Goal: Information Seeking & Learning: Learn about a topic

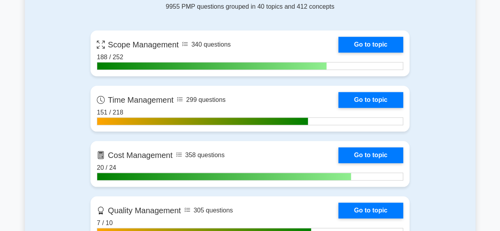
scroll to position [359, 0]
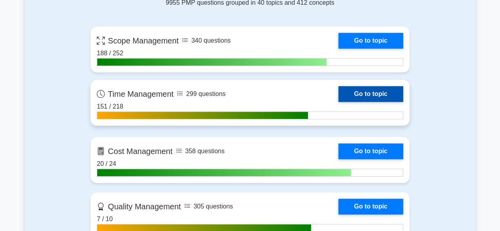
click at [369, 97] on link "Go to topic" at bounding box center [371, 94] width 65 height 16
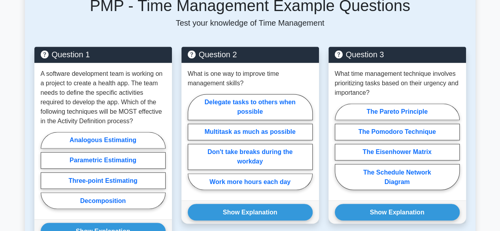
scroll to position [581, 0]
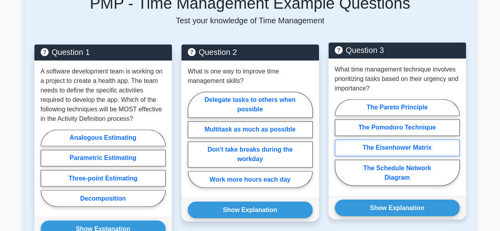
click at [430, 140] on label "The Eisenhower Matrix" at bounding box center [397, 148] width 125 height 17
click at [340, 142] on input "The Eisenhower Matrix" at bounding box center [337, 144] width 5 height 5
radio input "true"
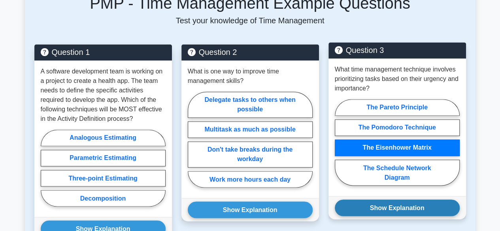
click at [419, 200] on button "Show Explanation" at bounding box center [397, 208] width 125 height 17
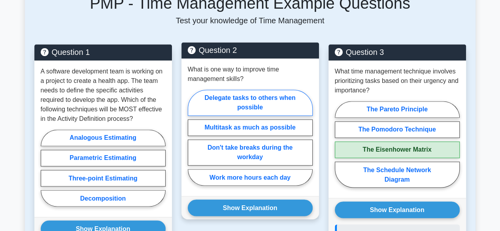
click at [257, 90] on label "Delegate tasks to others when possible" at bounding box center [250, 103] width 125 height 26
click at [193, 138] on input "Delegate tasks to others when possible" at bounding box center [190, 140] width 5 height 5
radio input "true"
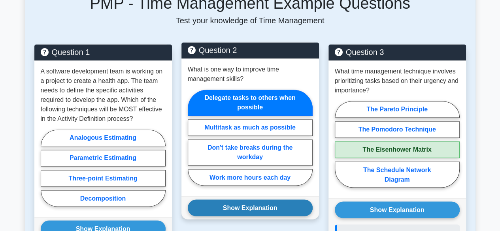
click at [265, 200] on button "Show Explanation" at bounding box center [250, 208] width 125 height 17
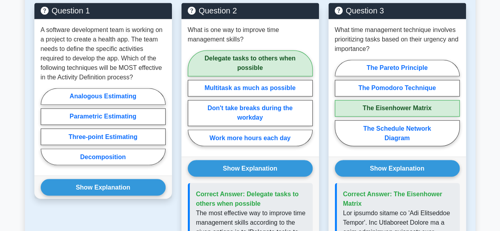
scroll to position [625, 0]
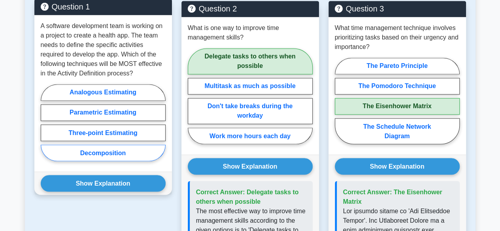
click at [112, 145] on label "Decomposition" at bounding box center [103, 153] width 125 height 17
click at [46, 128] on input "Decomposition" at bounding box center [43, 125] width 5 height 5
radio input "true"
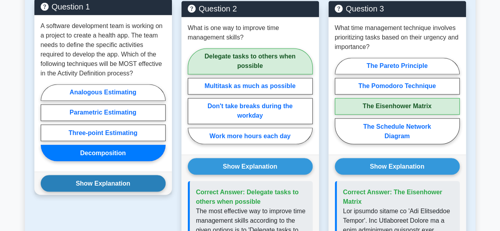
click at [108, 175] on button "Show Explanation" at bounding box center [103, 183] width 125 height 17
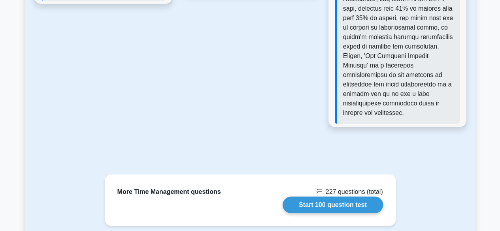
scroll to position [1019, 0]
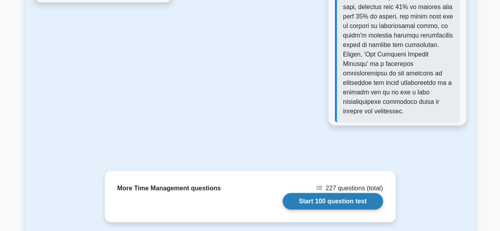
click at [340, 193] on link "Start 100 question test" at bounding box center [333, 201] width 100 height 17
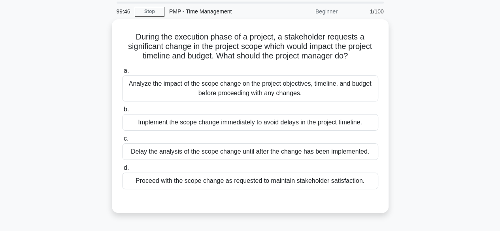
scroll to position [26, 0]
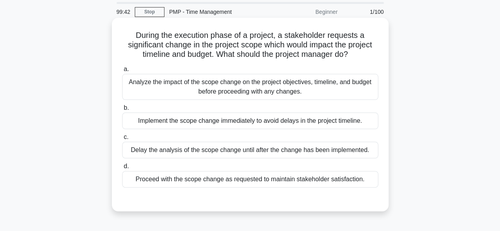
click at [333, 87] on div "Analyze the impact of the scope change on the project objectives, timeline, and…" at bounding box center [250, 87] width 256 height 26
click at [122, 72] on input "a. Analyze the impact of the scope change on the project objectives, timeline, …" at bounding box center [122, 69] width 0 height 5
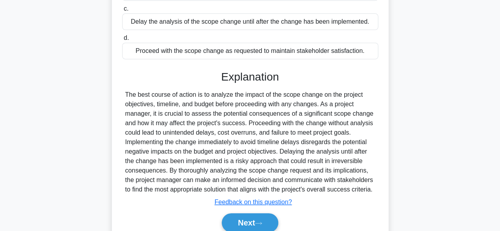
scroll to position [196, 0]
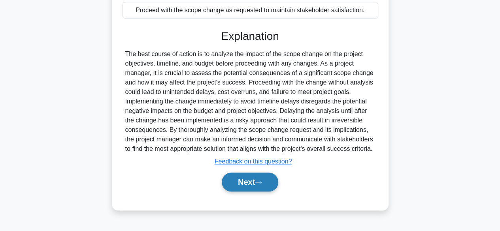
click at [257, 179] on button "Next" at bounding box center [250, 182] width 57 height 19
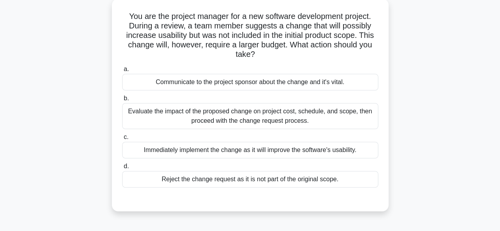
scroll to position [48, 0]
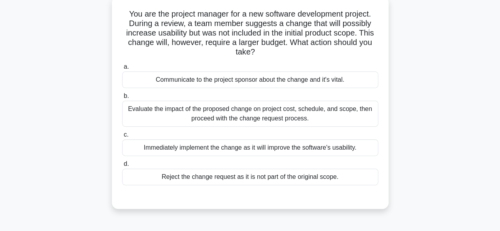
click at [288, 114] on div "Evaluate the impact of the proposed change on project cost, schedule, and scope…" at bounding box center [250, 114] width 256 height 26
click at [122, 99] on input "b. Evaluate the impact of the proposed change on project cost, schedule, and sc…" at bounding box center [122, 96] width 0 height 5
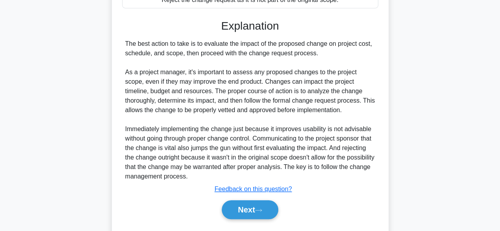
scroll to position [229, 0]
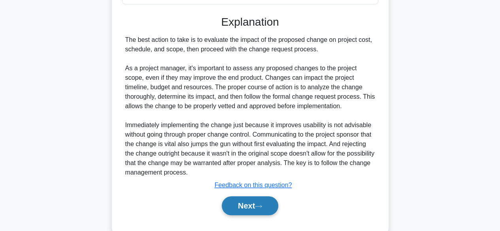
click at [268, 205] on button "Next" at bounding box center [250, 206] width 57 height 19
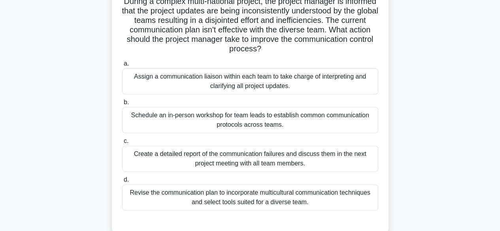
scroll to position [62, 0]
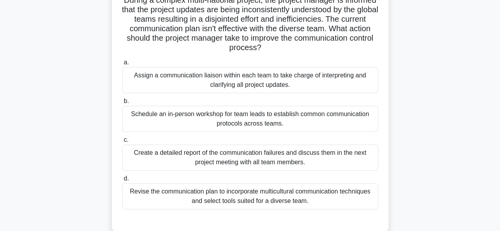
click at [287, 197] on div "Revise the communication plan to incorporate multicultural communication techni…" at bounding box center [250, 196] width 256 height 26
click at [122, 182] on input "d. Revise the communication plan to incorporate multicultural communication tec…" at bounding box center [122, 178] width 0 height 5
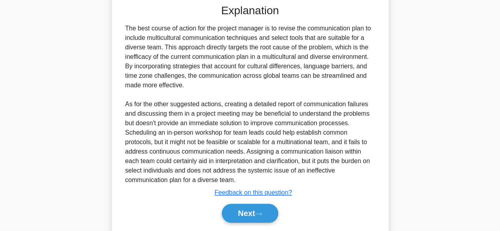
scroll to position [303, 0]
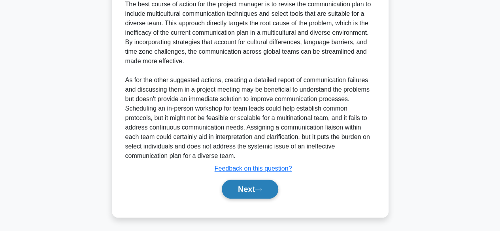
click at [247, 186] on button "Next" at bounding box center [250, 189] width 57 height 19
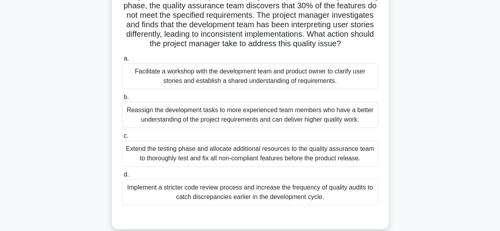
scroll to position [67, 0]
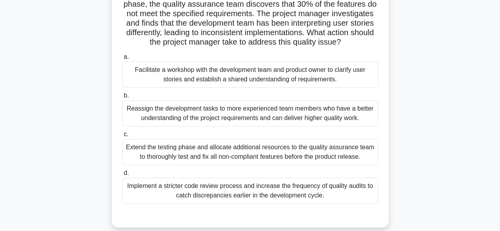
click at [302, 191] on div "Implement a stricter code review process and increase the frequency of quality …" at bounding box center [250, 191] width 256 height 26
click at [122, 176] on input "d. Implement a stricter code review process and increase the frequency of quali…" at bounding box center [122, 173] width 0 height 5
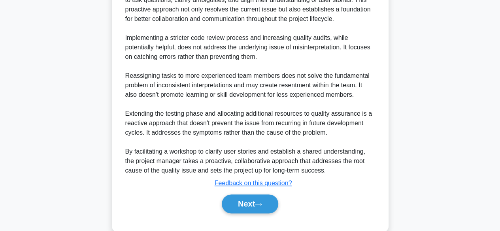
scroll to position [427, 0]
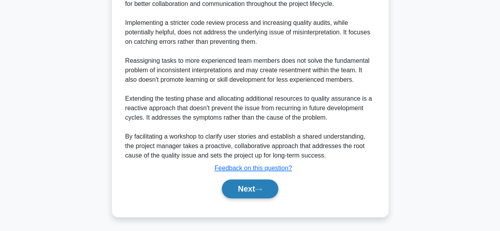
click at [264, 185] on button "Next" at bounding box center [250, 189] width 57 height 19
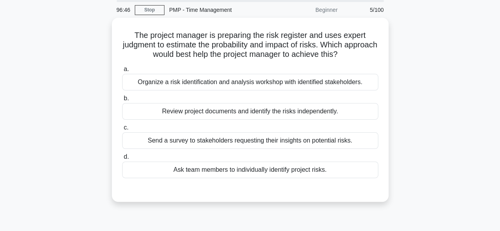
scroll to position [29, 0]
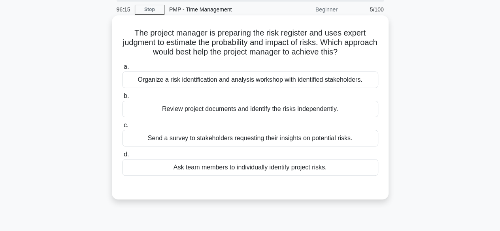
click at [359, 81] on div "Organize a risk identification and analysis workshop with identified stakeholde…" at bounding box center [250, 80] width 256 height 17
click at [122, 70] on input "a. Organize a risk identification and analysis workshop with identified stakeho…" at bounding box center [122, 66] width 0 height 5
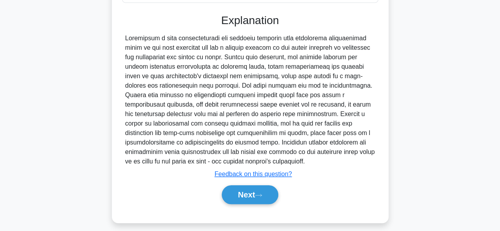
scroll to position [208, 0]
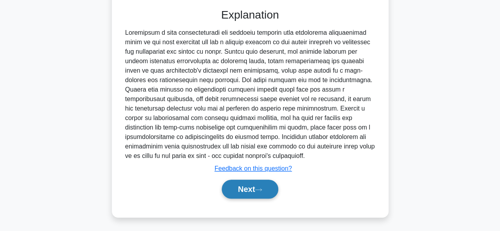
click at [258, 184] on button "Next" at bounding box center [250, 189] width 57 height 19
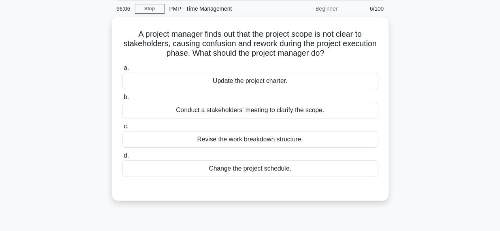
scroll to position [31, 0]
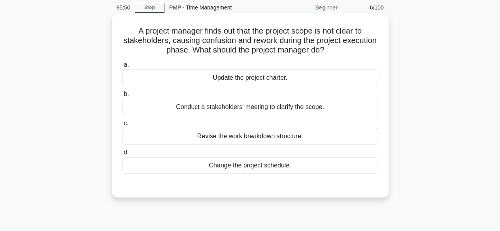
click at [327, 106] on div "Conduct a stakeholders' meeting to clarify the scope." at bounding box center [250, 107] width 256 height 17
click at [122, 97] on input "b. Conduct a stakeholders' meeting to clarify the scope." at bounding box center [122, 94] width 0 height 5
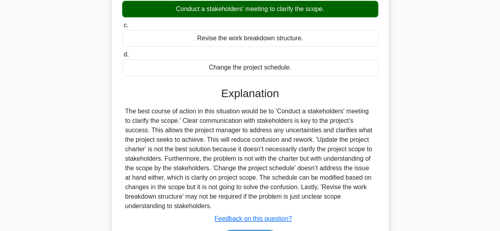
scroll to position [196, 0]
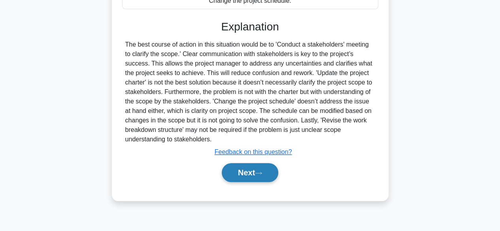
click at [267, 175] on button "Next" at bounding box center [250, 172] width 57 height 19
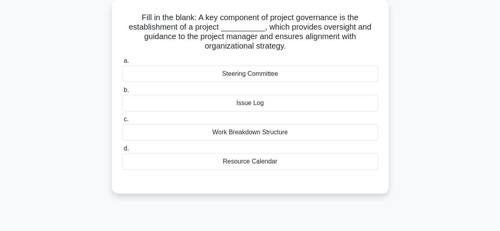
scroll to position [40, 0]
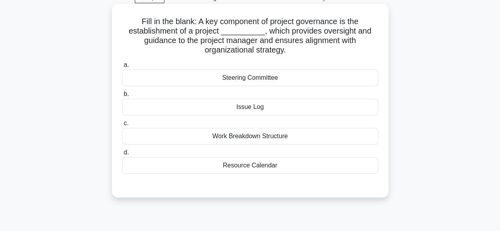
click at [333, 76] on div "Steering Committee" at bounding box center [250, 78] width 256 height 17
click at [122, 68] on input "a. Steering Committee" at bounding box center [122, 64] width 0 height 5
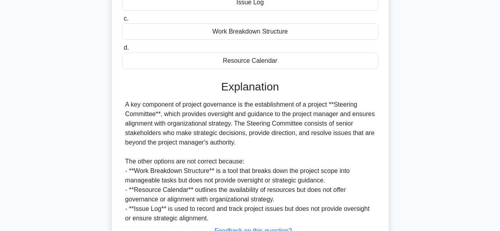
scroll to position [208, 0]
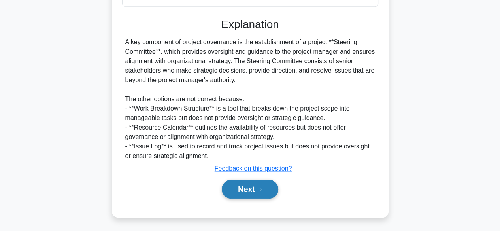
click at [276, 190] on button "Next" at bounding box center [250, 189] width 57 height 19
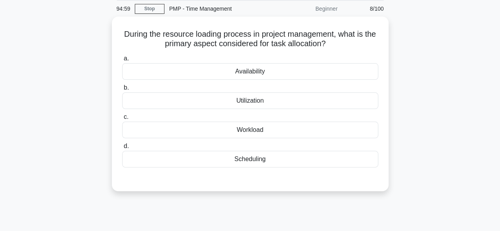
scroll to position [29, 0]
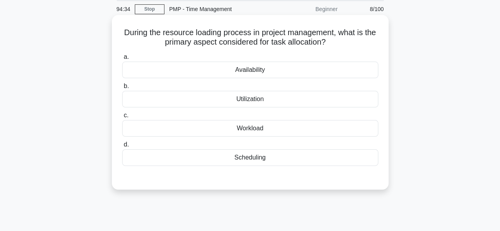
click at [276, 70] on div "Availability" at bounding box center [250, 70] width 256 height 17
click at [122, 60] on input "a. Availability" at bounding box center [122, 57] width 0 height 5
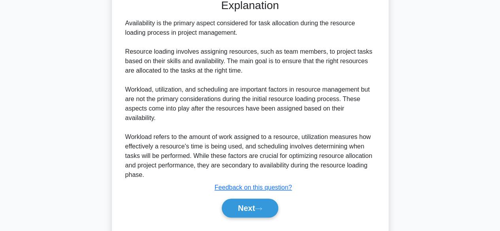
scroll to position [217, 0]
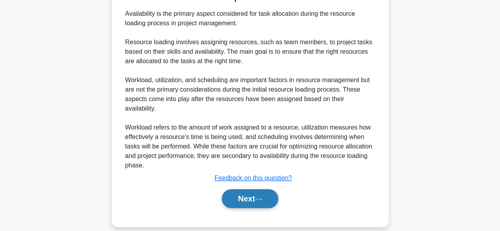
click at [262, 197] on icon at bounding box center [258, 199] width 7 height 4
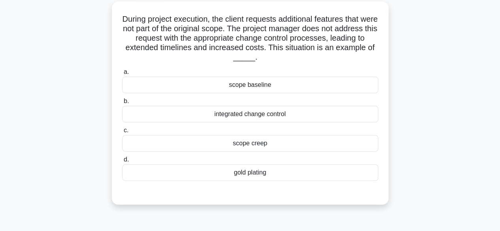
scroll to position [41, 0]
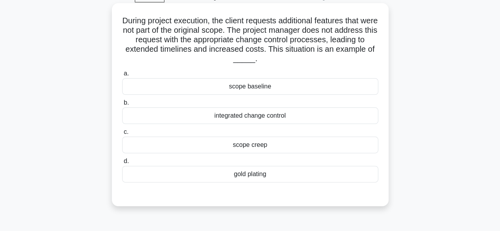
click at [262, 151] on div "scope creep" at bounding box center [250, 145] width 256 height 17
click at [122, 135] on input "c. scope creep" at bounding box center [122, 132] width 0 height 5
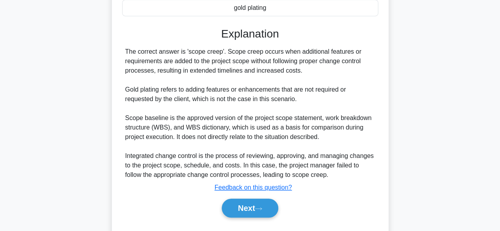
scroll to position [209, 0]
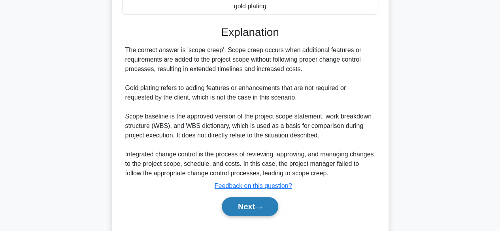
click at [251, 202] on button "Next" at bounding box center [250, 206] width 57 height 19
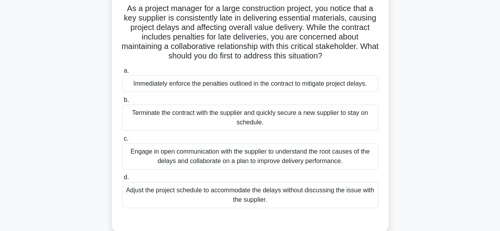
scroll to position [58, 0]
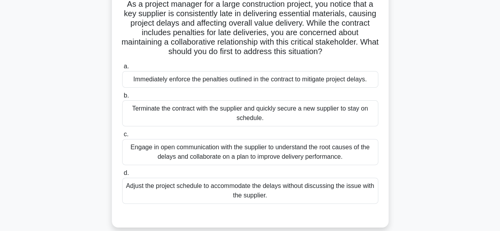
click at [363, 153] on div "Engage in open communication with the supplier to understand the root causes of…" at bounding box center [250, 152] width 256 height 26
click at [122, 137] on input "c. Engage in open communication with the supplier to understand the root causes…" at bounding box center [122, 134] width 0 height 5
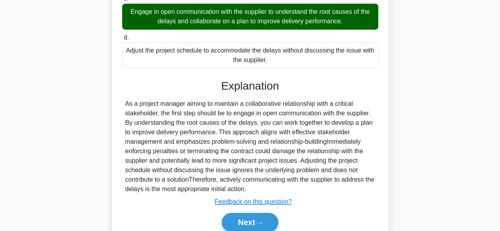
scroll to position [227, 0]
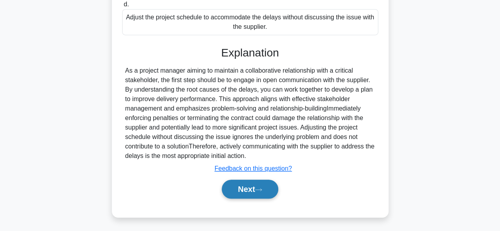
click at [266, 186] on button "Next" at bounding box center [250, 189] width 57 height 19
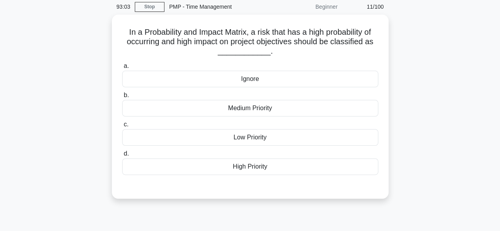
scroll to position [31, 0]
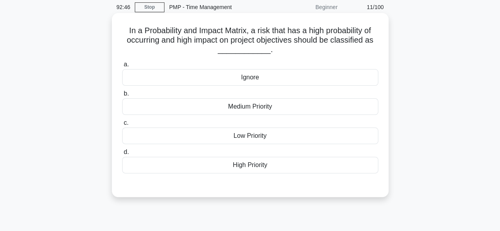
click at [280, 166] on div "High Priority" at bounding box center [250, 165] width 256 height 17
click at [122, 155] on input "d. High Priority" at bounding box center [122, 152] width 0 height 5
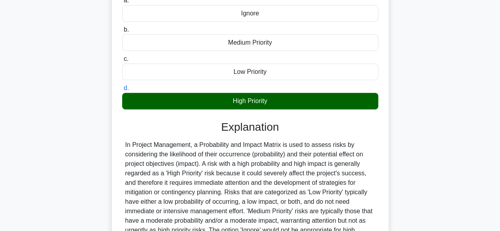
scroll to position [196, 0]
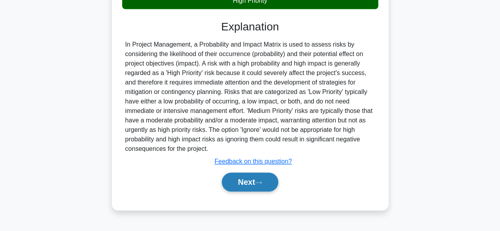
click at [270, 180] on button "Next" at bounding box center [250, 182] width 57 height 19
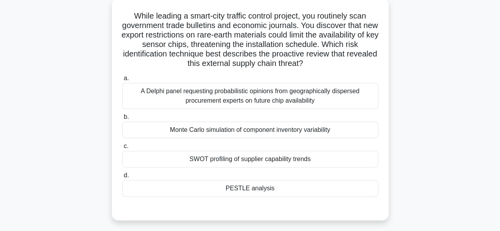
scroll to position [48, 0]
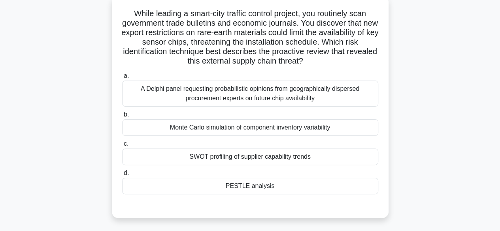
click at [305, 185] on div "PESTLE analysis" at bounding box center [250, 186] width 256 height 17
click at [122, 176] on input "d. PESTLE analysis" at bounding box center [122, 173] width 0 height 5
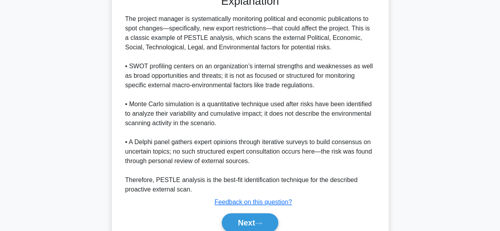
scroll to position [262, 0]
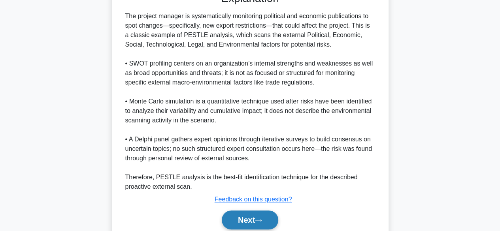
click at [252, 216] on button "Next" at bounding box center [250, 220] width 57 height 19
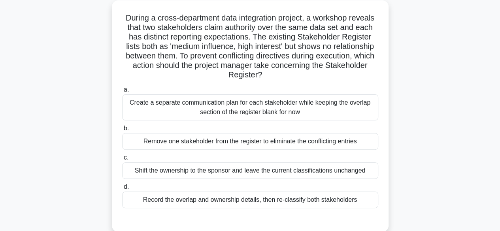
scroll to position [45, 0]
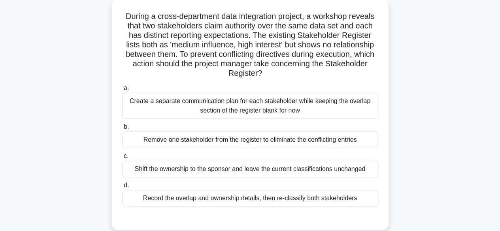
click at [301, 198] on div "Record the overlap and ownership details, then re-classify both stakeholders" at bounding box center [250, 198] width 256 height 17
click at [122, 188] on input "d. Record the overlap and ownership details, then re-classify both stakeholders" at bounding box center [122, 185] width 0 height 5
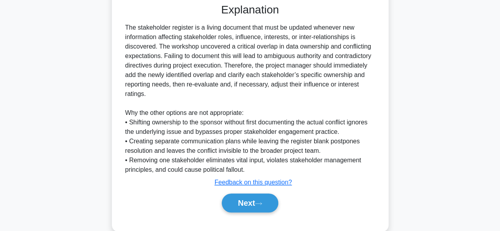
scroll to position [274, 0]
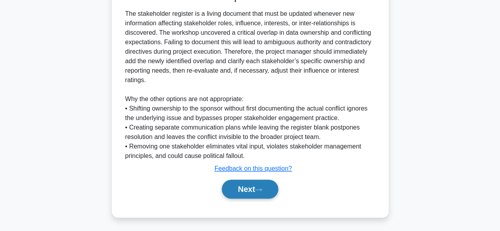
click at [249, 191] on button "Next" at bounding box center [250, 189] width 57 height 19
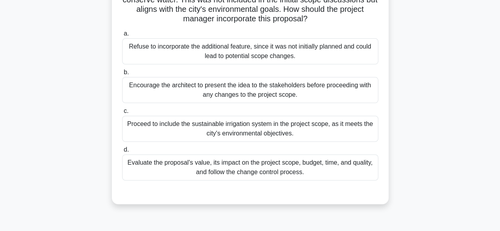
scroll to position [84, 0]
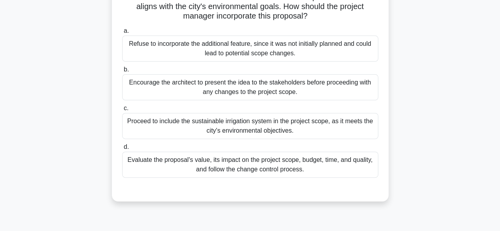
click at [365, 163] on div "Evaluate the proposal's value, its impact on the project scope, budget, time, a…" at bounding box center [250, 165] width 256 height 26
click at [122, 150] on input "d. Evaluate the proposal's value, its impact on the project scope, budget, time…" at bounding box center [122, 147] width 0 height 5
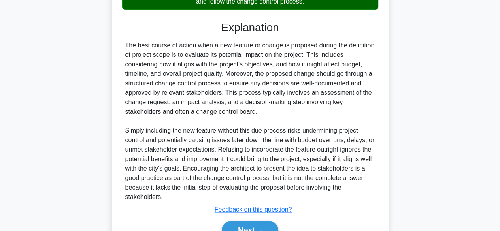
scroll to position [293, 0]
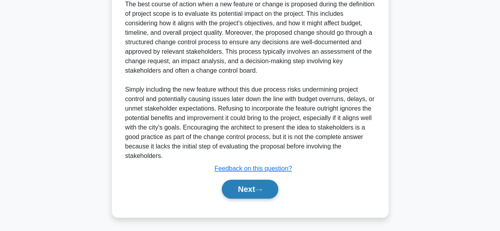
click at [269, 190] on button "Next" at bounding box center [250, 189] width 57 height 19
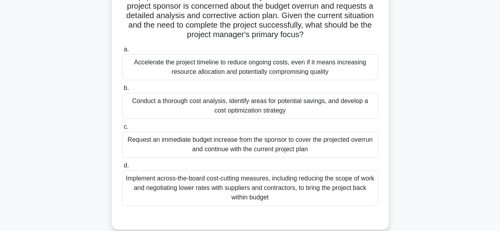
scroll to position [99, 0]
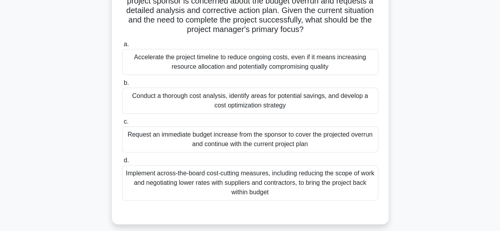
click at [357, 103] on div "Conduct a thorough cost analysis, identify areas for potential savings, and dev…" at bounding box center [250, 101] width 256 height 26
click at [122, 86] on input "b. Conduct a thorough cost analysis, identify areas for potential savings, and …" at bounding box center [122, 83] width 0 height 5
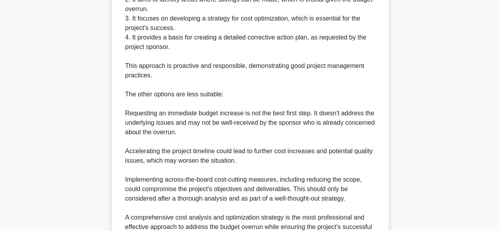
scroll to position [464, 0]
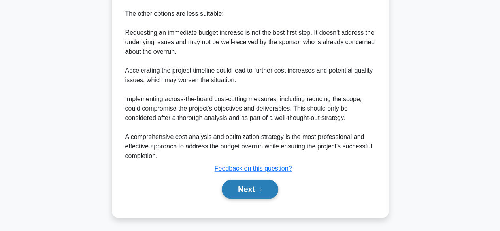
click at [265, 193] on button "Next" at bounding box center [250, 189] width 57 height 19
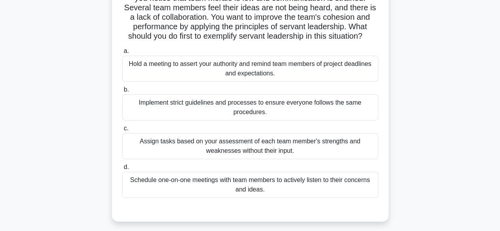
scroll to position [76, 0]
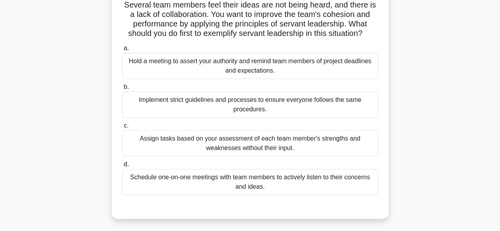
click at [328, 189] on div "Schedule one-on-one meetings with team members to actively listen to their conc…" at bounding box center [250, 182] width 256 height 26
click at [122, 167] on input "d. Schedule one-on-one meetings with team members to actively listen to their c…" at bounding box center [122, 164] width 0 height 5
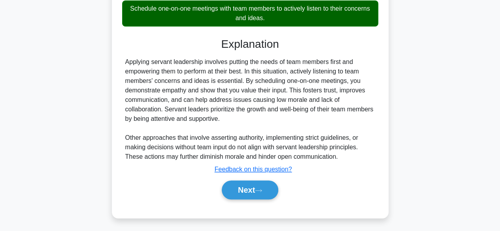
scroll to position [255, 0]
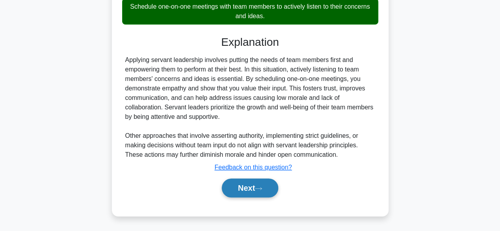
click at [269, 187] on button "Next" at bounding box center [250, 188] width 57 height 19
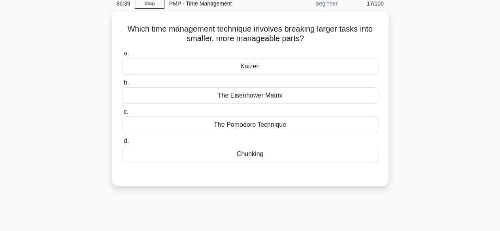
scroll to position [33, 0]
click at [267, 157] on div "Chunking" at bounding box center [250, 154] width 256 height 17
click at [122, 144] on input "d. Chunking" at bounding box center [122, 140] width 0 height 5
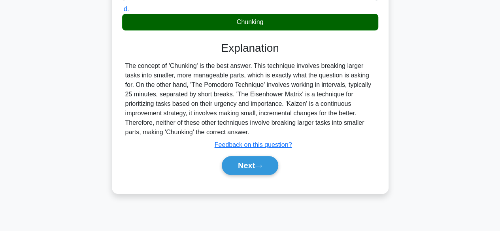
scroll to position [169, 0]
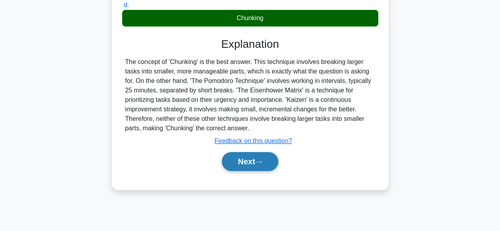
click at [274, 158] on button "Next" at bounding box center [250, 161] width 57 height 19
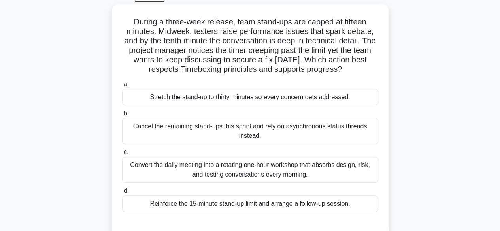
scroll to position [43, 0]
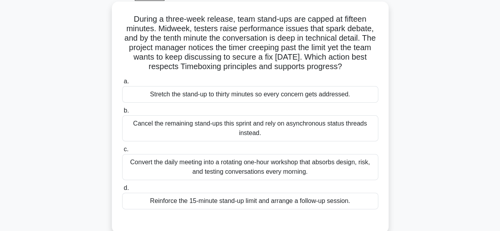
click at [354, 196] on div "Reinforce the 15-minute stand-up limit and arrange a follow-up session." at bounding box center [250, 201] width 256 height 17
click at [122, 191] on input "d. Reinforce the 15-minute stand-up limit and arrange a follow-up session." at bounding box center [122, 188] width 0 height 5
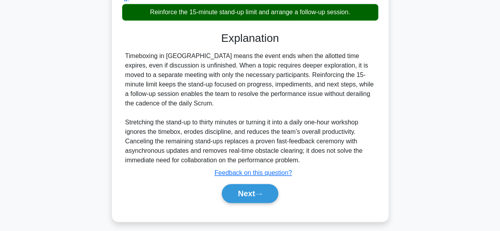
scroll to position [236, 0]
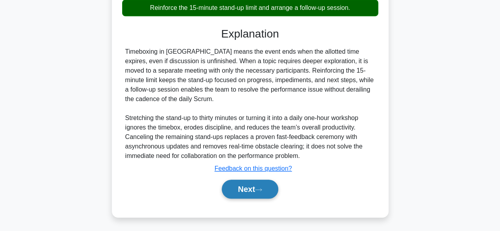
click at [261, 189] on icon at bounding box center [258, 190] width 7 height 4
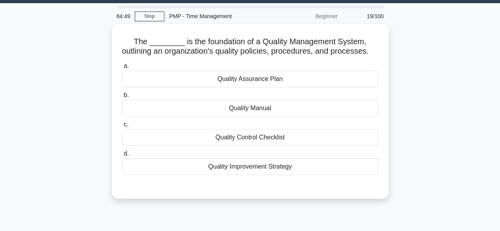
scroll to position [21, 0]
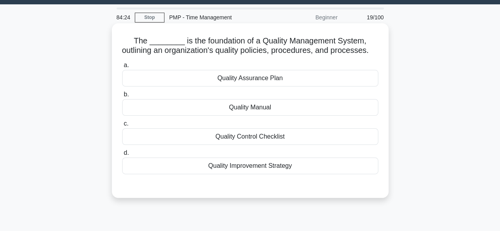
click at [294, 116] on div "Quality Manual" at bounding box center [250, 107] width 256 height 17
click at [122, 97] on input "b. Quality Manual" at bounding box center [122, 94] width 0 height 5
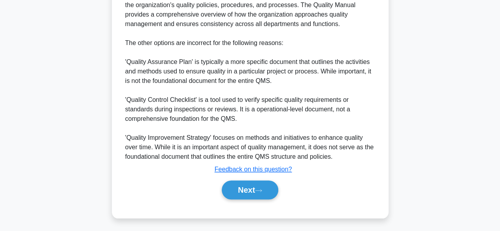
scroll to position [274, 0]
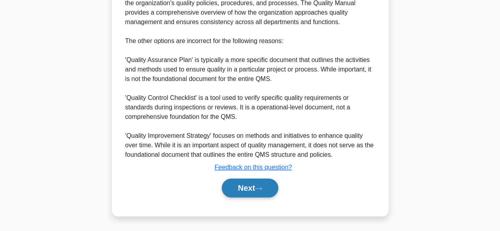
click at [268, 189] on button "Next" at bounding box center [250, 188] width 57 height 19
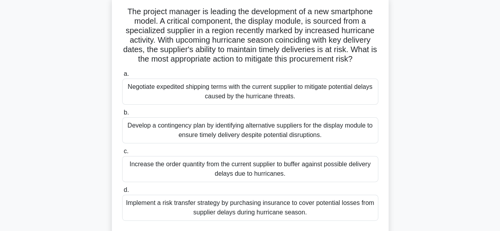
scroll to position [53, 0]
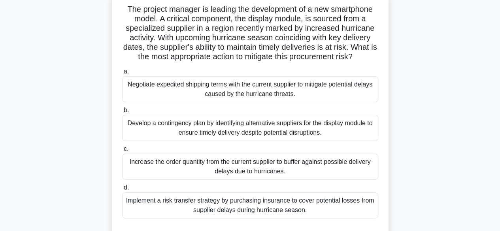
click at [330, 135] on div "Develop a contingency plan by identifying alternative suppliers for the display…" at bounding box center [250, 128] width 256 height 26
click at [122, 113] on input "b. Develop a contingency plan by identifying alternative suppliers for the disp…" at bounding box center [122, 110] width 0 height 5
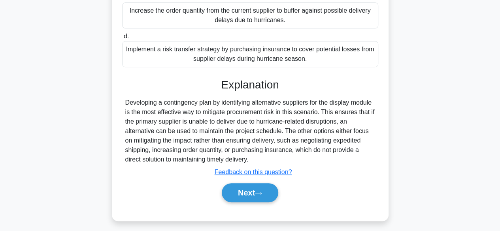
scroll to position [208, 0]
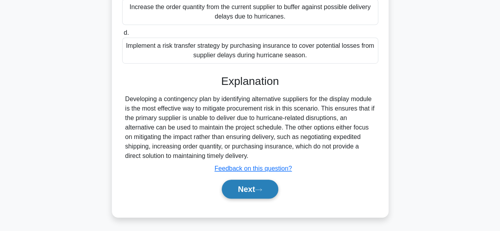
click at [273, 191] on button "Next" at bounding box center [250, 189] width 57 height 19
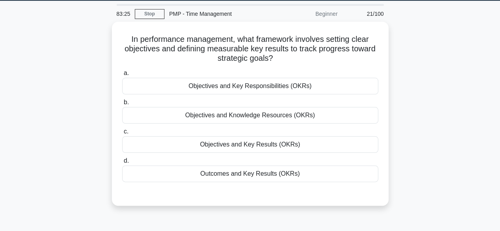
scroll to position [26, 0]
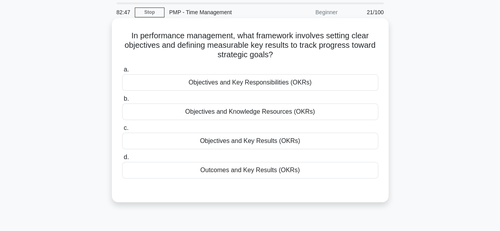
click at [311, 136] on div "Objectives and Key Results (OKRs)" at bounding box center [250, 141] width 256 height 17
click at [122, 131] on input "c. Objectives and Key Results (OKRs)" at bounding box center [122, 128] width 0 height 5
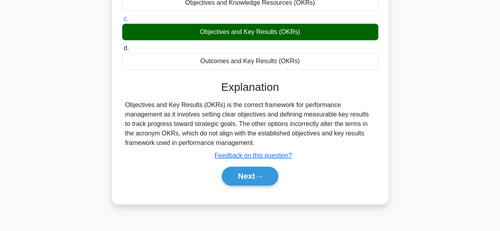
scroll to position [196, 0]
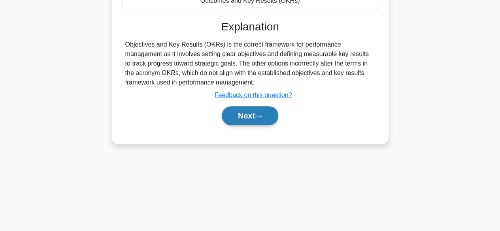
click at [261, 113] on button "Next" at bounding box center [250, 115] width 57 height 19
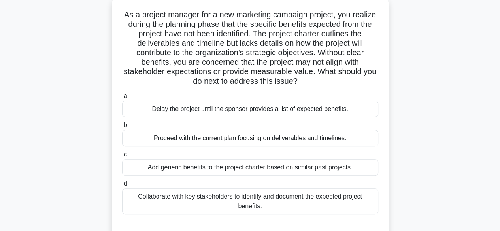
scroll to position [51, 0]
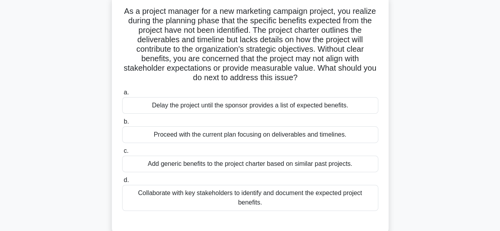
click at [343, 193] on div "Collaborate with key stakeholders to identify and document the expected project…" at bounding box center [250, 198] width 256 height 26
click at [122, 183] on input "d. Collaborate with key stakeholders to identify and document the expected proj…" at bounding box center [122, 180] width 0 height 5
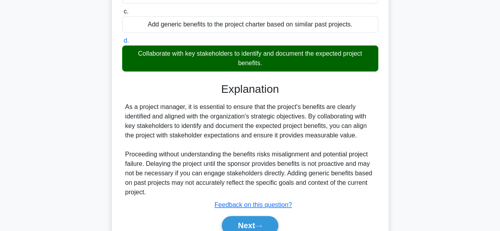
scroll to position [227, 0]
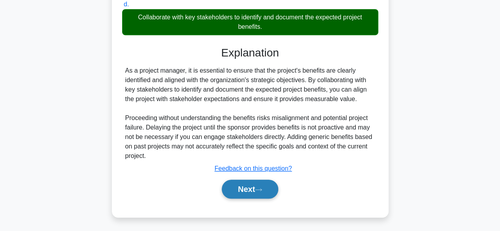
click at [242, 187] on button "Next" at bounding box center [250, 189] width 57 height 19
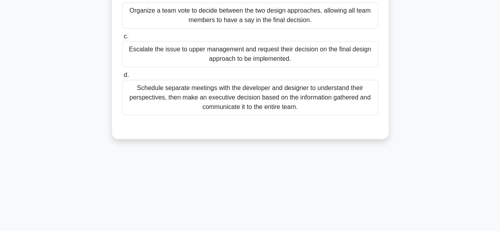
scroll to position [196, 0]
click at [253, 191] on div "81:23 Stop PMP - Time Management Beginner 23/100 During a high-profile project,…" at bounding box center [250, 30] width 451 height 395
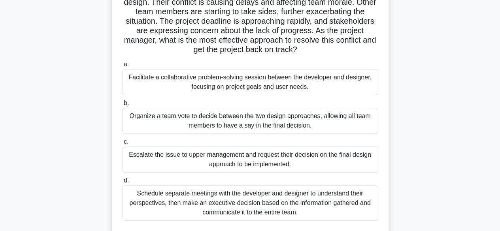
scroll to position [64, 0]
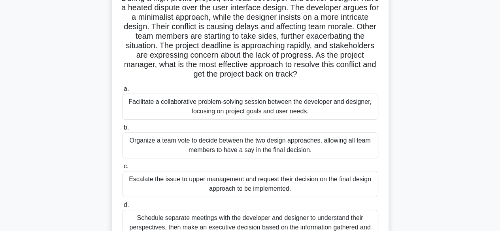
click at [325, 103] on div "Facilitate a collaborative problem-solving session between the developer and de…" at bounding box center [250, 107] width 256 height 26
click at [122, 92] on input "a. Facilitate a collaborative problem-solving session between the developer and…" at bounding box center [122, 89] width 0 height 5
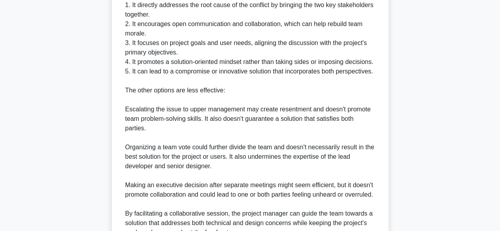
scroll to position [483, 0]
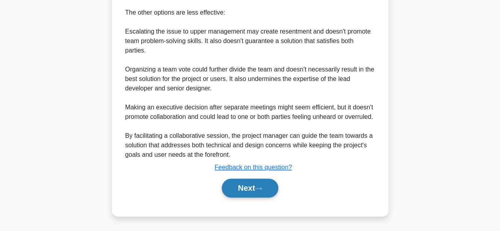
click at [274, 189] on button "Next" at bounding box center [250, 188] width 57 height 19
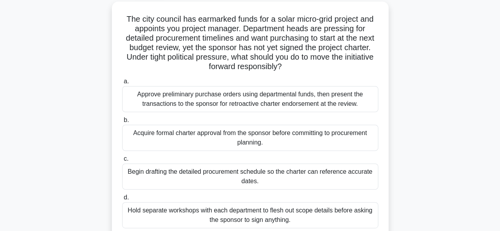
scroll to position [45, 0]
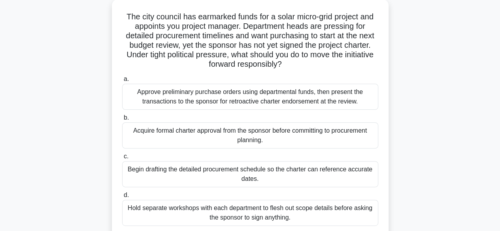
click at [331, 172] on div "Begin drafting the detailed procurement schedule so the charter can reference a…" at bounding box center [250, 174] width 256 height 26
click at [122, 159] on input "c. Begin drafting the detailed procurement schedule so the charter can referenc…" at bounding box center [122, 156] width 0 height 5
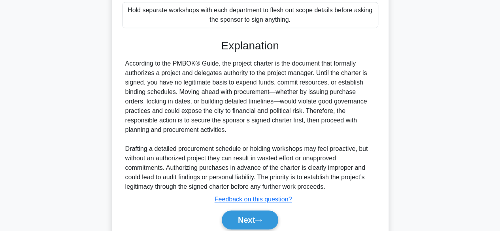
scroll to position [275, 0]
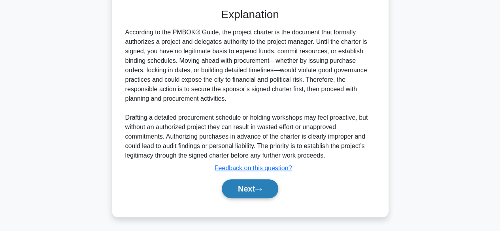
click at [271, 189] on button "Next" at bounding box center [250, 189] width 57 height 19
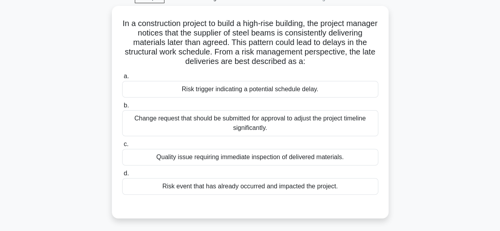
scroll to position [42, 0]
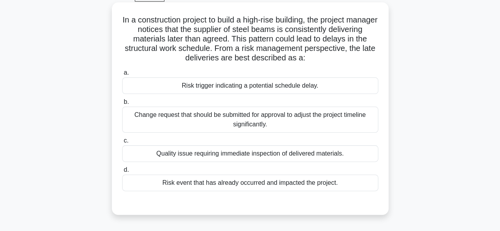
click at [282, 91] on div "Risk trigger indicating a potential schedule delay." at bounding box center [250, 86] width 256 height 17
click at [122, 76] on input "a. Risk trigger indicating a potential schedule delay." at bounding box center [122, 72] width 0 height 5
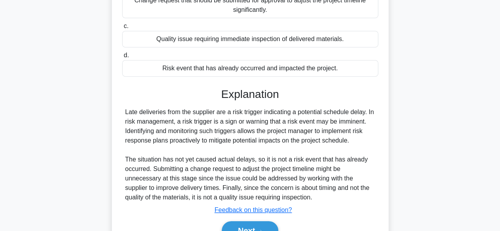
scroll to position [198, 0]
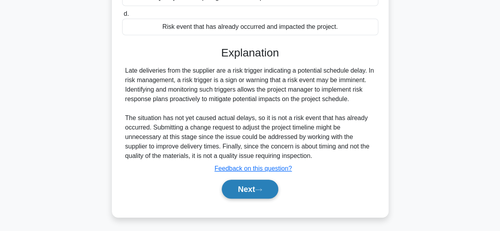
click at [259, 194] on button "Next" at bounding box center [250, 189] width 57 height 19
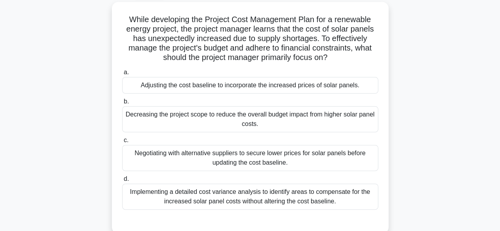
scroll to position [46, 0]
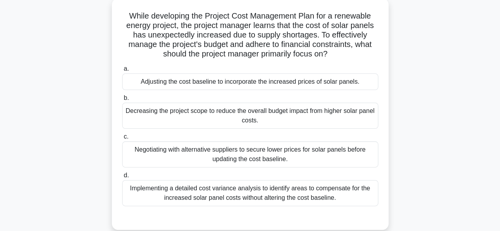
click at [343, 194] on div "Implementing a detailed cost variance analysis to identify areas to compensate …" at bounding box center [250, 193] width 256 height 26
click at [122, 178] on input "d. Implementing a detailed cost variance analysis to identify areas to compensa…" at bounding box center [122, 175] width 0 height 5
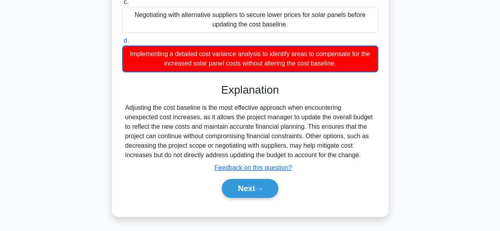
scroll to position [185, 0]
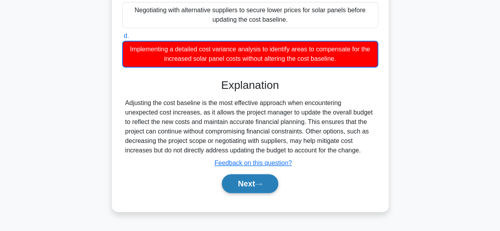
click at [267, 185] on button "Next" at bounding box center [250, 183] width 57 height 19
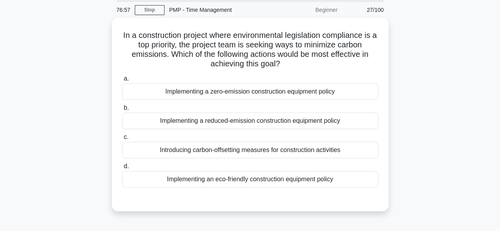
scroll to position [31, 0]
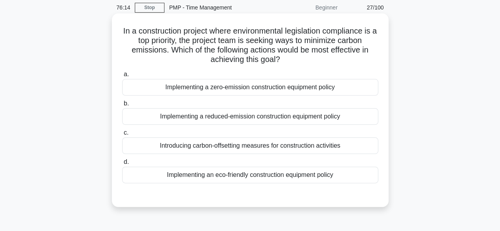
click at [312, 177] on div "Implementing an eco-friendly construction equipment policy" at bounding box center [250, 175] width 256 height 17
click at [122, 165] on input "d. Implementing an eco-friendly construction equipment policy" at bounding box center [122, 162] width 0 height 5
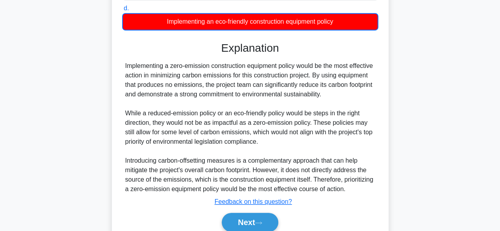
scroll to position [218, 0]
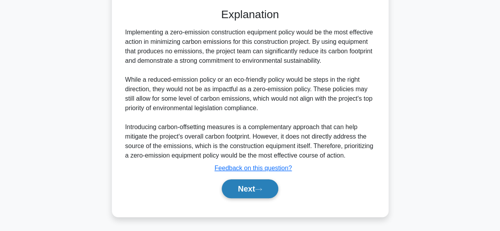
click at [271, 188] on button "Next" at bounding box center [250, 189] width 57 height 19
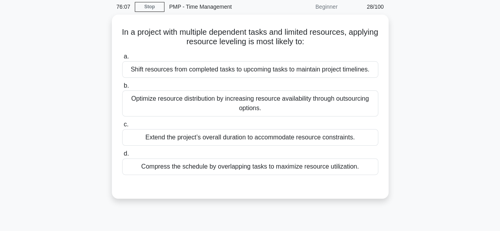
scroll to position [27, 0]
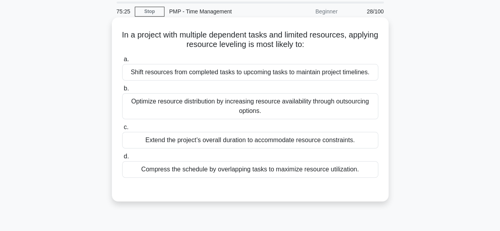
click at [343, 140] on div "Extend the project’s overall duration to accommodate resource constraints." at bounding box center [250, 140] width 256 height 17
click at [122, 130] on input "c. Extend the project’s overall duration to accommodate resource constraints." at bounding box center [122, 127] width 0 height 5
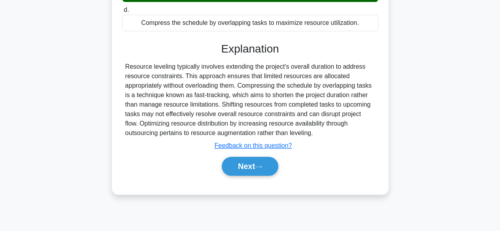
scroll to position [180, 0]
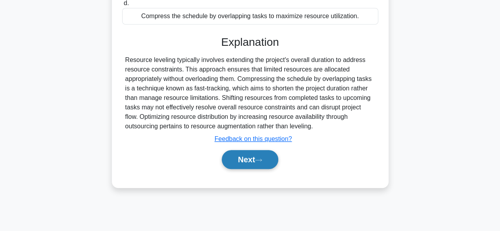
click at [276, 159] on button "Next" at bounding box center [250, 159] width 57 height 19
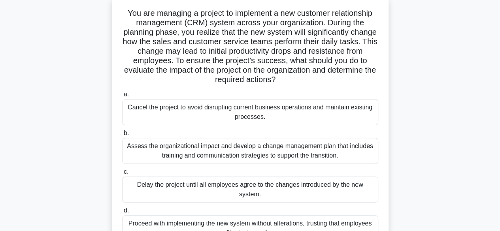
scroll to position [51, 0]
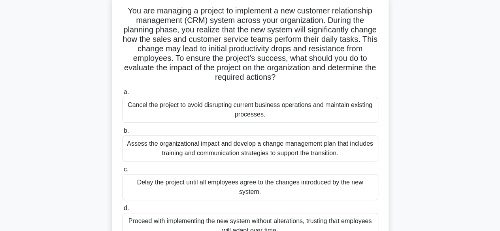
click at [319, 149] on div "Assess the organizational impact and develop a change management plan that incl…" at bounding box center [250, 149] width 256 height 26
click at [122, 134] on input "b. Assess the organizational impact and develop a change management plan that i…" at bounding box center [122, 131] width 0 height 5
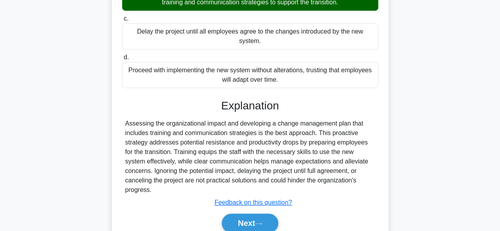
scroll to position [205, 0]
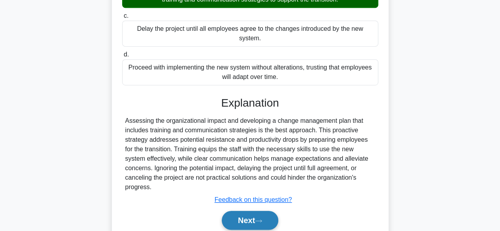
click at [276, 211] on button "Next" at bounding box center [250, 220] width 57 height 19
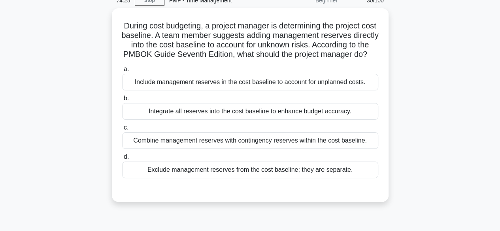
scroll to position [38, 0]
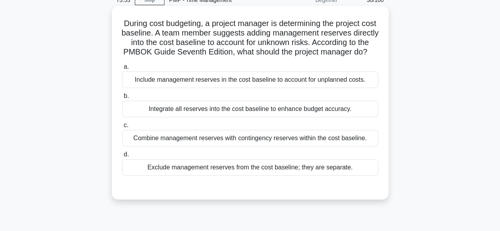
click at [354, 174] on div "Exclude management reserves from the cost baseline; they are separate." at bounding box center [250, 167] width 256 height 17
click at [122, 157] on input "d. Exclude management reserves from the cost baseline; they are separate." at bounding box center [122, 154] width 0 height 5
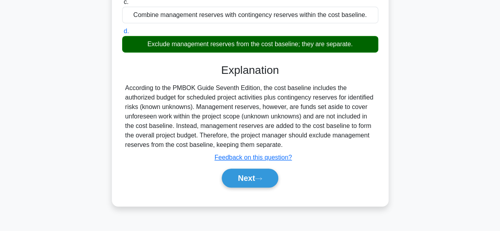
scroll to position [166, 0]
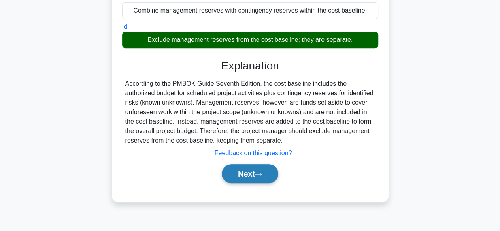
click at [254, 183] on button "Next" at bounding box center [250, 174] width 57 height 19
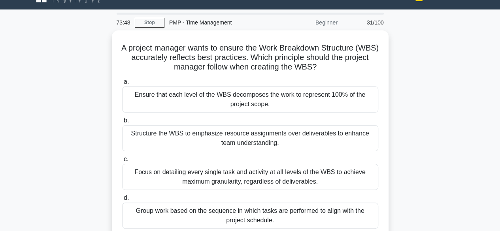
scroll to position [14, 0]
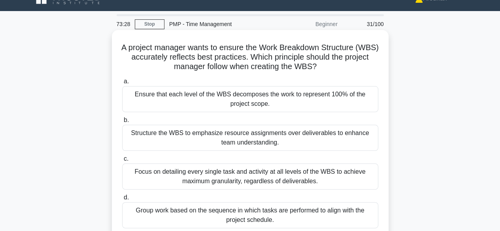
click at [336, 100] on div "Ensure that each level of the WBS decomposes the work to represent 100% of the …" at bounding box center [250, 99] width 256 height 26
click at [122, 84] on input "a. Ensure that each level of the WBS decomposes the work to represent 100% of t…" at bounding box center [122, 81] width 0 height 5
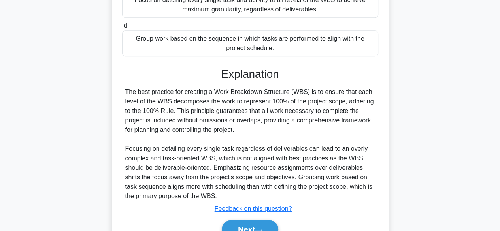
scroll to position [189, 0]
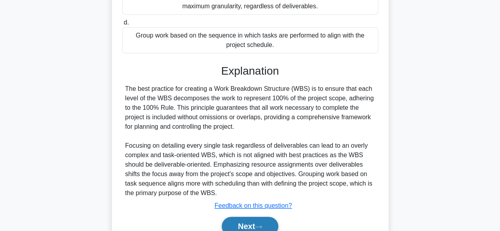
click at [262, 226] on icon at bounding box center [258, 227] width 6 height 2
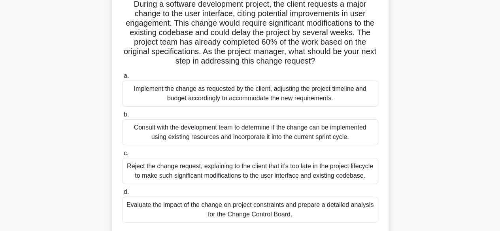
scroll to position [61, 0]
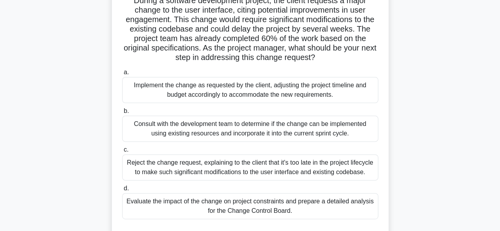
click at [331, 212] on div "Evaluate the impact of the change on project constraints and prepare a detailed…" at bounding box center [250, 206] width 256 height 26
click at [122, 191] on input "d. Evaluate the impact of the change on project constraints and prepare a detai…" at bounding box center [122, 188] width 0 height 5
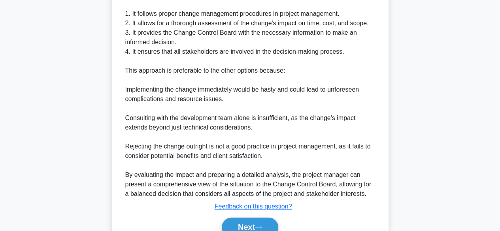
scroll to position [345, 0]
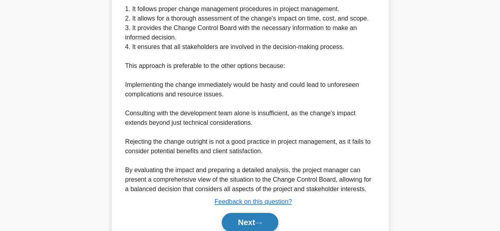
click at [257, 221] on button "Next" at bounding box center [250, 222] width 57 height 19
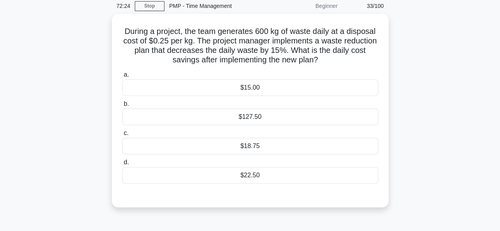
scroll to position [33, 0]
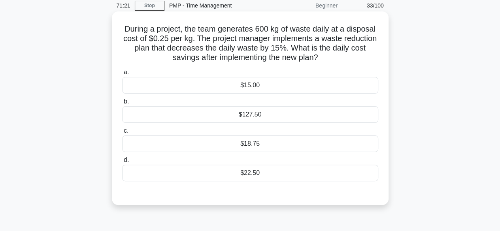
click at [264, 173] on div "$22.50" at bounding box center [250, 173] width 256 height 17
click at [122, 163] on input "d. $22.50" at bounding box center [122, 160] width 0 height 5
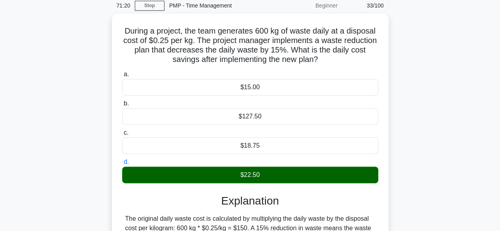
scroll to position [196, 0]
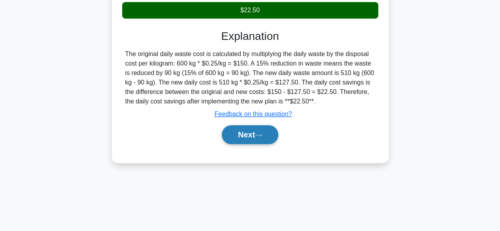
click at [265, 137] on button "Next" at bounding box center [250, 134] width 57 height 19
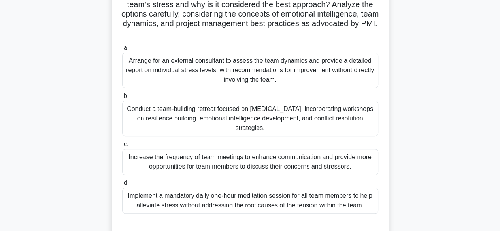
scroll to position [161, 0]
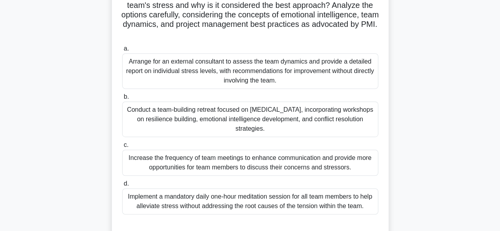
click at [373, 122] on div "Conduct a team-building retreat focused on stress management, incorporating wor…" at bounding box center [250, 120] width 256 height 36
click at [122, 100] on input "b. Conduct a team-building retreat focused on stress management, incorporating …" at bounding box center [122, 97] width 0 height 5
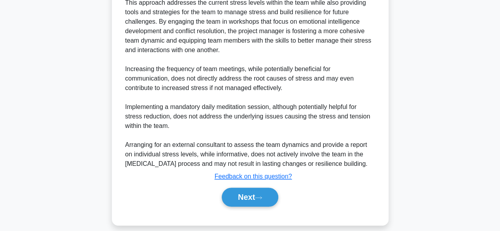
scroll to position [454, 0]
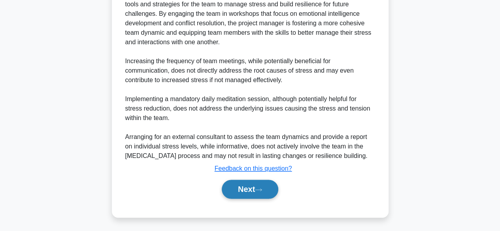
click at [259, 189] on icon at bounding box center [258, 190] width 7 height 4
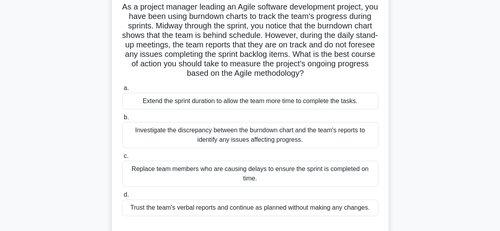
scroll to position [56, 0]
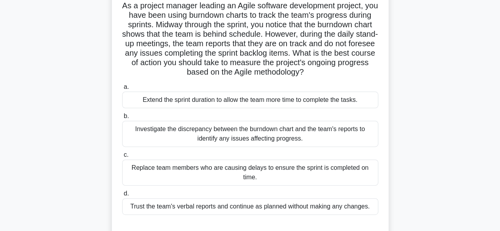
click at [323, 134] on div "Investigate the discrepancy between the burndown chart and the team's reports t…" at bounding box center [250, 134] width 256 height 26
click at [122, 119] on input "b. Investigate the discrepancy between the burndown chart and the team's report…" at bounding box center [122, 116] width 0 height 5
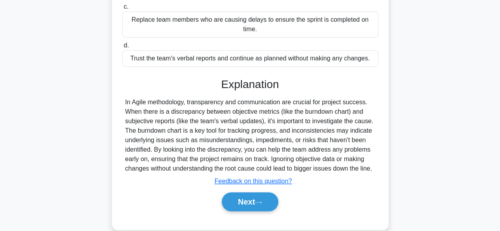
scroll to position [207, 0]
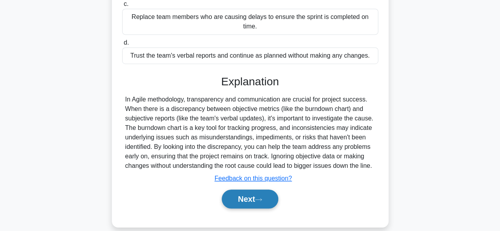
click at [259, 197] on button "Next" at bounding box center [250, 199] width 57 height 19
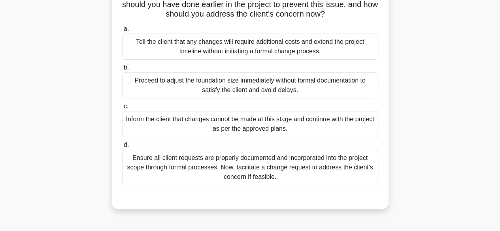
scroll to position [127, 0]
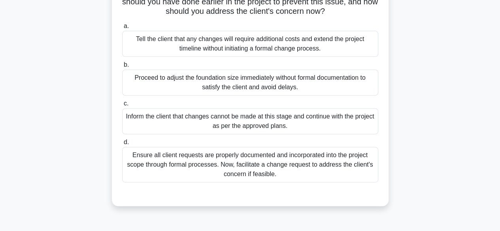
click at [341, 176] on div "Ensure all client requests are properly documented and incorporated into the pr…" at bounding box center [250, 165] width 256 height 36
click at [122, 145] on input "d. Ensure all client requests are properly documented and incorporated into the…" at bounding box center [122, 142] width 0 height 5
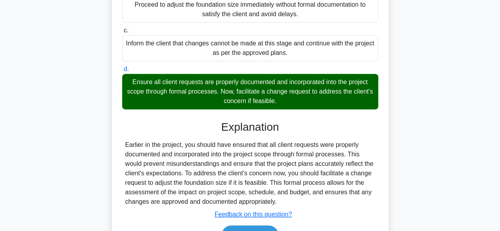
scroll to position [255, 0]
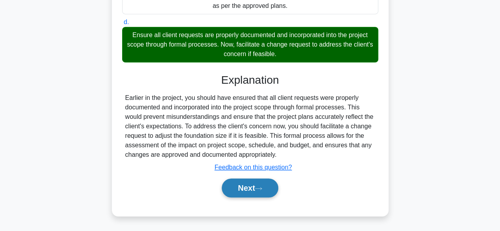
click at [260, 187] on button "Next" at bounding box center [250, 188] width 57 height 19
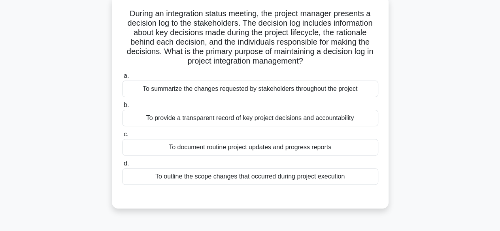
scroll to position [47, 0]
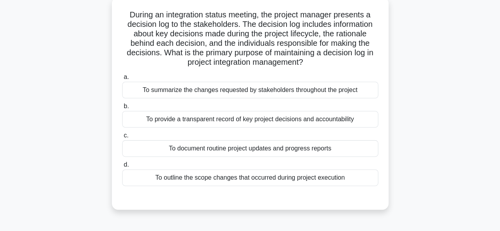
click at [351, 119] on div "To provide a transparent record of key project decisions and accountability" at bounding box center [250, 119] width 256 height 17
click at [122, 109] on input "b. To provide a transparent record of key project decisions and accountability" at bounding box center [122, 106] width 0 height 5
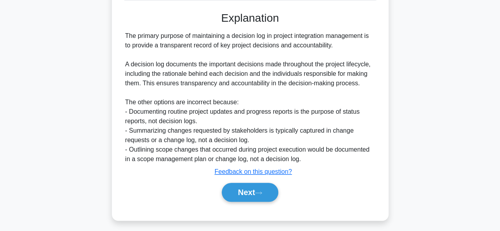
scroll to position [236, 0]
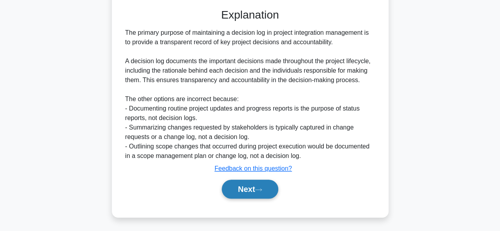
click at [263, 195] on button "Next" at bounding box center [250, 189] width 57 height 19
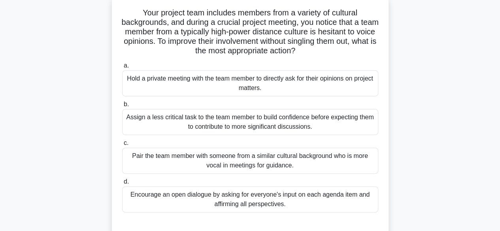
scroll to position [51, 0]
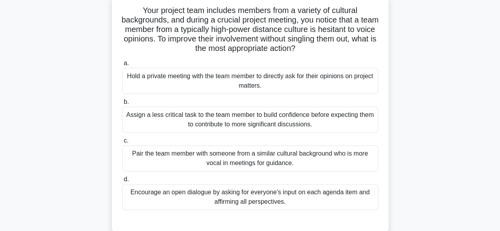
click at [327, 200] on div "Encourage an open dialogue by asking for everyone's input on each agenda item a…" at bounding box center [250, 197] width 256 height 26
click at [122, 182] on input "d. Encourage an open dialogue by asking for everyone's input on each agenda ite…" at bounding box center [122, 179] width 0 height 5
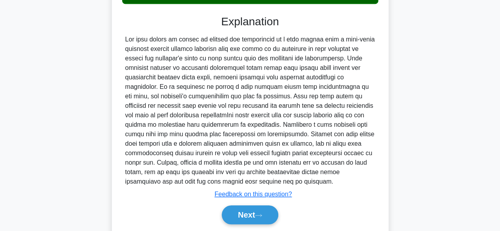
scroll to position [284, 0]
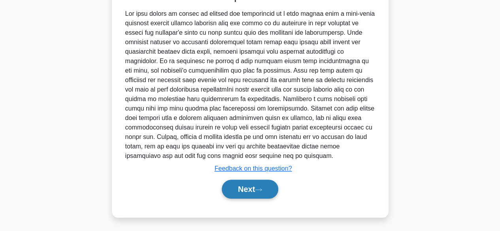
click at [267, 188] on button "Next" at bounding box center [250, 189] width 57 height 19
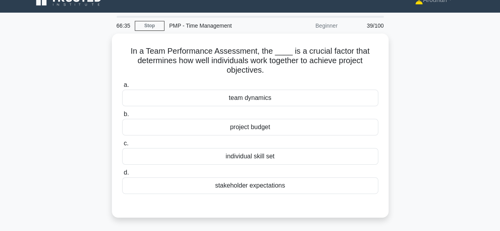
scroll to position [11, 0]
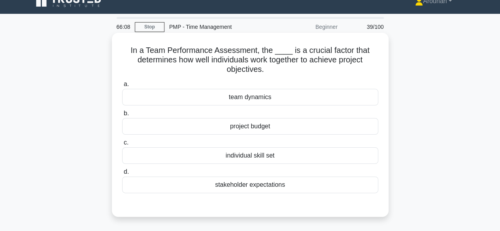
click at [304, 94] on div "team dynamics" at bounding box center [250, 97] width 256 height 17
click at [122, 87] on input "a. team dynamics" at bounding box center [122, 84] width 0 height 5
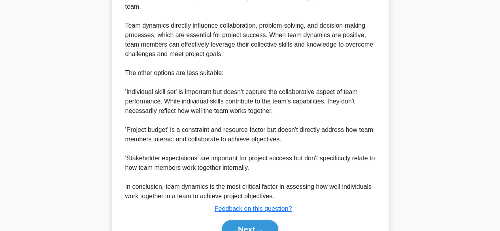
scroll to position [281, 0]
click at [261, 224] on button "Next" at bounding box center [250, 229] width 57 height 19
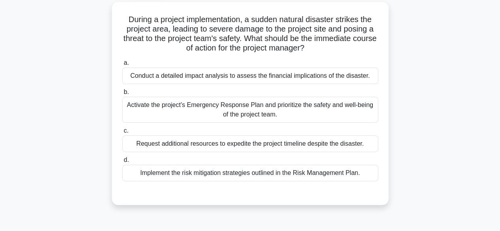
scroll to position [44, 0]
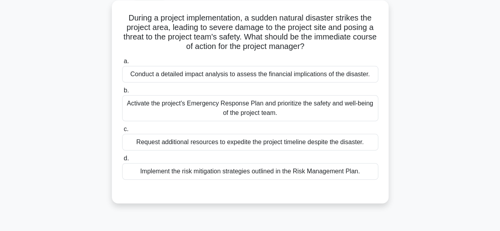
click at [317, 110] on div "Activate the project's Emergency Response Plan and prioritize the safety and we…" at bounding box center [250, 108] width 256 height 26
click at [122, 93] on input "b. Activate the project's Emergency Response Plan and prioritize the safety and…" at bounding box center [122, 90] width 0 height 5
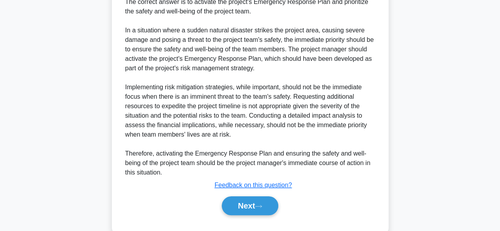
scroll to position [263, 0]
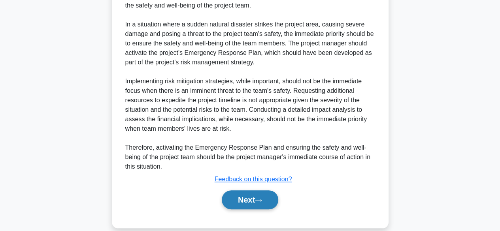
click at [265, 195] on button "Next" at bounding box center [250, 200] width 57 height 19
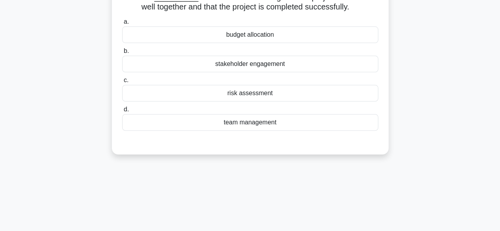
scroll to position [23, 0]
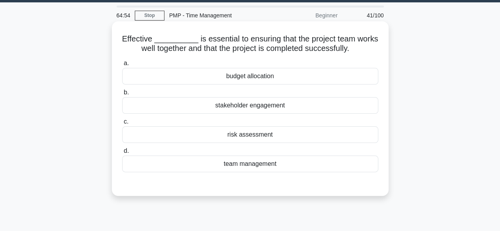
click at [286, 163] on div "team management" at bounding box center [250, 164] width 256 height 17
click at [122, 154] on input "d. team management" at bounding box center [122, 151] width 0 height 5
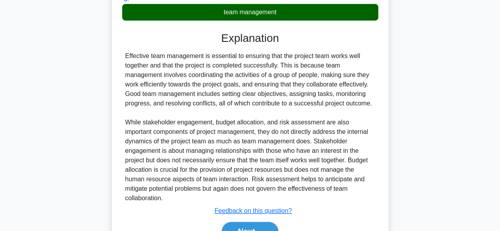
scroll to position [217, 0]
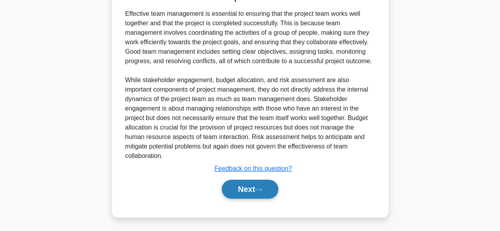
click at [259, 193] on button "Next" at bounding box center [250, 189] width 57 height 19
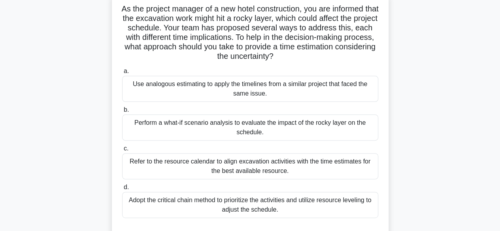
scroll to position [55, 0]
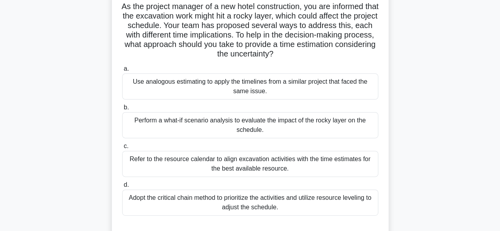
click at [292, 127] on div "Perform a what-if scenario analysis to evaluate the impact of the rocky layer o…" at bounding box center [250, 125] width 256 height 26
click at [122, 110] on input "b. Perform a what-if scenario analysis to evaluate the impact of the rocky laye…" at bounding box center [122, 107] width 0 height 5
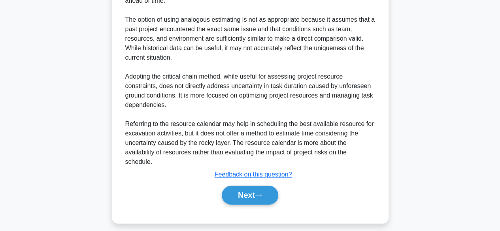
scroll to position [388, 0]
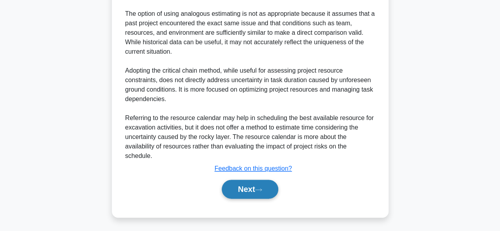
click at [258, 184] on button "Next" at bounding box center [250, 189] width 57 height 19
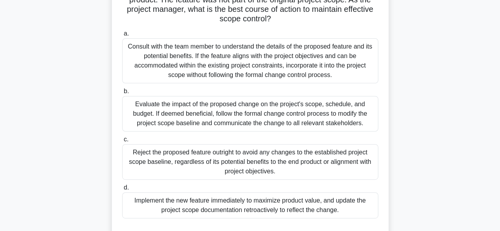
scroll to position [92, 0]
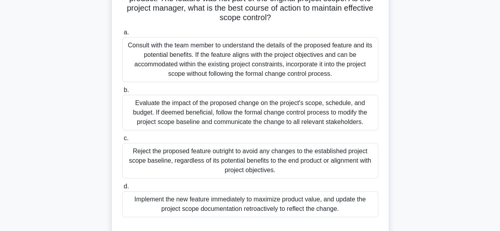
click at [307, 110] on div "Evaluate the impact of the proposed change on the project's scope, schedule, an…" at bounding box center [250, 113] width 256 height 36
click at [122, 93] on input "b. Evaluate the impact of the proposed change on the project's scope, schedule,…" at bounding box center [122, 90] width 0 height 5
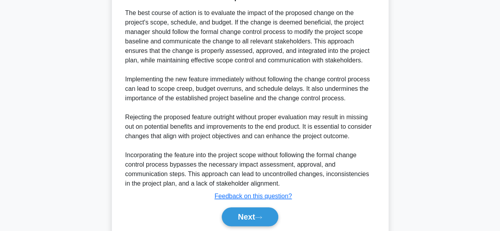
scroll to position [335, 0]
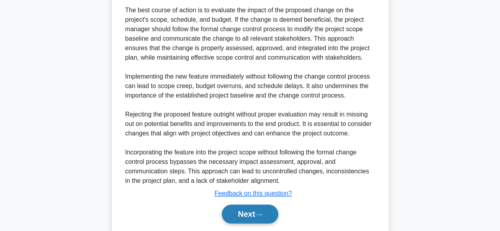
click at [246, 211] on button "Next" at bounding box center [250, 214] width 57 height 19
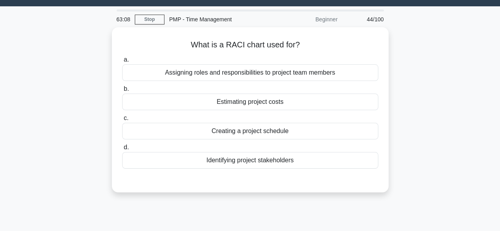
scroll to position [19, 0]
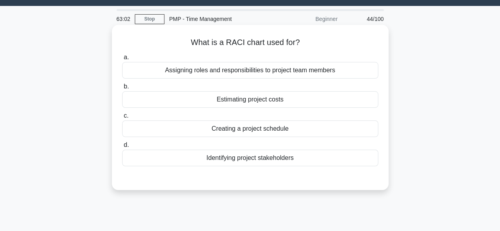
click at [346, 70] on div "Assigning roles and responsibilities to project team members" at bounding box center [250, 70] width 256 height 17
click at [122, 60] on input "a. Assigning roles and responsibilities to project team members" at bounding box center [122, 57] width 0 height 5
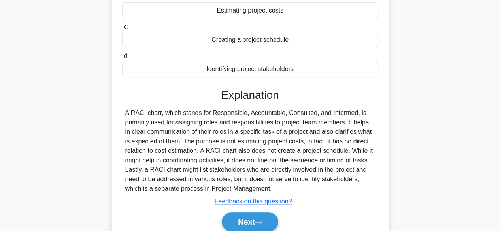
scroll to position [113, 0]
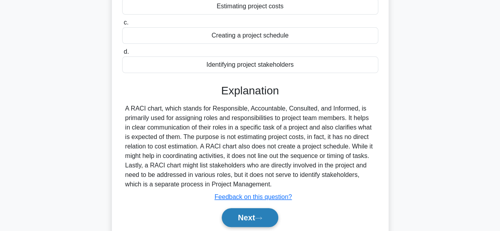
click at [271, 215] on button "Next" at bounding box center [250, 217] width 57 height 19
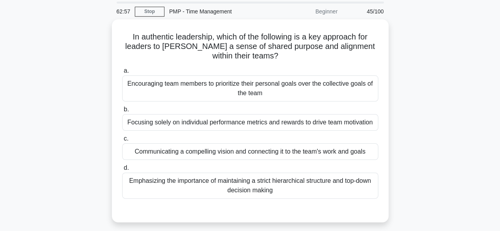
scroll to position [25, 0]
click at [354, 155] on div "Communicating a compelling vision and connecting it to the team's work and goals" at bounding box center [250, 151] width 256 height 17
click at [122, 141] on input "c. Communicating a compelling vision and connecting it to the team's work and g…" at bounding box center [122, 138] width 0 height 5
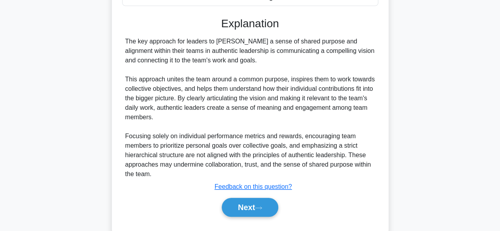
scroll to position [236, 0]
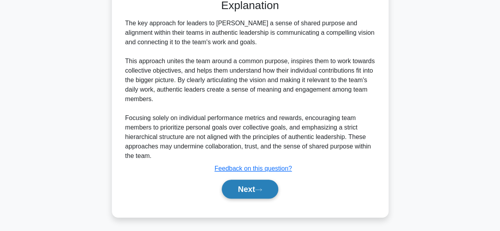
click at [261, 184] on button "Next" at bounding box center [250, 189] width 57 height 19
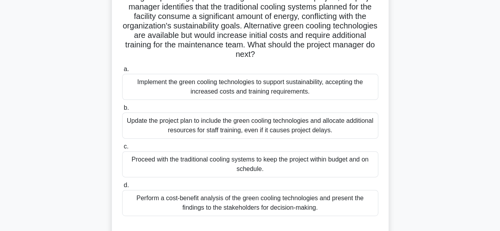
scroll to position [66, 0]
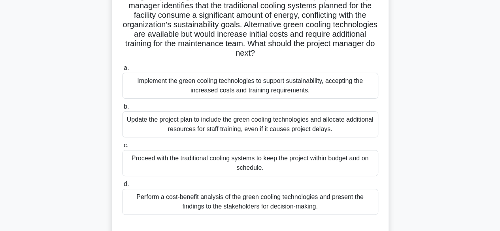
click at [355, 203] on div "Perform a cost-benefit analysis of the green cooling technologies and present t…" at bounding box center [250, 202] width 256 height 26
click at [122, 187] on input "d. Perform a cost-benefit analysis of the green cooling technologies and presen…" at bounding box center [122, 184] width 0 height 5
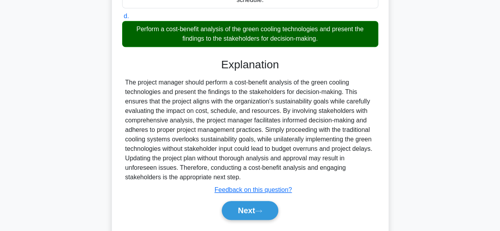
scroll to position [255, 0]
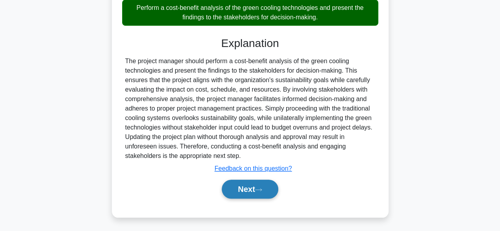
click at [275, 187] on button "Next" at bounding box center [250, 189] width 57 height 19
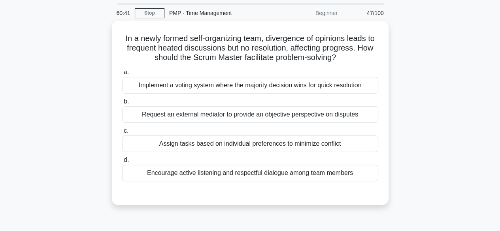
scroll to position [26, 0]
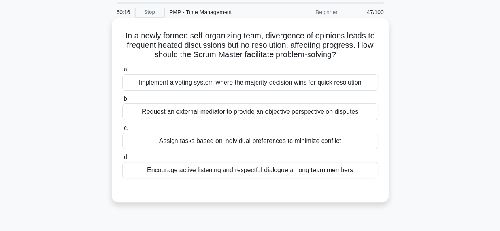
click at [354, 175] on div "Encourage active listening and respectful dialogue among team members" at bounding box center [250, 170] width 256 height 17
click at [122, 160] on input "d. Encourage active listening and respectful dialogue among team members" at bounding box center [122, 157] width 0 height 5
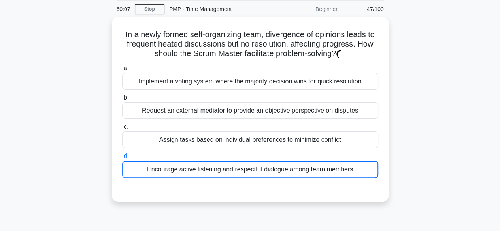
scroll to position [30, 0]
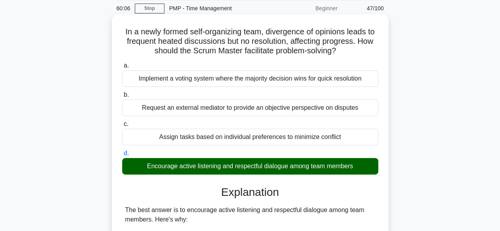
click at [319, 167] on div "Encourage active listening and respectful dialogue among team members" at bounding box center [250, 166] width 256 height 17
click at [122, 156] on input "d. Encourage active listening and respectful dialogue among team members" at bounding box center [122, 153] width 0 height 5
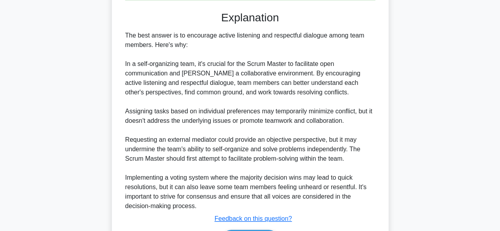
scroll to position [255, 0]
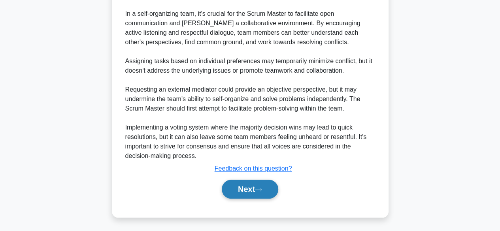
click at [270, 189] on button "Next" at bounding box center [250, 189] width 57 height 19
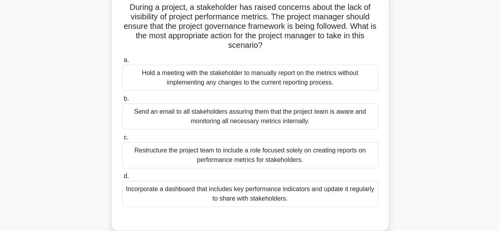
scroll to position [53, 0]
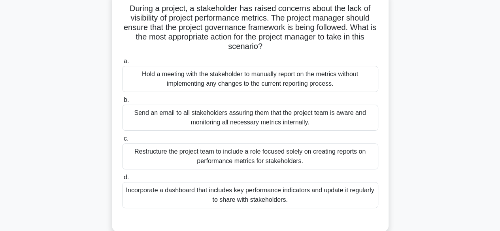
click at [332, 193] on div "Incorporate a dashboard that includes key performance indicators and update it …" at bounding box center [250, 195] width 256 height 26
click at [122, 180] on input "d. Incorporate a dashboard that includes key performance indicators and update …" at bounding box center [122, 177] width 0 height 5
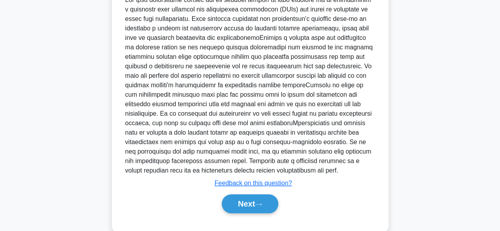
scroll to position [302, 0]
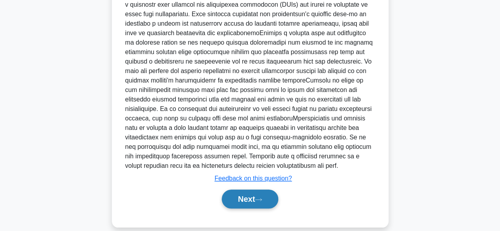
click at [265, 204] on button "Next" at bounding box center [250, 199] width 57 height 19
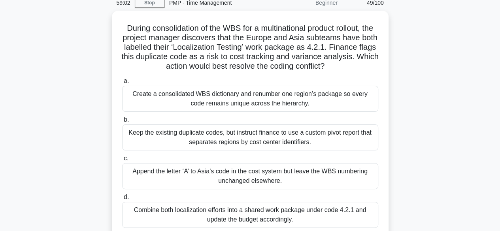
scroll to position [36, 0]
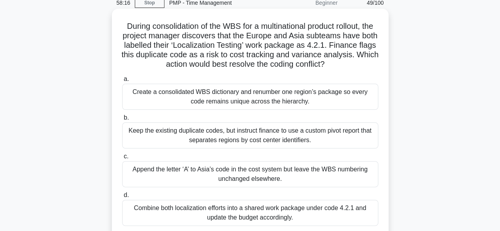
click at [349, 95] on div "Create a consolidated WBS dictionary and renumber one region’s package so every…" at bounding box center [250, 97] width 256 height 26
click at [122, 82] on input "a. Create a consolidated WBS dictionary and renumber one region’s package so ev…" at bounding box center [122, 79] width 0 height 5
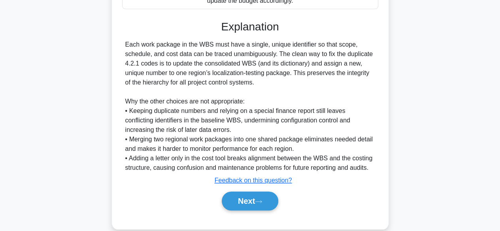
scroll to position [258, 0]
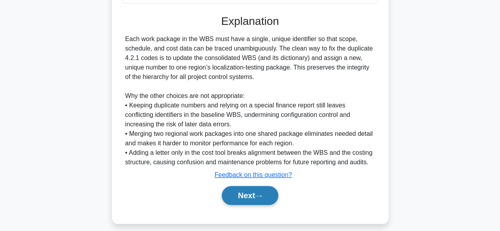
click at [263, 188] on button "Next" at bounding box center [250, 195] width 57 height 19
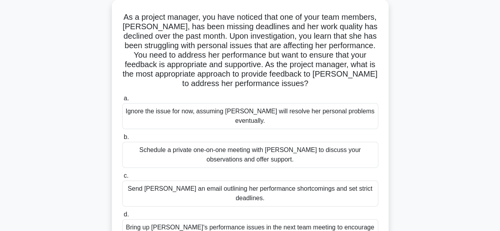
scroll to position [48, 0]
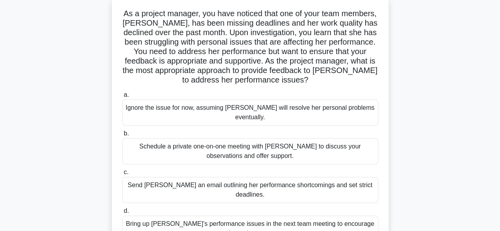
click at [323, 138] on div "Schedule a private one-on-one meeting with Emily to discuss your observations a…" at bounding box center [250, 151] width 256 height 26
click at [122, 136] on input "b. Schedule a private one-on-one meeting with Emily to discuss your observation…" at bounding box center [122, 133] width 0 height 5
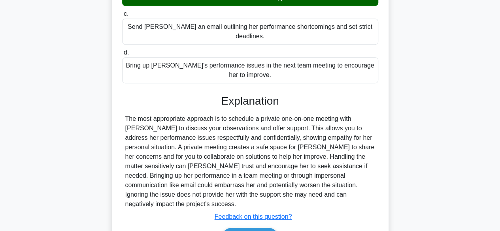
scroll to position [227, 0]
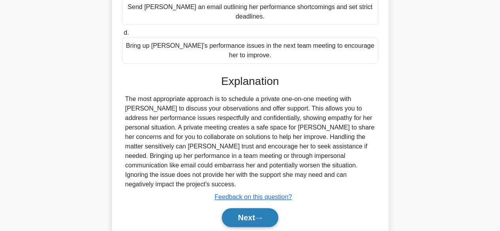
click at [264, 208] on button "Next" at bounding box center [250, 217] width 57 height 19
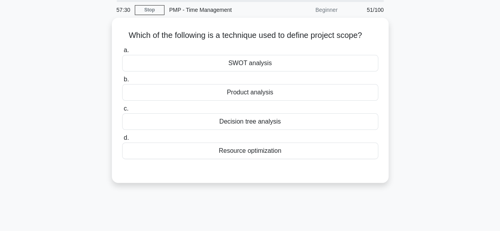
scroll to position [11, 0]
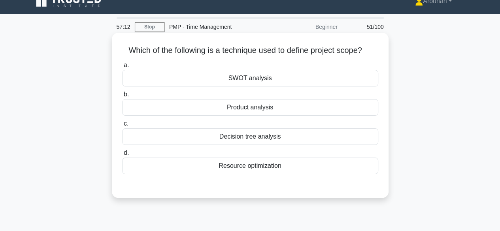
click at [308, 110] on div "Product analysis" at bounding box center [250, 107] width 256 height 17
click at [122, 97] on input "b. Product analysis" at bounding box center [122, 94] width 0 height 5
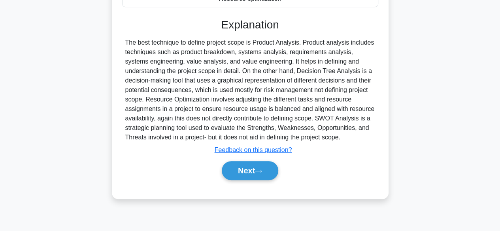
scroll to position [196, 0]
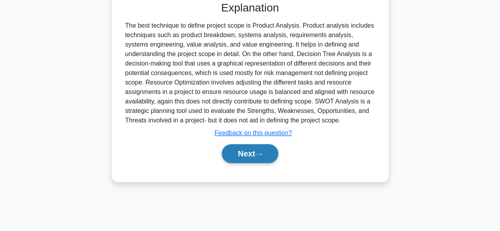
click at [250, 157] on button "Next" at bounding box center [250, 153] width 57 height 19
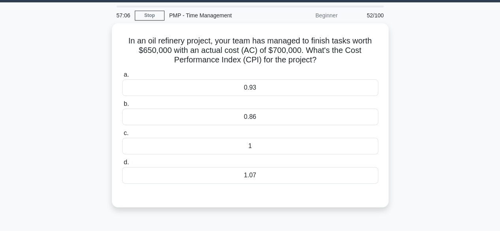
scroll to position [25, 0]
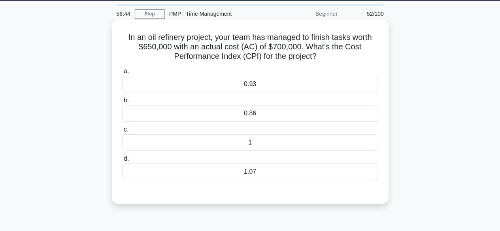
click at [269, 83] on div "0.93" at bounding box center [250, 84] width 256 height 17
click at [122, 74] on input "a. 0.93" at bounding box center [122, 71] width 0 height 5
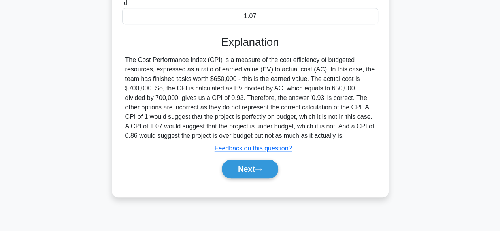
scroll to position [196, 0]
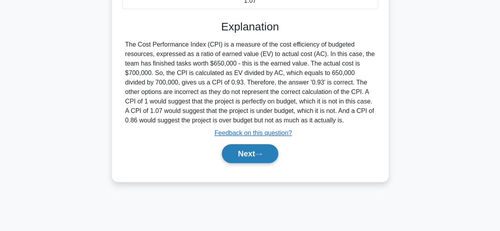
click at [239, 151] on button "Next" at bounding box center [250, 153] width 57 height 19
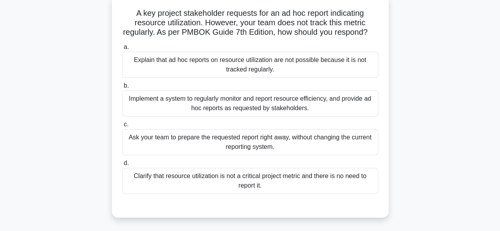
scroll to position [51, 0]
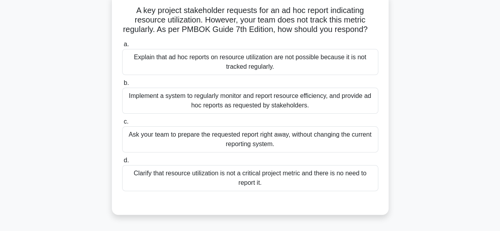
click at [337, 114] on div "Implement a system to regularly monitor and report resource efficiency, and pro…" at bounding box center [250, 101] width 256 height 26
click at [122, 86] on input "b. Implement a system to regularly monitor and report resource efficiency, and …" at bounding box center [122, 83] width 0 height 5
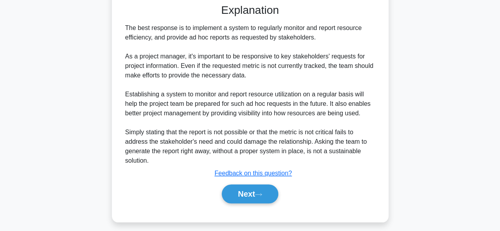
scroll to position [265, 0]
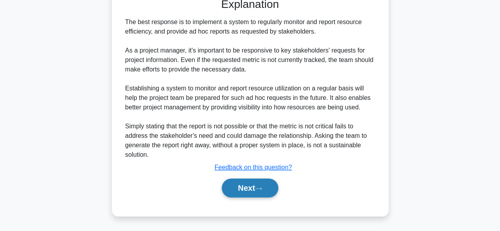
click at [267, 191] on button "Next" at bounding box center [250, 188] width 57 height 19
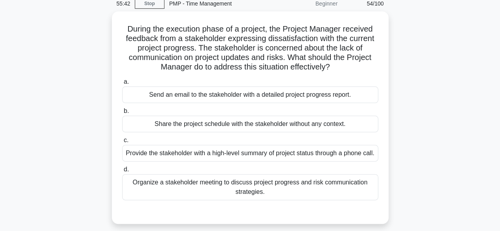
scroll to position [36, 0]
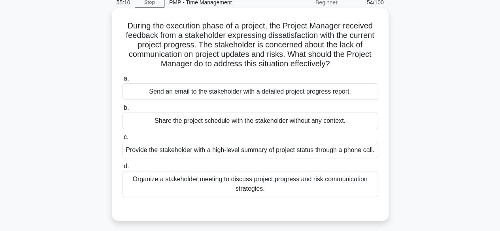
click at [339, 196] on div "Organize a stakeholder meeting to discuss project progress and risk communicati…" at bounding box center [250, 184] width 256 height 26
click at [122, 169] on input "d. Organize a stakeholder meeting to discuss project progress and risk communic…" at bounding box center [122, 166] width 0 height 5
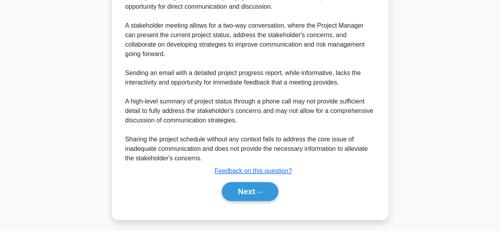
scroll to position [321, 0]
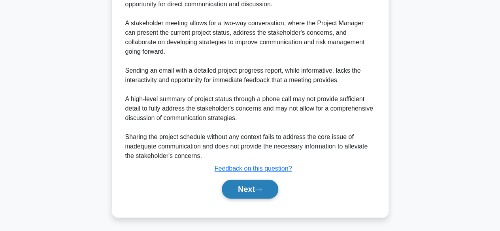
click at [269, 189] on button "Next" at bounding box center [250, 189] width 57 height 19
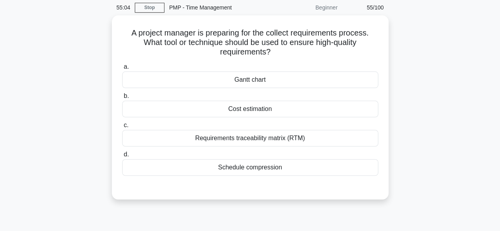
scroll to position [33, 0]
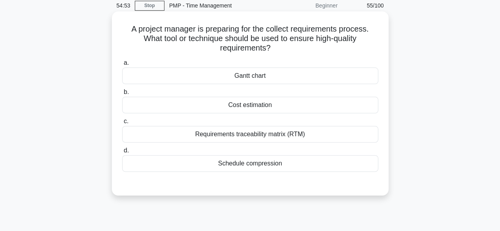
click at [316, 135] on div "Requirements traceability matrix (RTM)" at bounding box center [250, 134] width 256 height 17
click at [122, 124] on input "c. Requirements traceability matrix (RTM)" at bounding box center [122, 121] width 0 height 5
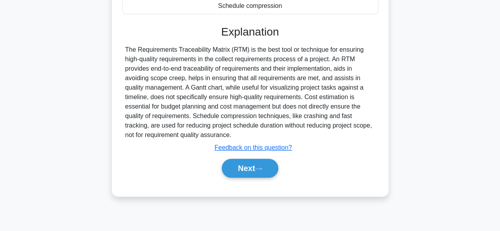
scroll to position [196, 0]
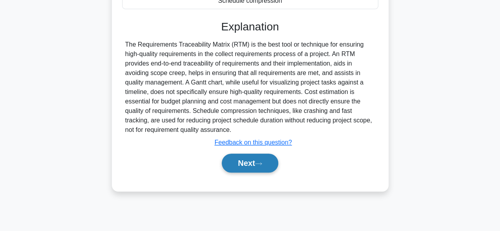
click at [271, 166] on button "Next" at bounding box center [250, 163] width 57 height 19
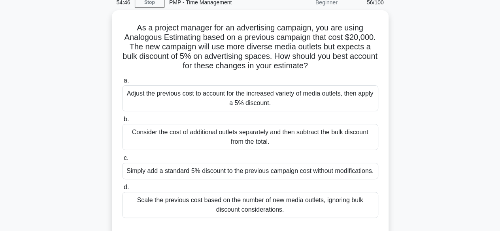
scroll to position [33, 0]
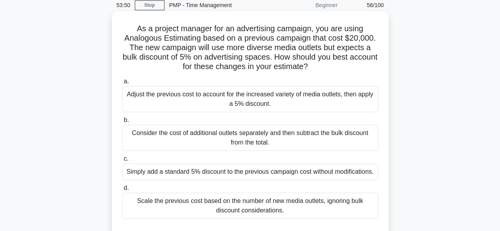
click at [322, 98] on div "Adjust the previous cost to account for the increased variety of media outlets,…" at bounding box center [250, 99] width 256 height 26
click at [122, 84] on input "a. Adjust the previous cost to account for the increased variety of media outle…" at bounding box center [122, 81] width 0 height 5
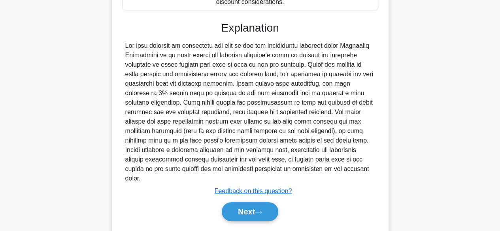
scroll to position [248, 0]
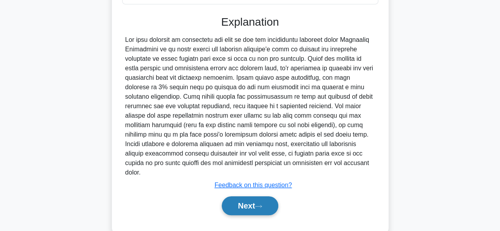
click at [262, 204] on icon at bounding box center [258, 206] width 7 height 4
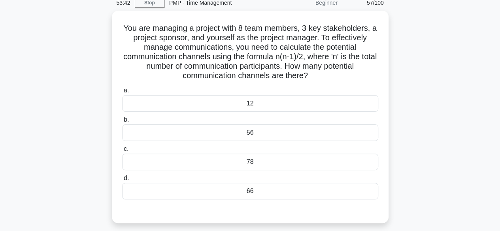
scroll to position [39, 0]
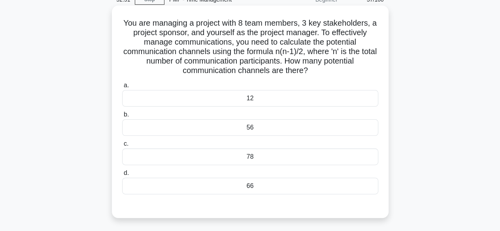
click at [297, 151] on div "78" at bounding box center [250, 157] width 256 height 17
click at [122, 147] on input "c. 78" at bounding box center [122, 144] width 0 height 5
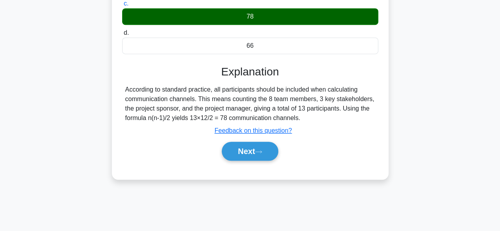
scroll to position [183, 0]
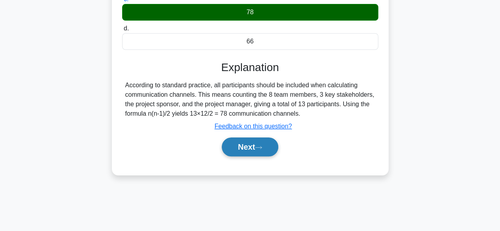
click at [233, 140] on button "Next" at bounding box center [250, 147] width 57 height 19
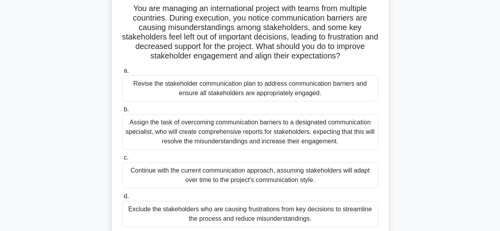
scroll to position [56, 0]
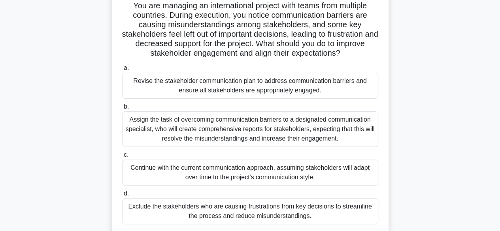
click at [354, 87] on div "Revise the stakeholder communication plan to address communication barriers and…" at bounding box center [250, 86] width 256 height 26
click at [122, 71] on input "a. Revise the stakeholder communication plan to address communication barriers …" at bounding box center [122, 68] width 0 height 5
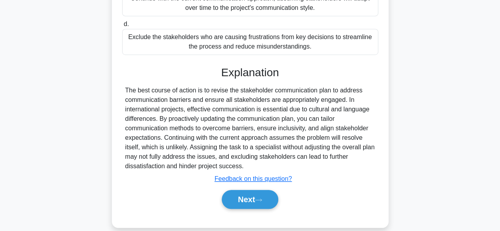
scroll to position [236, 0]
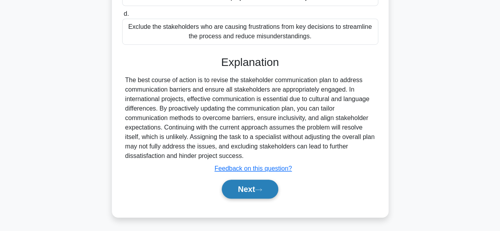
click at [261, 186] on button "Next" at bounding box center [250, 189] width 57 height 19
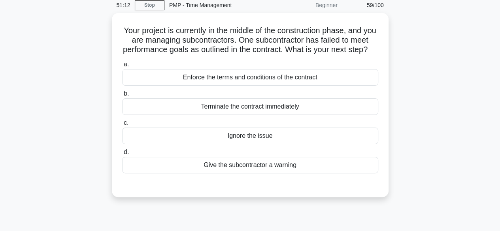
scroll to position [34, 0]
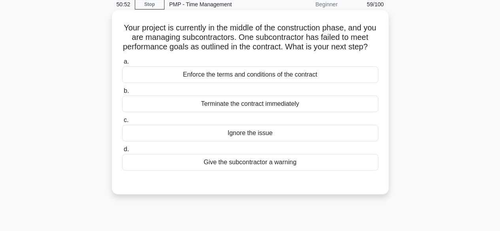
click at [307, 83] on div "Enforce the terms and conditions of the contract" at bounding box center [250, 74] width 256 height 17
click at [122, 64] on input "a. Enforce the terms and conditions of the contract" at bounding box center [122, 61] width 0 height 5
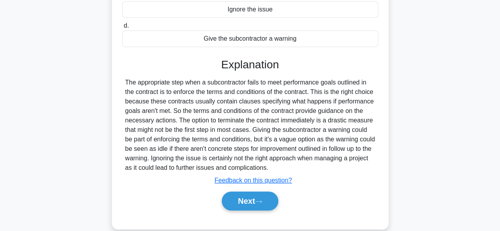
scroll to position [196, 0]
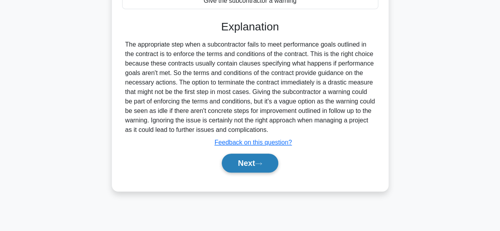
click at [262, 173] on button "Next" at bounding box center [250, 163] width 57 height 19
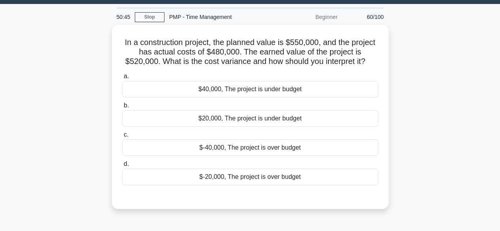
scroll to position [24, 0]
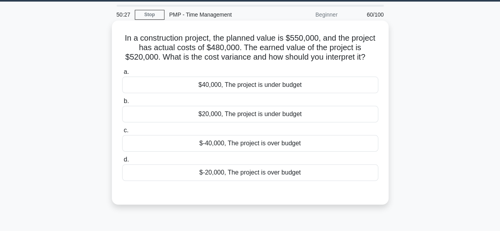
click at [272, 143] on div "$-40,000, The project is over budget" at bounding box center [250, 143] width 256 height 17
click at [122, 133] on input "c. $-40,000, The project is over budget" at bounding box center [122, 130] width 0 height 5
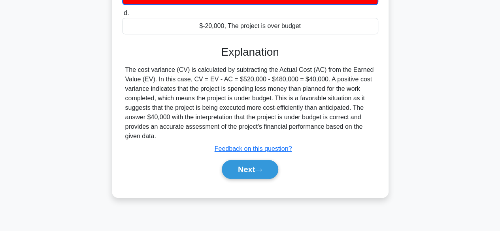
scroll to position [174, 0]
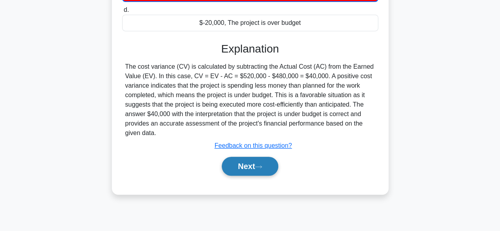
click at [267, 166] on button "Next" at bounding box center [250, 166] width 57 height 19
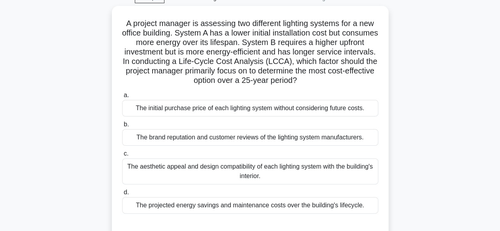
scroll to position [41, 0]
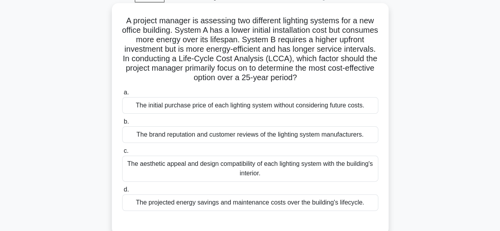
click at [349, 200] on div "The projected energy savings and maintenance costs over the building's lifecycl…" at bounding box center [250, 203] width 256 height 17
click at [122, 193] on input "d. The projected energy savings and maintenance costs over the building's lifec…" at bounding box center [122, 189] width 0 height 5
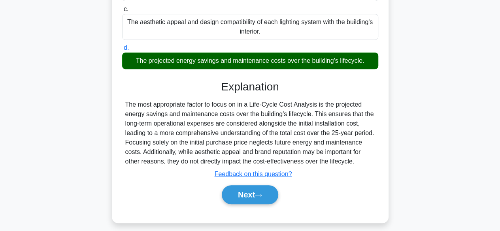
scroll to position [198, 0]
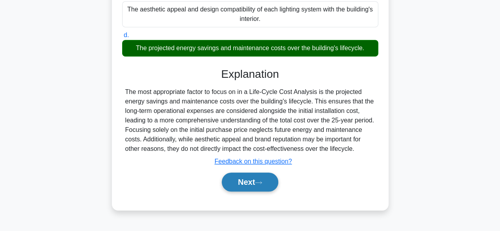
click at [267, 187] on button "Next" at bounding box center [250, 182] width 57 height 19
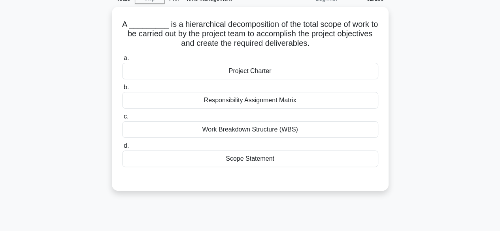
scroll to position [38, 0]
click at [358, 125] on div "Work Breakdown Structure (WBS)" at bounding box center [250, 129] width 256 height 17
click at [122, 119] on input "c. Work Breakdown Structure (WBS)" at bounding box center [122, 116] width 0 height 5
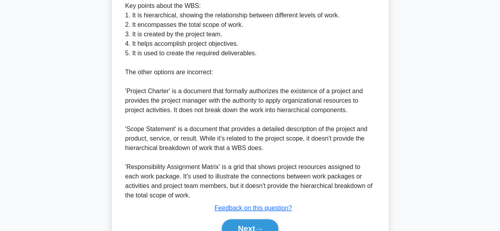
scroll to position [295, 0]
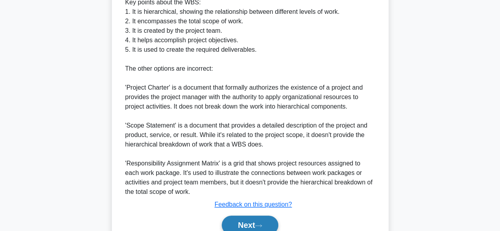
click at [244, 225] on button "Next" at bounding box center [250, 225] width 57 height 19
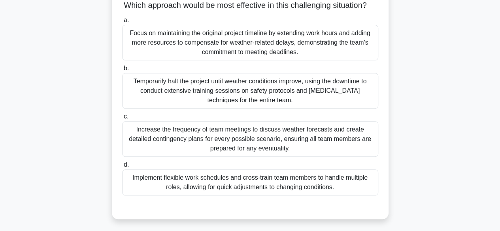
scroll to position [107, 0]
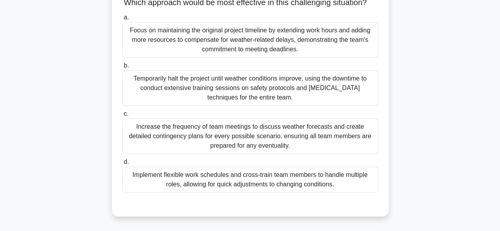
click at [358, 152] on div "Increase the frequency of team meetings to discuss weather forecasts and create…" at bounding box center [250, 137] width 256 height 36
click at [122, 117] on input "c. Increase the frequency of team meetings to discuss weather forecasts and cre…" at bounding box center [122, 114] width 0 height 5
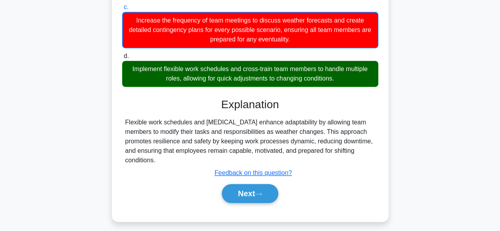
scroll to position [228, 0]
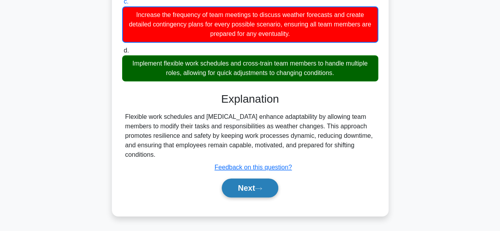
click at [263, 184] on button "Next" at bounding box center [250, 188] width 57 height 19
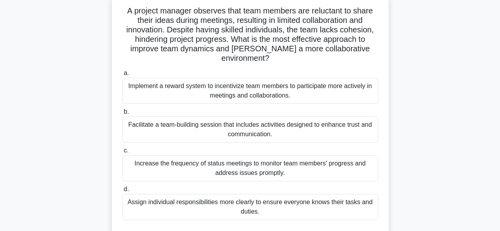
scroll to position [53, 0]
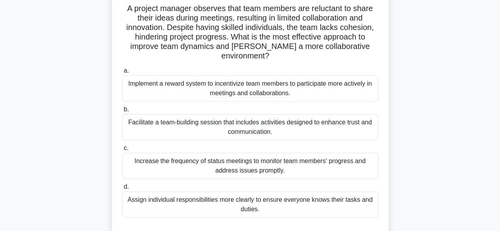
click at [320, 133] on div "Facilitate a team-building session that includes activities designed to enhance…" at bounding box center [250, 127] width 256 height 26
click at [122, 112] on input "b. Facilitate a team-building session that includes activities designed to enha…" at bounding box center [122, 109] width 0 height 5
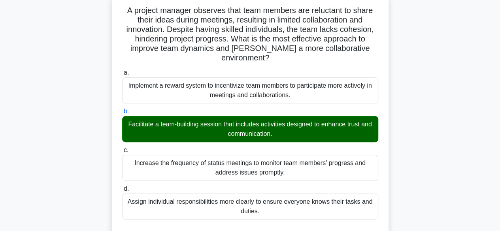
scroll to position [227, 0]
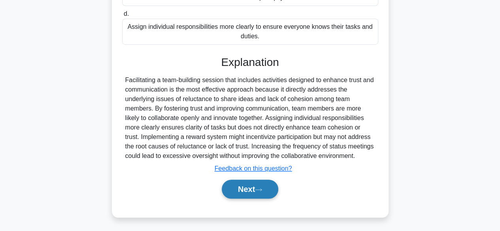
click at [248, 184] on button "Next" at bounding box center [250, 189] width 57 height 19
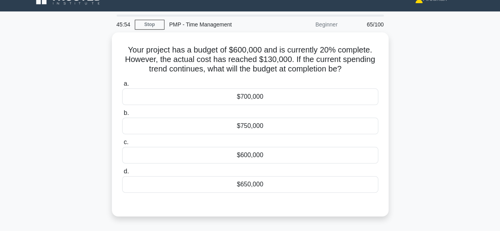
scroll to position [14, 0]
click at [423, 185] on div "Your project has a budget of $600,000 and is currently 20% complete. However, t…" at bounding box center [250, 129] width 451 height 194
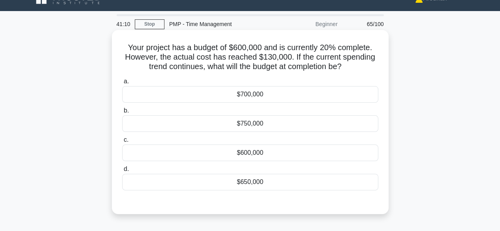
click at [258, 125] on div "$750,000" at bounding box center [250, 123] width 256 height 17
click at [122, 113] on input "b. $750,000" at bounding box center [122, 110] width 0 height 5
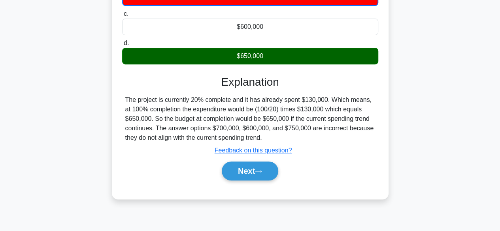
scroll to position [196, 0]
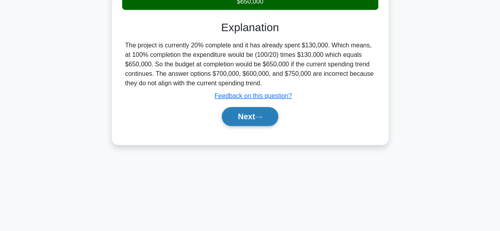
click at [248, 113] on button "Next" at bounding box center [250, 116] width 57 height 19
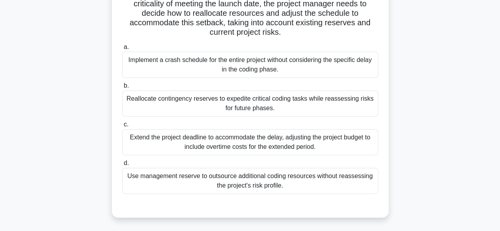
scroll to position [116, 0]
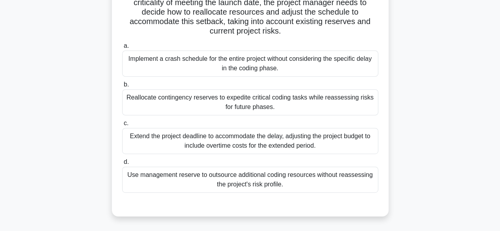
click at [357, 180] on div "Use management reserve to outsource additional coding resources without reasses…" at bounding box center [250, 180] width 256 height 26
click at [122, 165] on input "d. Use management reserve to outsource additional coding resources without reas…" at bounding box center [122, 162] width 0 height 5
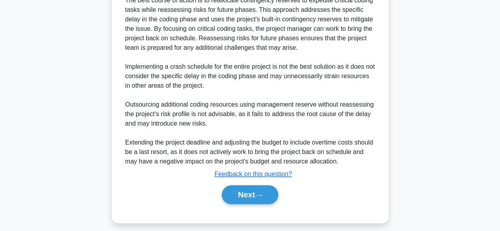
scroll to position [349, 0]
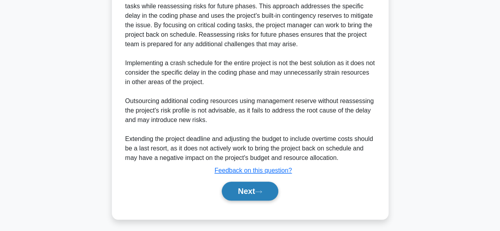
click at [267, 192] on button "Next" at bounding box center [250, 191] width 57 height 19
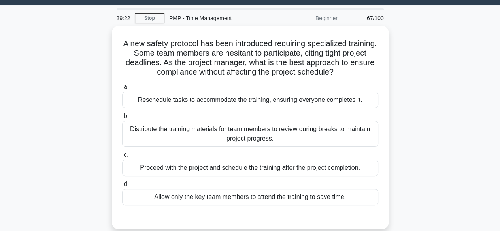
scroll to position [19, 0]
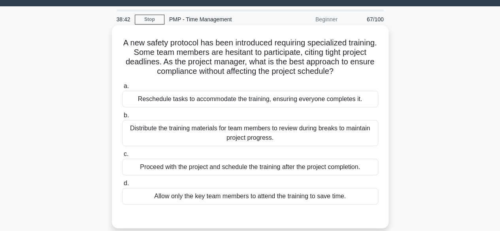
click at [344, 98] on div "Reschedule tasks to accommodate the training, ensuring everyone completes it." at bounding box center [250, 99] width 256 height 17
click at [122, 89] on input "a. Reschedule tasks to accommodate the training, ensuring everyone completes it." at bounding box center [122, 86] width 0 height 5
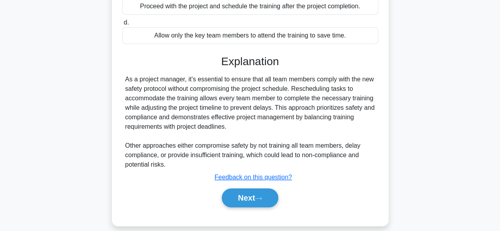
scroll to position [196, 0]
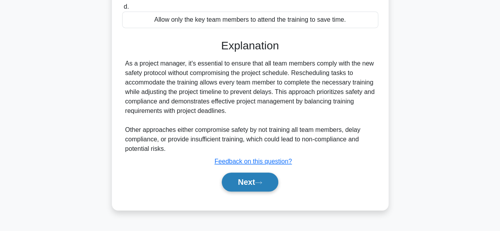
click at [255, 184] on button "Next" at bounding box center [250, 182] width 57 height 19
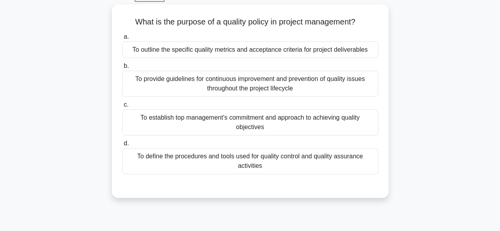
scroll to position [41, 0]
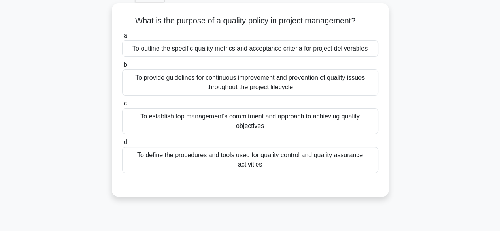
click at [298, 159] on div "To define the procedures and tools used for quality control and quality assuran…" at bounding box center [250, 160] width 256 height 26
click at [122, 145] on input "d. To define the procedures and tools used for quality control and quality assu…" at bounding box center [122, 142] width 0 height 5
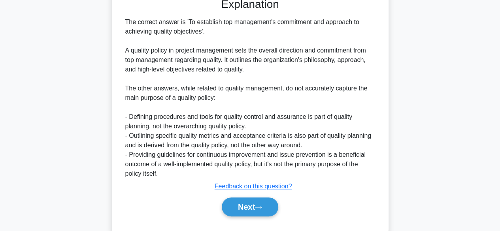
scroll to position [232, 0]
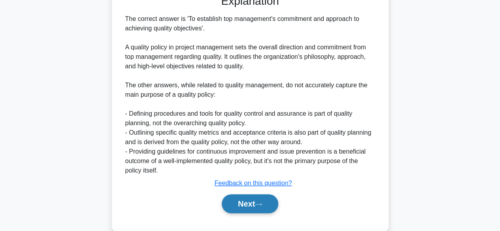
click at [262, 199] on button "Next" at bounding box center [250, 204] width 57 height 19
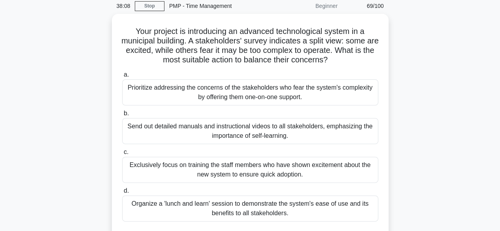
scroll to position [33, 0]
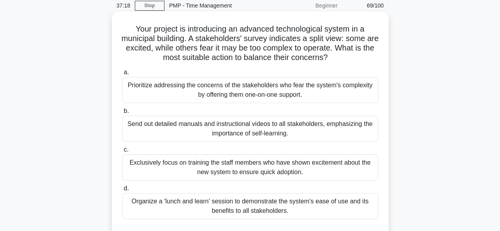
click at [339, 208] on div "Organize a 'lunch and learn' session to demonstrate the system's ease of use an…" at bounding box center [250, 206] width 256 height 26
click at [122, 191] on input "d. Organize a 'lunch and learn' session to demonstrate the system's ease of use…" at bounding box center [122, 188] width 0 height 5
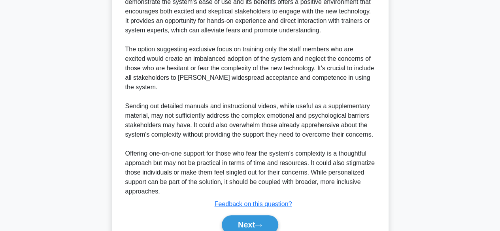
scroll to position [350, 0]
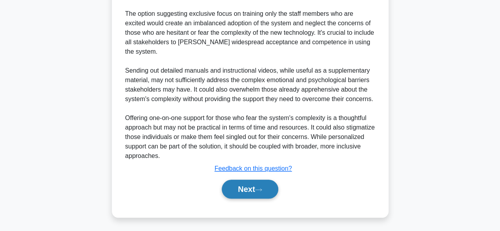
click at [262, 193] on button "Next" at bounding box center [250, 189] width 57 height 19
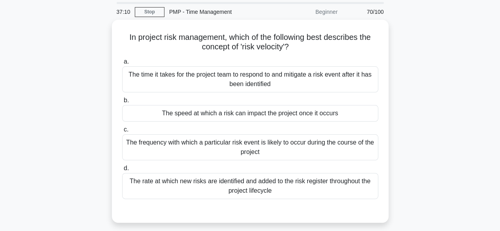
scroll to position [28, 0]
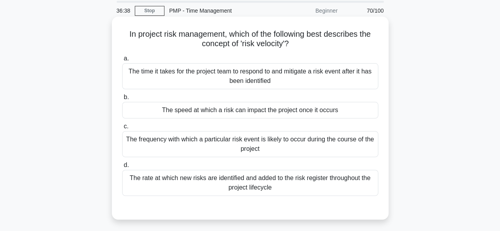
click at [335, 117] on div "The speed at which a risk can impact the project once it occurs" at bounding box center [250, 110] width 256 height 17
click at [122, 100] on input "b. The speed at which a risk can impact the project once it occurs" at bounding box center [122, 97] width 0 height 5
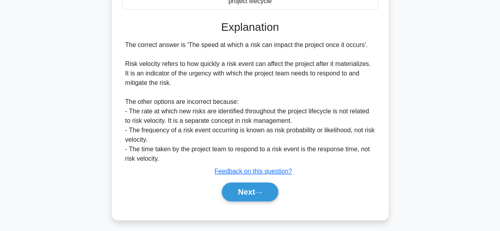
scroll to position [217, 0]
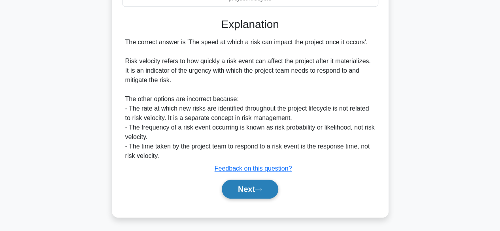
click at [258, 185] on button "Next" at bounding box center [250, 189] width 57 height 19
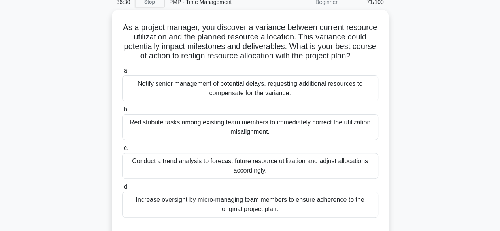
scroll to position [38, 0]
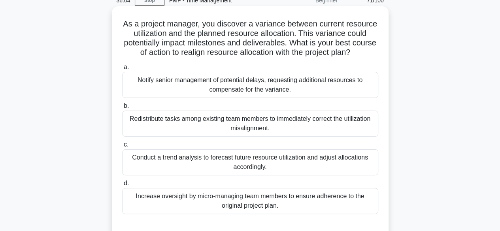
click at [352, 164] on div "Conduct a trend analysis to forecast future resource utilization and adjust all…" at bounding box center [250, 162] width 256 height 26
click at [122, 148] on input "c. Conduct a trend analysis to forecast future resource utilization and adjust …" at bounding box center [122, 144] width 0 height 5
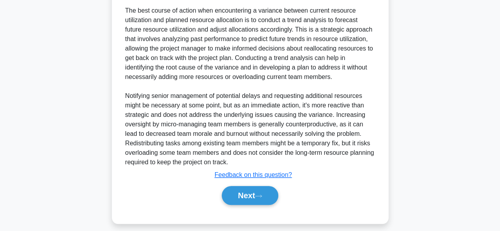
scroll to position [284, 0]
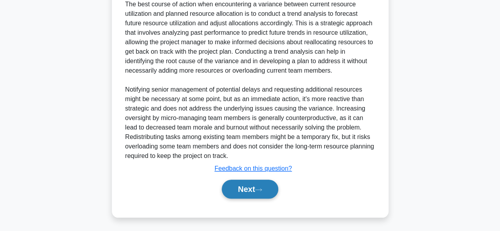
click at [268, 190] on button "Next" at bounding box center [250, 189] width 57 height 19
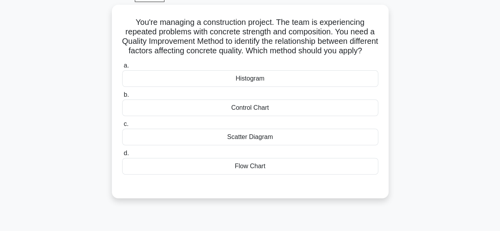
scroll to position [43, 0]
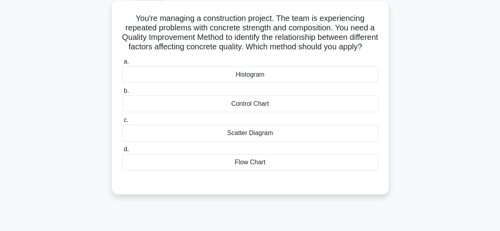
click at [277, 83] on div "Histogram" at bounding box center [250, 74] width 256 height 17
click at [122, 64] on input "a. Histogram" at bounding box center [122, 61] width 0 height 5
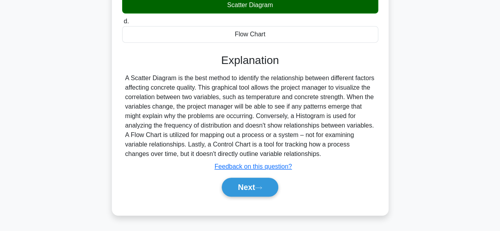
scroll to position [181, 0]
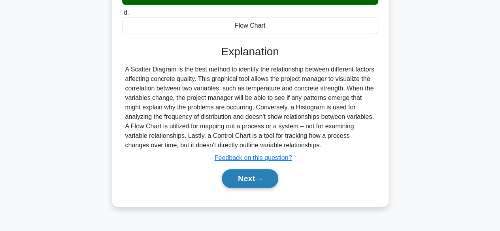
click at [267, 188] on button "Next" at bounding box center [250, 178] width 57 height 19
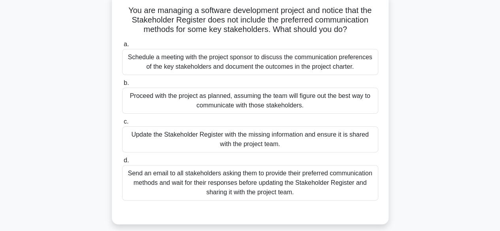
scroll to position [52, 0]
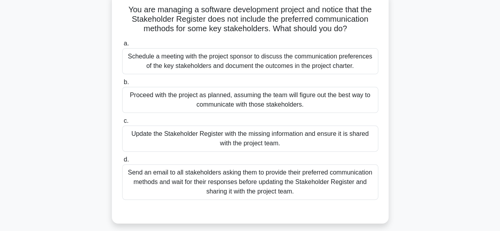
click at [359, 133] on div "Update the Stakeholder Register with the missing information and ensure it is s…" at bounding box center [250, 139] width 256 height 26
click at [122, 124] on input "c. Update the Stakeholder Register with the missing information and ensure it i…" at bounding box center [122, 121] width 0 height 5
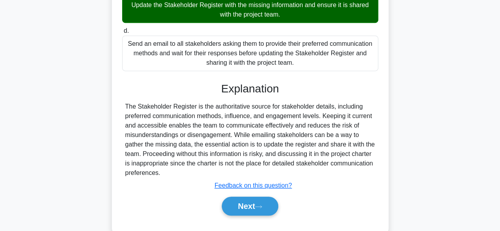
scroll to position [198, 0]
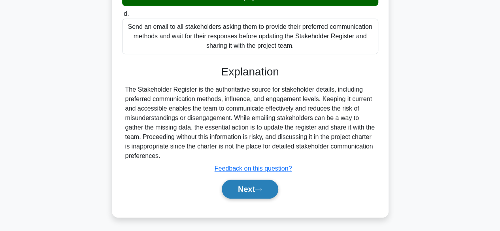
click at [266, 190] on button "Next" at bounding box center [250, 189] width 57 height 19
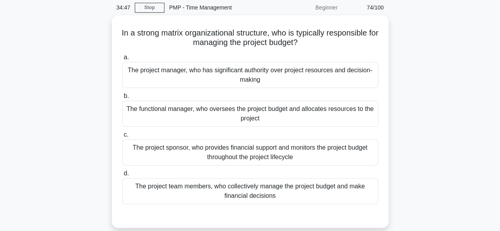
scroll to position [25, 0]
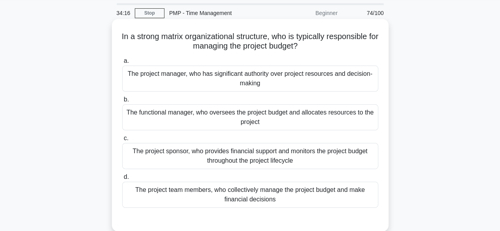
click at [338, 121] on div "The functional manager, who oversees the project budget and allocates resources…" at bounding box center [250, 117] width 256 height 26
click at [122, 102] on input "b. The functional manager, who oversees the project budget and allocates resour…" at bounding box center [122, 99] width 0 height 5
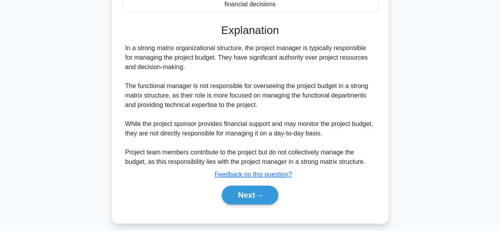
scroll to position [227, 0]
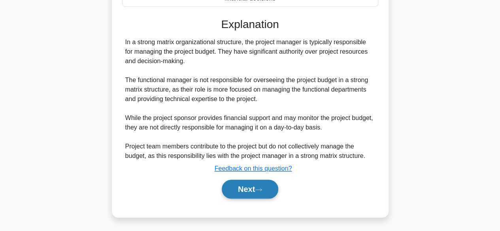
click at [261, 185] on button "Next" at bounding box center [250, 189] width 57 height 19
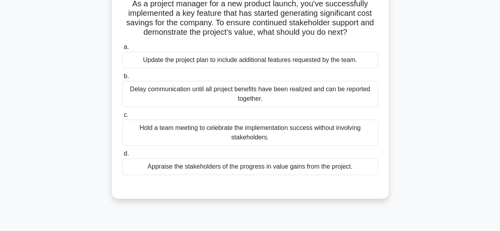
scroll to position [46, 0]
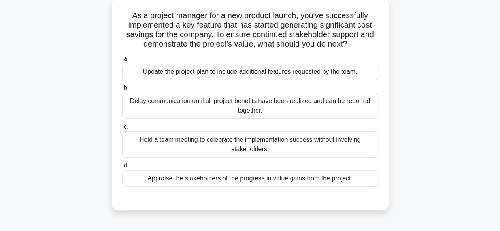
click at [344, 178] on div "Appraise the stakeholders of the progress in value gains from the project." at bounding box center [250, 178] width 256 height 17
click at [122, 168] on input "d. Appraise the stakeholders of the progress in value gains from the project." at bounding box center [122, 165] width 0 height 5
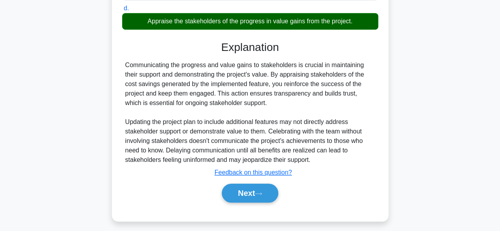
scroll to position [206, 0]
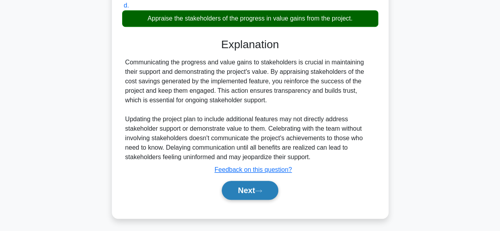
click at [242, 186] on button "Next" at bounding box center [250, 190] width 57 height 19
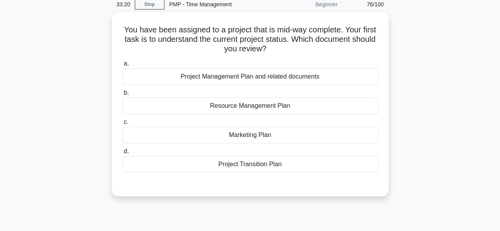
scroll to position [33, 0]
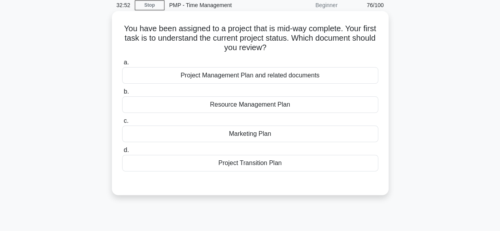
click at [327, 76] on div "Project Management Plan and related documents" at bounding box center [250, 75] width 256 height 17
click at [122, 65] on input "a. Project Management Plan and related documents" at bounding box center [122, 62] width 0 height 5
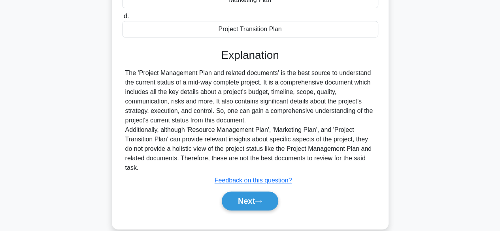
scroll to position [196, 0]
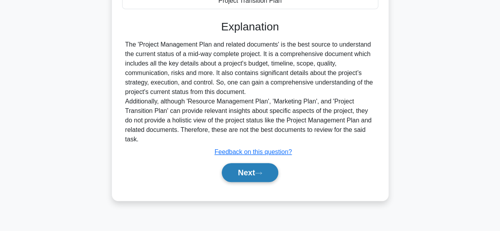
click at [261, 174] on icon at bounding box center [258, 173] width 7 height 4
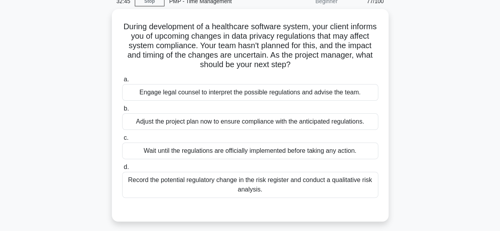
scroll to position [38, 0]
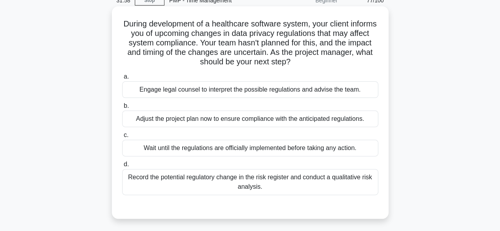
click at [347, 187] on div "Record the potential regulatory change in the risk register and conduct a quali…" at bounding box center [250, 182] width 256 height 26
click at [122, 167] on input "d. Record the potential regulatory change in the risk register and conduct a qu…" at bounding box center [122, 164] width 0 height 5
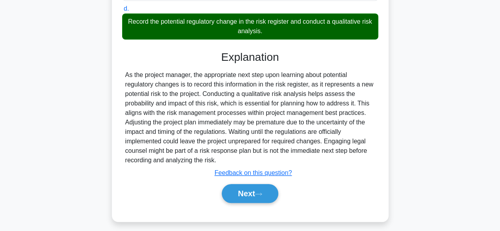
scroll to position [198, 0]
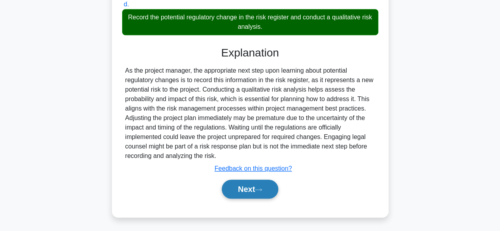
click at [257, 194] on button "Next" at bounding box center [250, 189] width 57 height 19
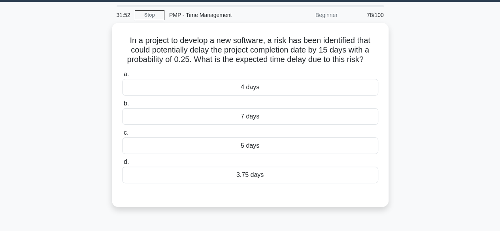
scroll to position [21, 0]
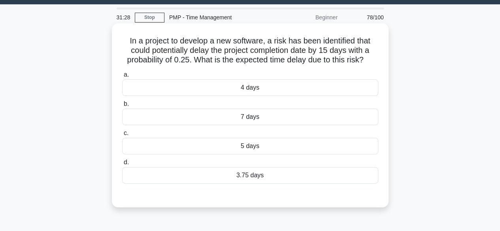
click at [341, 180] on div "3.75 days" at bounding box center [250, 175] width 256 height 17
click at [122, 165] on input "d. 3.75 days" at bounding box center [122, 162] width 0 height 5
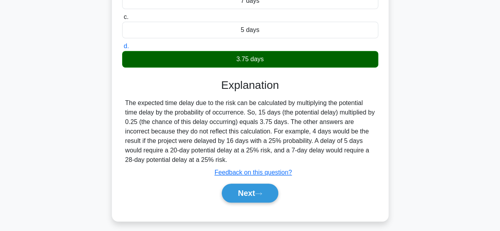
scroll to position [181, 0]
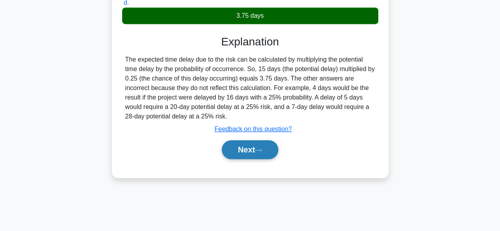
click at [269, 154] on button "Next" at bounding box center [250, 149] width 57 height 19
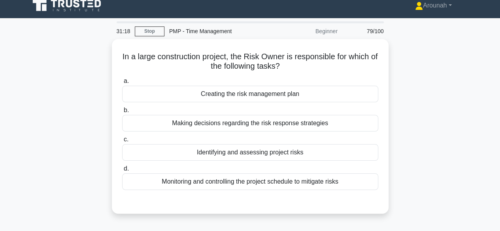
scroll to position [8, 0]
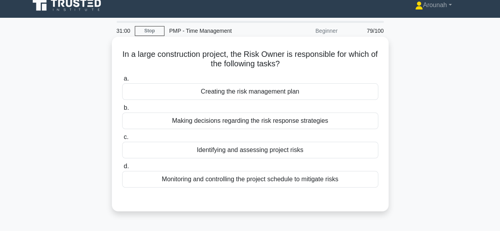
click at [332, 124] on div "Making decisions regarding the risk response strategies" at bounding box center [250, 121] width 256 height 17
click at [122, 111] on input "b. Making decisions regarding the risk response strategies" at bounding box center [122, 108] width 0 height 5
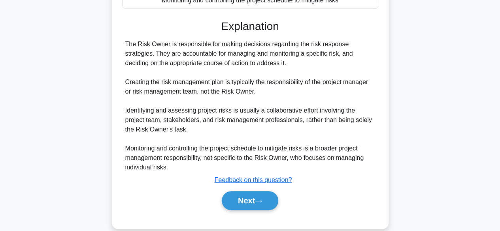
scroll to position [192, 0]
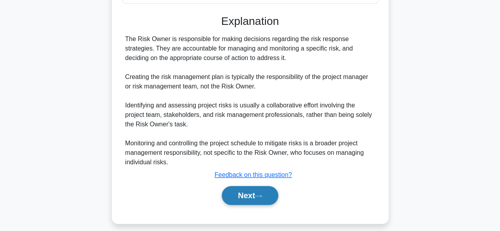
click at [256, 196] on button "Next" at bounding box center [250, 195] width 57 height 19
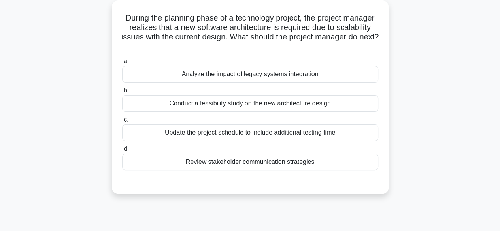
scroll to position [45, 0]
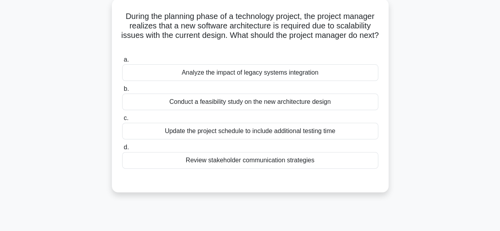
click at [313, 74] on div "Analyze the impact of legacy systems integration" at bounding box center [250, 72] width 256 height 17
click at [122, 62] on input "a. Analyze the impact of legacy systems integration" at bounding box center [122, 59] width 0 height 5
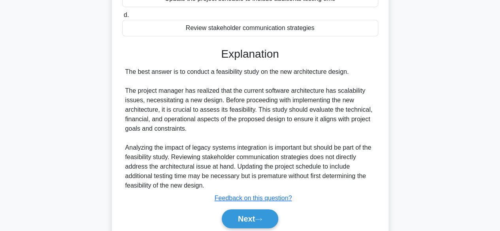
scroll to position [209, 0]
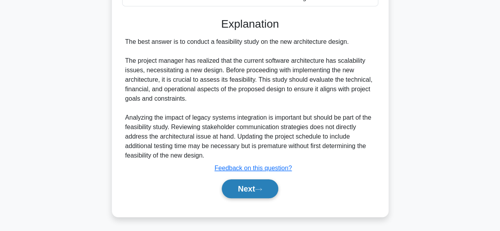
click at [267, 190] on button "Next" at bounding box center [250, 189] width 57 height 19
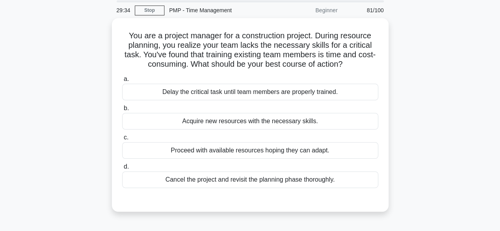
scroll to position [31, 0]
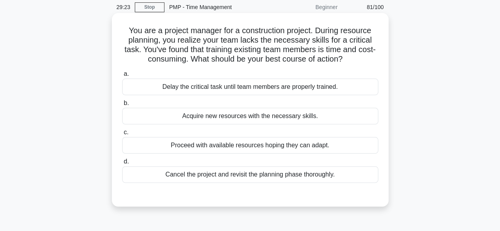
click at [331, 91] on div "Delay the critical task until team members are properly trained." at bounding box center [250, 87] width 256 height 17
click at [122, 77] on input "a. Delay the critical task until team members are properly trained." at bounding box center [122, 74] width 0 height 5
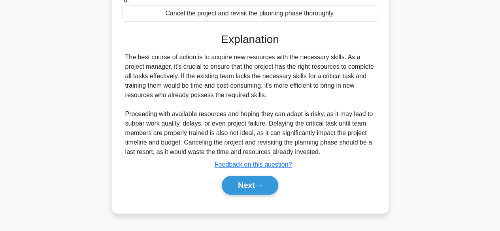
scroll to position [196, 0]
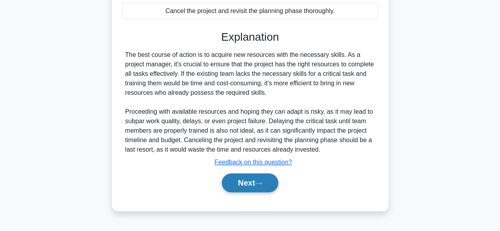
click at [259, 184] on icon at bounding box center [258, 184] width 7 height 4
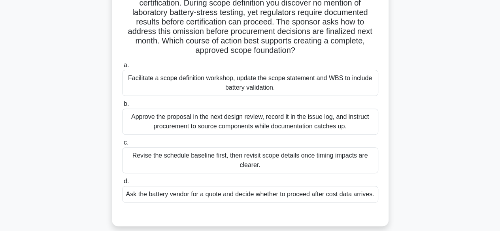
scroll to position [82, 0]
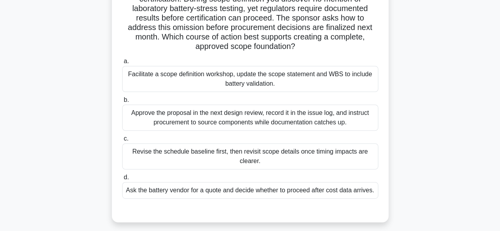
click at [276, 85] on div "Facilitate a scope definition workshop, update the scope statement and WBS to i…" at bounding box center [250, 79] width 256 height 26
click at [122, 64] on input "a. Facilitate a scope definition workshop, update the scope statement and WBS t…" at bounding box center [122, 61] width 0 height 5
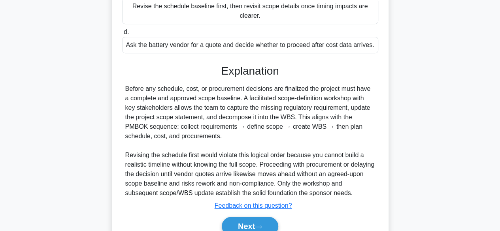
scroll to position [265, 0]
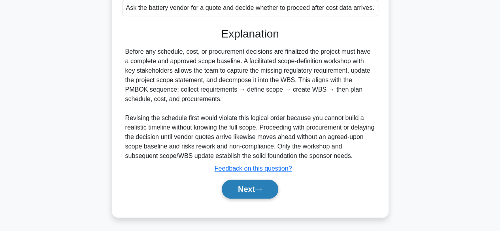
click at [241, 189] on button "Next" at bounding box center [250, 189] width 57 height 19
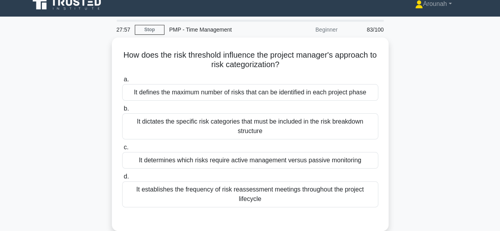
scroll to position [9, 0]
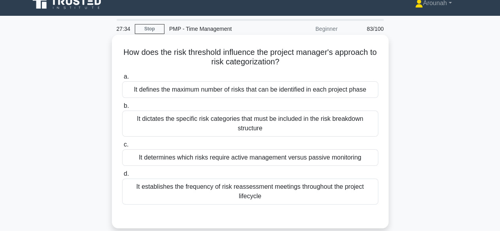
click at [332, 159] on div "It determines which risks require active management versus passive monitoring" at bounding box center [250, 157] width 256 height 17
click at [122, 148] on input "c. It determines which risks require active management versus passive monitoring" at bounding box center [122, 144] width 0 height 5
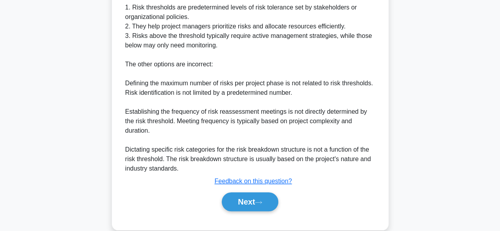
scroll to position [291, 0]
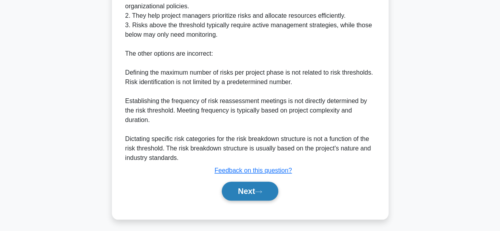
click at [263, 194] on button "Next" at bounding box center [250, 191] width 57 height 19
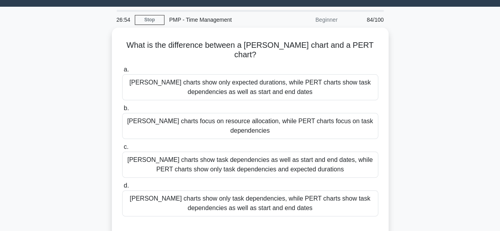
scroll to position [19, 0]
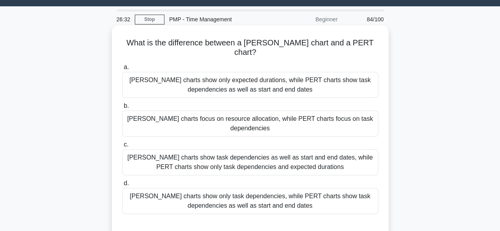
click at [330, 149] on div "Gantt charts show task dependencies as well as start and end dates, while PERT …" at bounding box center [250, 162] width 256 height 26
click at [122, 148] on input "c. Gantt charts show task dependencies as well as start and end dates, while PE…" at bounding box center [122, 144] width 0 height 5
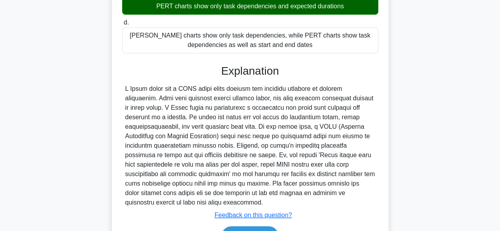
scroll to position [183, 0]
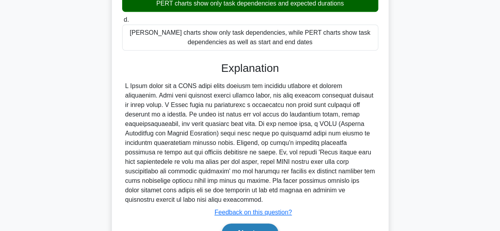
click at [267, 224] on button "Next" at bounding box center [250, 233] width 57 height 19
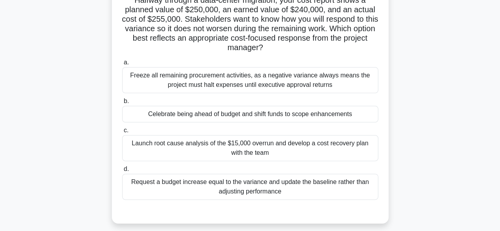
scroll to position [62, 0]
click at [318, 150] on div "Launch root cause analysis of the $15,000 overrun and develop a cost recovery p…" at bounding box center [250, 147] width 256 height 26
click at [122, 132] on input "c. Launch root cause analysis of the $15,000 overrun and develop a cost recover…" at bounding box center [122, 129] width 0 height 5
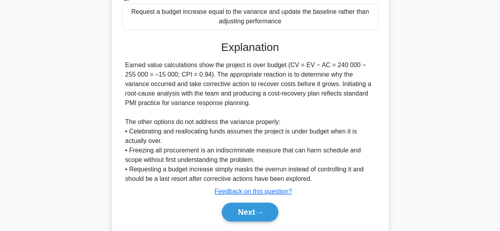
scroll to position [237, 0]
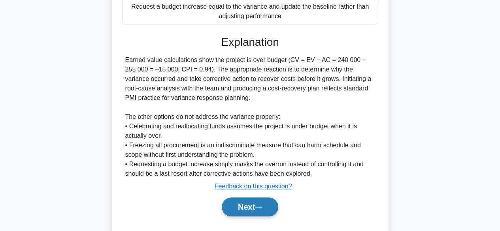
click at [262, 206] on icon at bounding box center [258, 208] width 7 height 4
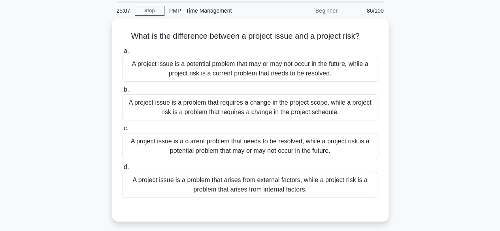
scroll to position [26, 0]
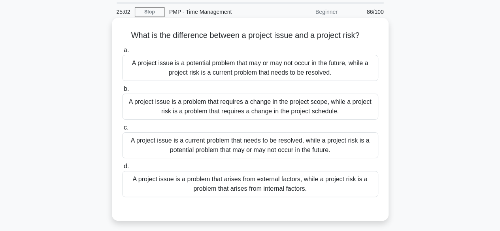
click at [350, 147] on div "A project issue is a current problem that needs to be resolved, while a project…" at bounding box center [250, 145] width 256 height 26
click at [122, 130] on input "c. A project issue is a current problem that needs to be resolved, while a proj…" at bounding box center [122, 127] width 0 height 5
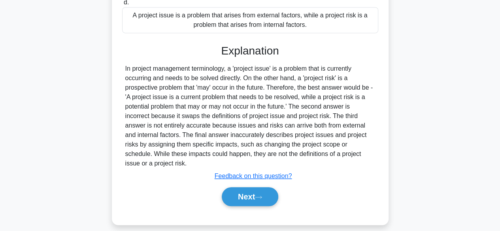
scroll to position [198, 0]
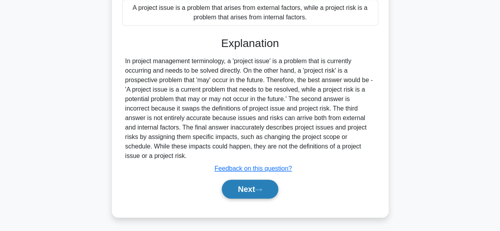
click at [266, 186] on button "Next" at bounding box center [250, 189] width 57 height 19
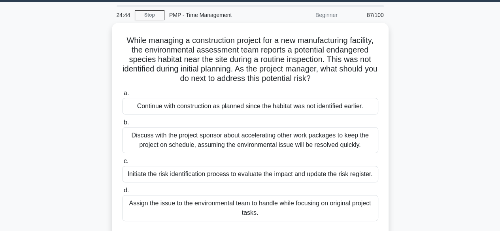
scroll to position [24, 0]
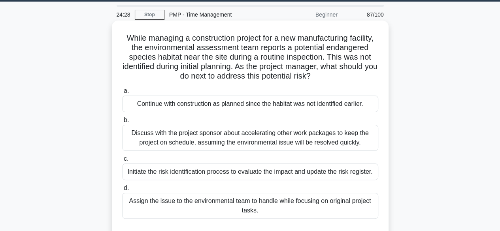
click at [365, 174] on div "Initiate the risk identification process to evaluate the impact and update the …" at bounding box center [250, 172] width 256 height 17
click at [122, 162] on input "c. Initiate the risk identification process to evaluate the impact and update t…" at bounding box center [122, 159] width 0 height 5
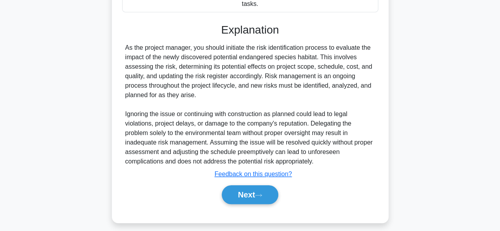
scroll to position [231, 0]
click at [258, 204] on button "Next" at bounding box center [250, 194] width 57 height 19
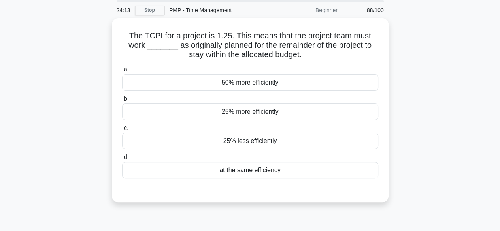
scroll to position [28, 0]
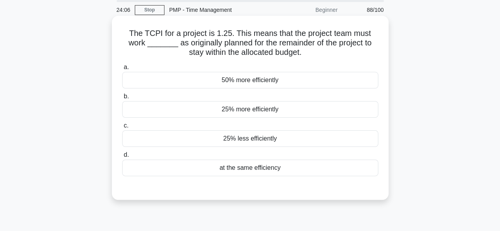
click at [268, 167] on div "at the same efficiency" at bounding box center [250, 168] width 256 height 17
click at [122, 158] on input "d. at the same efficiency" at bounding box center [122, 155] width 0 height 5
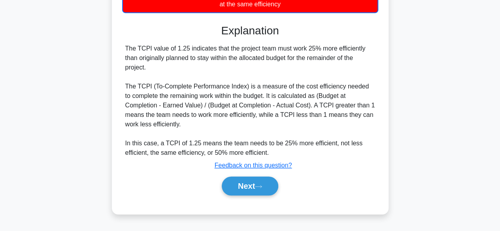
scroll to position [196, 0]
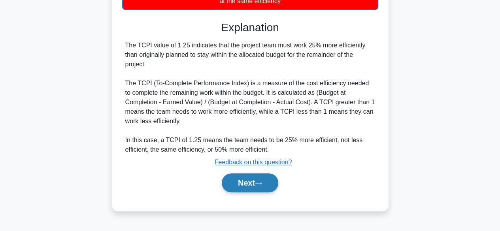
click at [270, 174] on button "Next" at bounding box center [250, 183] width 57 height 19
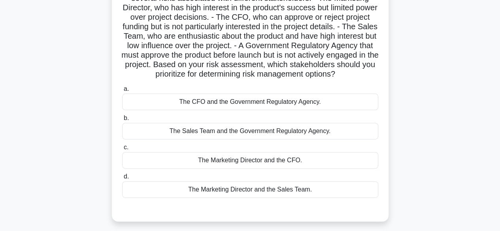
scroll to position [76, 0]
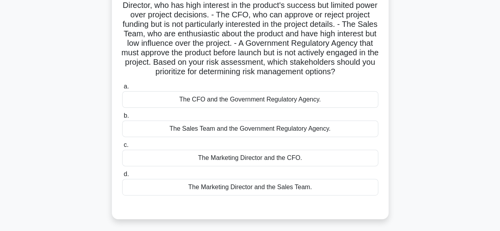
click at [318, 108] on div "The CFO and the Government Regulatory Agency." at bounding box center [250, 99] width 256 height 17
click at [122, 89] on input "a. The CFO and the Government Regulatory Agency." at bounding box center [122, 86] width 0 height 5
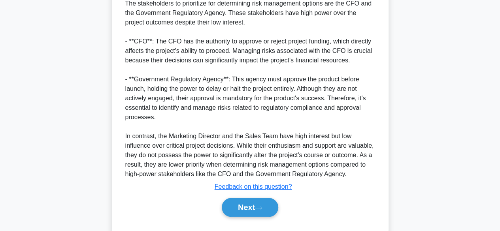
scroll to position [331, 0]
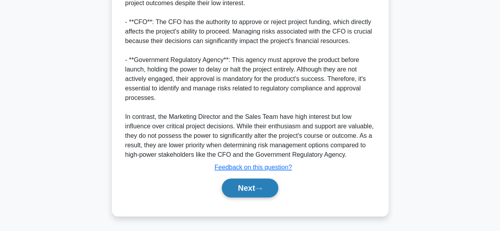
click at [247, 193] on button "Next" at bounding box center [250, 188] width 57 height 19
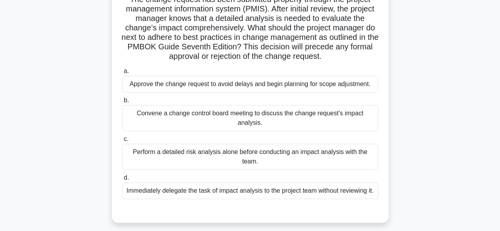
scroll to position [130, 0]
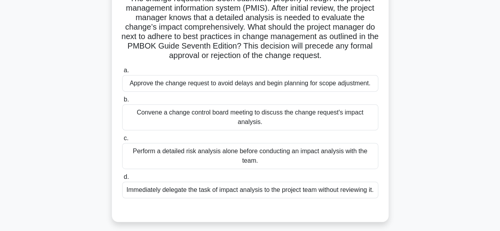
click at [317, 122] on div "Convene a change control board meeting to discuss the change request's impact a…" at bounding box center [250, 117] width 256 height 26
click at [122, 102] on input "b. Convene a change control board meeting to discuss the change request's impac…" at bounding box center [122, 99] width 0 height 5
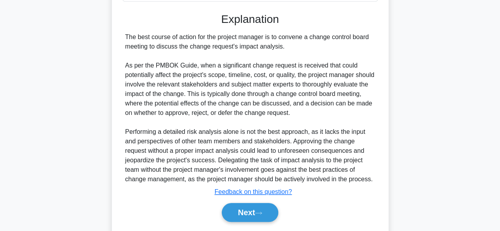
scroll to position [350, 0]
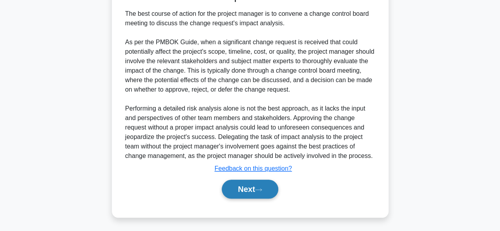
click at [256, 185] on button "Next" at bounding box center [250, 189] width 57 height 19
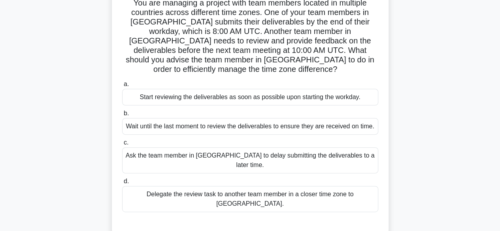
scroll to position [59, 0]
click at [305, 89] on div "Start reviewing the deliverables as soon as possible upon starting the workday." at bounding box center [250, 97] width 256 height 17
click at [122, 87] on input "a. Start reviewing the deliverables as soon as possible upon starting the workd…" at bounding box center [122, 83] width 0 height 5
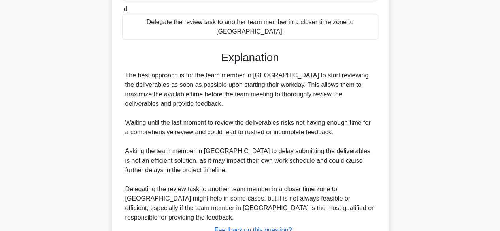
scroll to position [255, 0]
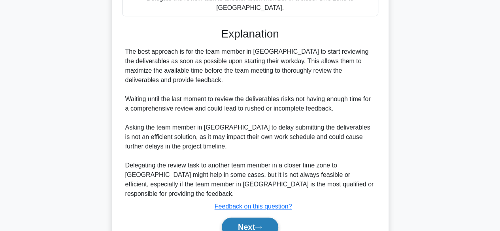
click at [252, 218] on button "Next" at bounding box center [250, 227] width 57 height 19
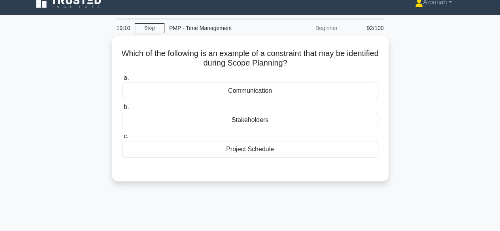
scroll to position [8, 0]
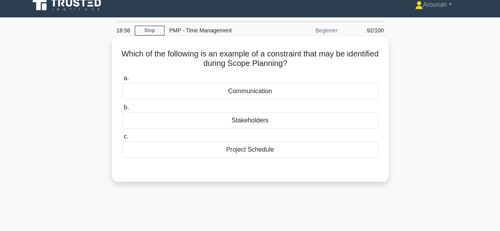
click at [262, 153] on div "Project Schedule" at bounding box center [250, 150] width 256 height 17
click at [122, 140] on input "c. Project Schedule" at bounding box center [122, 136] width 0 height 5
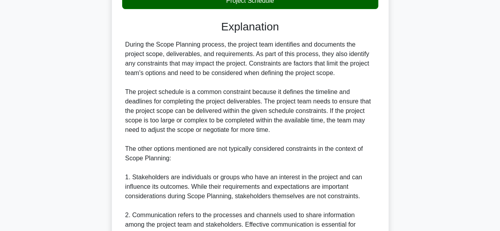
scroll to position [215, 0]
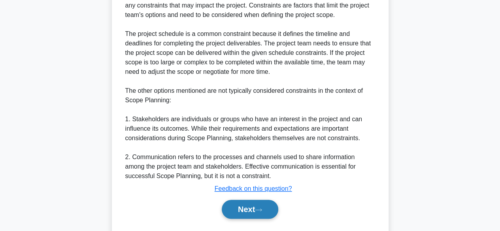
click at [267, 207] on button "Next" at bounding box center [250, 209] width 57 height 19
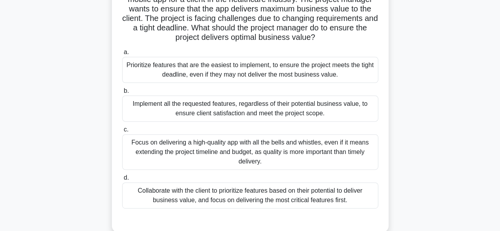
scroll to position [74, 0]
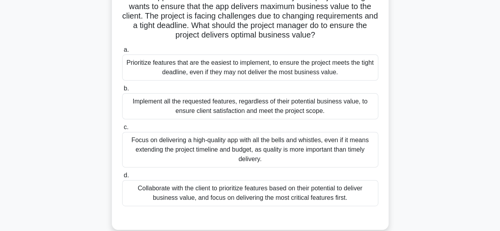
click at [363, 199] on div "Collaborate with the client to prioritize features based on their potential to …" at bounding box center [250, 193] width 256 height 26
click at [122, 178] on input "d. Collaborate with the client to prioritize features based on their potential …" at bounding box center [122, 175] width 0 height 5
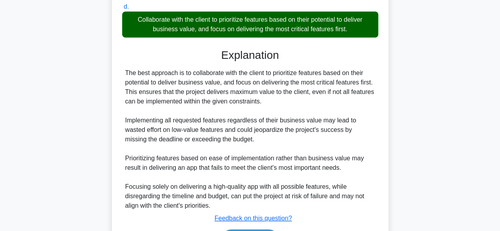
scroll to position [293, 0]
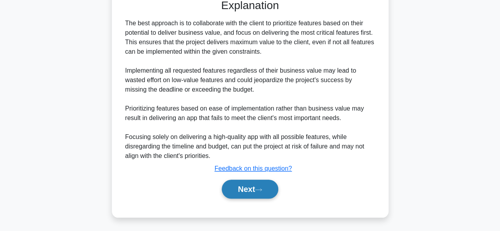
click at [251, 190] on button "Next" at bounding box center [250, 189] width 57 height 19
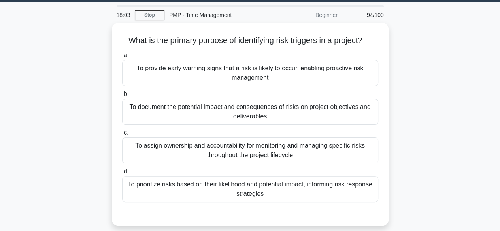
scroll to position [24, 0]
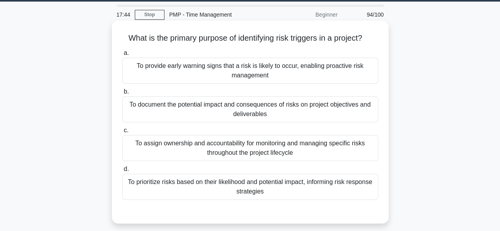
click at [321, 191] on div "To prioritize risks based on their likelihood and potential impact, informing r…" at bounding box center [250, 187] width 256 height 26
click at [122, 172] on input "d. To prioritize risks based on their likelihood and potential impact, informin…" at bounding box center [122, 169] width 0 height 5
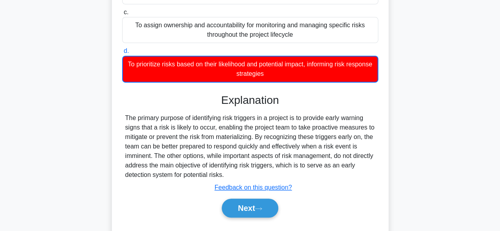
scroll to position [196, 0]
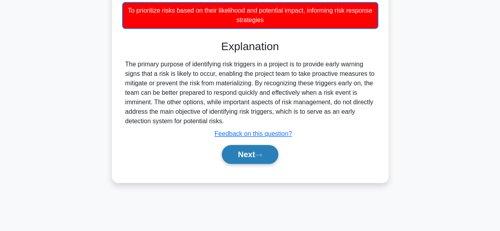
click at [245, 149] on button "Next" at bounding box center [250, 154] width 57 height 19
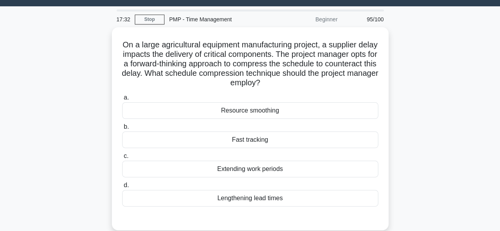
scroll to position [18, 0]
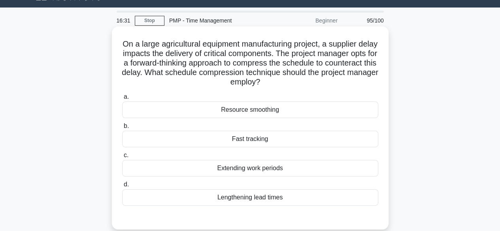
click at [298, 142] on div "Fast tracking" at bounding box center [250, 139] width 256 height 17
click at [122, 129] on input "b. Fast tracking" at bounding box center [122, 126] width 0 height 5
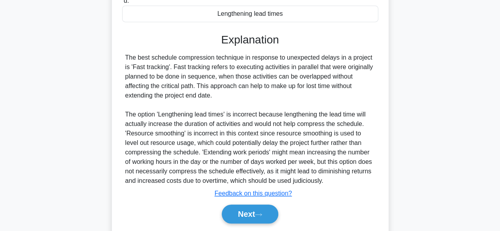
scroll to position [208, 0]
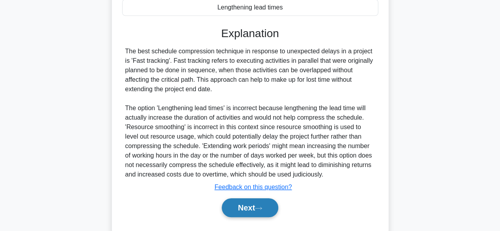
click at [252, 208] on button "Next" at bounding box center [250, 208] width 57 height 19
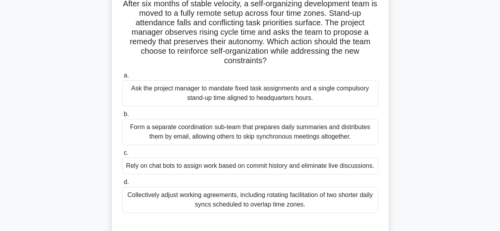
scroll to position [61, 0]
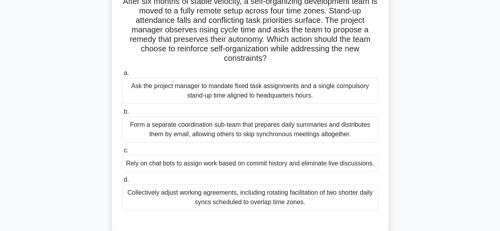
click at [327, 193] on div "Collectively adjust working agreements, including rotating facilitation of two …" at bounding box center [250, 198] width 256 height 26
click at [122, 183] on input "d. Collectively adjust working agreements, including rotating facilitation of t…" at bounding box center [122, 180] width 0 height 5
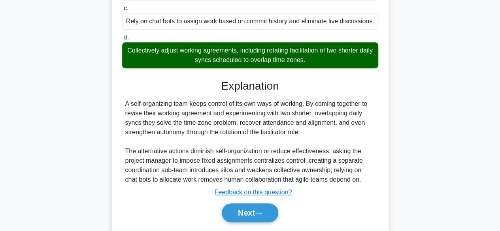
scroll to position [227, 0]
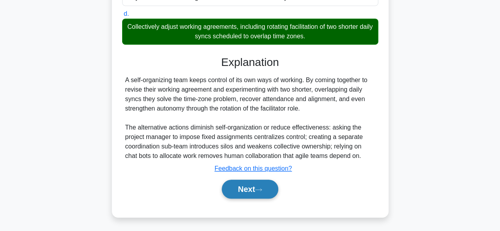
click at [271, 189] on button "Next" at bounding box center [250, 189] width 57 height 19
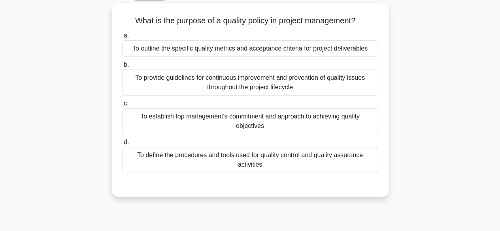
scroll to position [42, 0]
click at [362, 118] on div "To establish top management's commitment and approach to achieving quality obje…" at bounding box center [250, 121] width 256 height 26
click at [122, 106] on input "c. To establish top management's commitment and approach to achieving quality o…" at bounding box center [122, 102] width 0 height 5
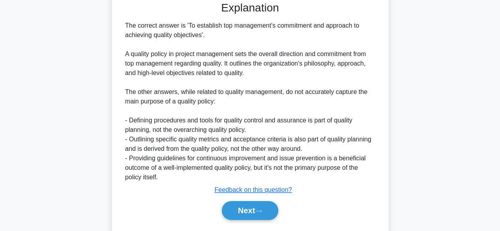
scroll to position [246, 0]
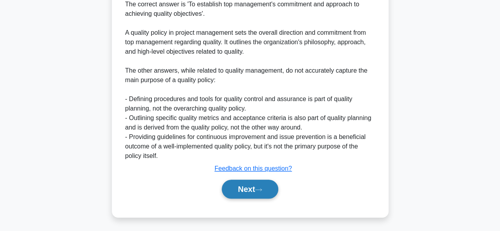
click at [227, 187] on button "Next" at bounding box center [250, 189] width 57 height 19
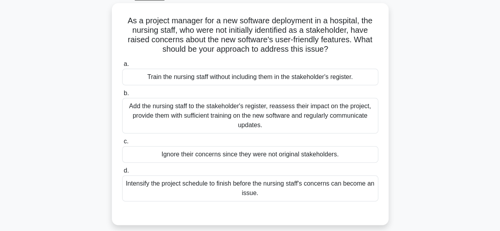
scroll to position [43, 0]
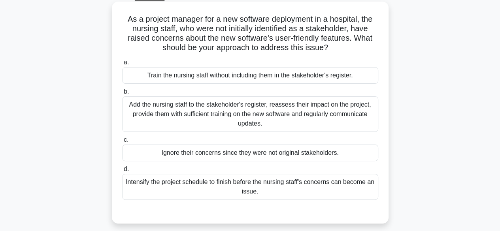
click at [346, 114] on div "Add the nursing staff to the stakeholder's register, reassess their impact on t…" at bounding box center [250, 114] width 256 height 36
click at [122, 95] on input "b. Add the nursing staff to the stakeholder's register, reassess their impact o…" at bounding box center [122, 91] width 0 height 5
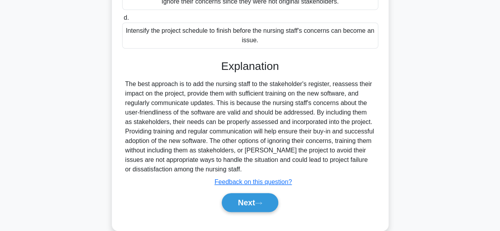
scroll to position [208, 0]
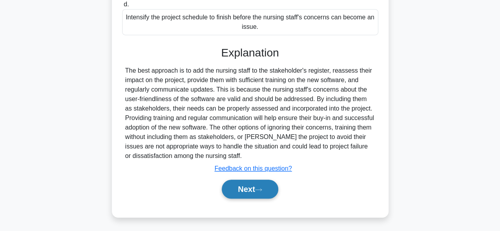
click at [255, 191] on button "Next" at bounding box center [250, 189] width 57 height 19
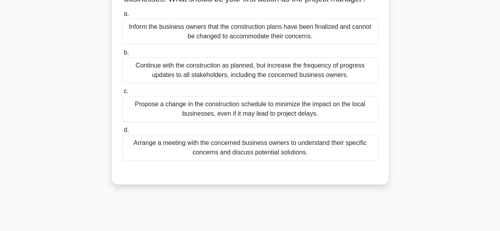
scroll to position [96, 0]
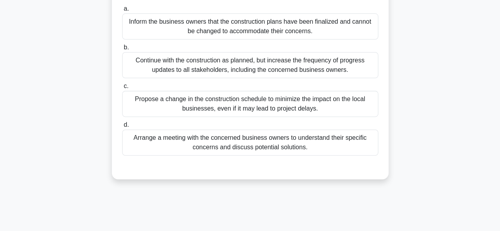
click at [356, 153] on div "Arrange a meeting with the concerned business owners to understand their specif…" at bounding box center [250, 143] width 256 height 26
click at [122, 128] on input "d. Arrange a meeting with the concerned business owners to understand their spe…" at bounding box center [122, 125] width 0 height 5
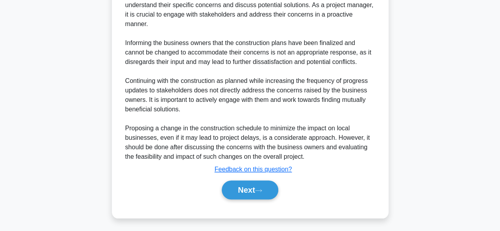
scroll to position [303, 0]
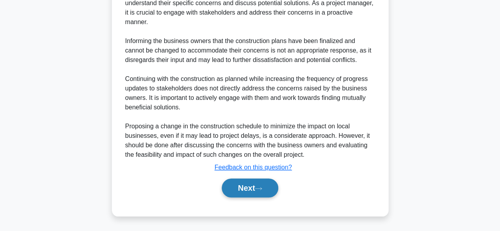
click at [271, 191] on button "Next" at bounding box center [250, 188] width 57 height 19
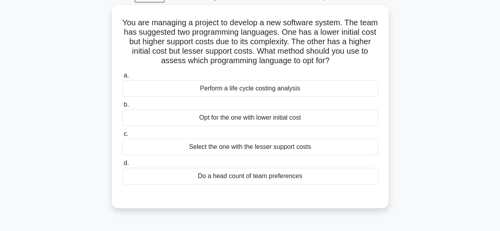
scroll to position [42, 0]
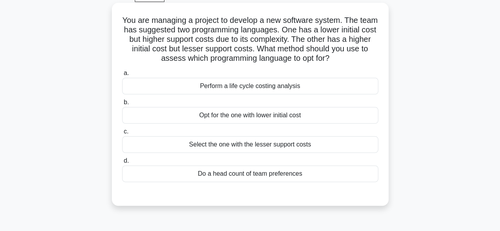
click at [292, 88] on div "Perform a life cycle costing analysis" at bounding box center [250, 86] width 256 height 17
click at [122, 76] on input "a. Perform a life cycle costing analysis" at bounding box center [122, 73] width 0 height 5
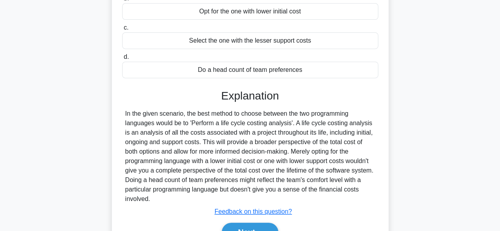
scroll to position [196, 0]
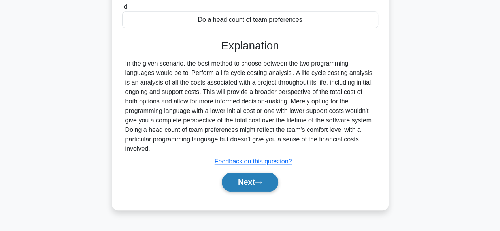
click at [270, 185] on button "Next" at bounding box center [250, 182] width 57 height 19
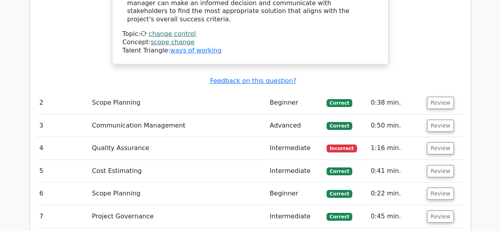
scroll to position [1450, 0]
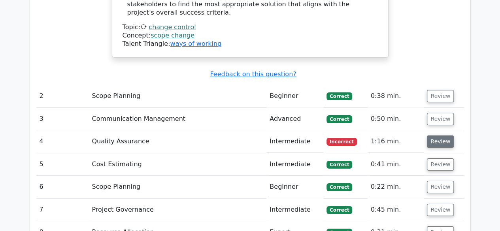
click at [444, 136] on button "Review" at bounding box center [440, 142] width 27 height 12
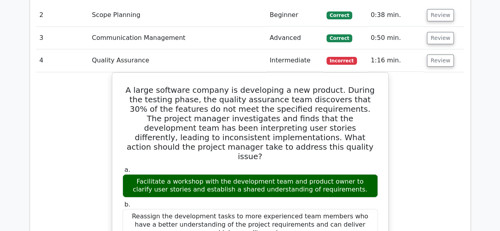
scroll to position [1538, 0]
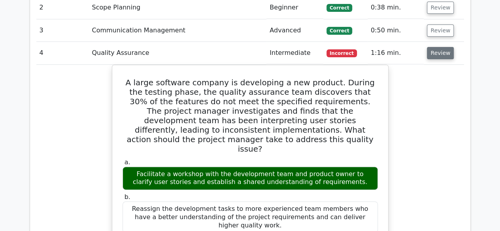
click at [439, 47] on button "Review" at bounding box center [440, 53] width 27 height 12
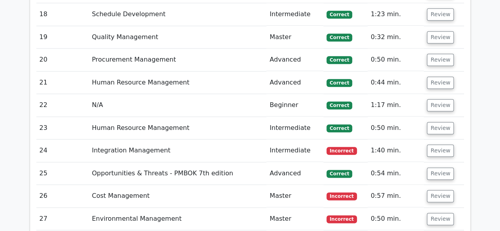
scroll to position [1893, 0]
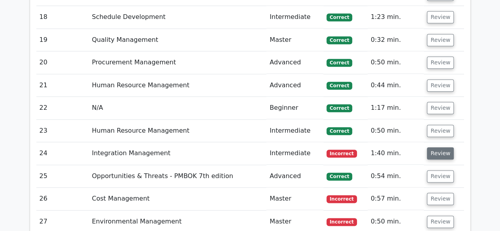
click at [442, 148] on button "Review" at bounding box center [440, 154] width 27 height 12
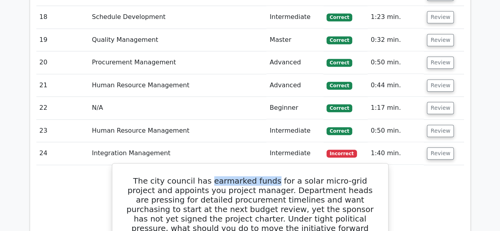
drag, startPoint x: 194, startPoint y: 122, endPoint x: 254, endPoint y: 122, distance: 59.7
click at [254, 176] on h5 "The city council has earmarked funds for a solar micro-grid project and appoint…" at bounding box center [250, 209] width 257 height 66
copy h5 "earmarked funds"
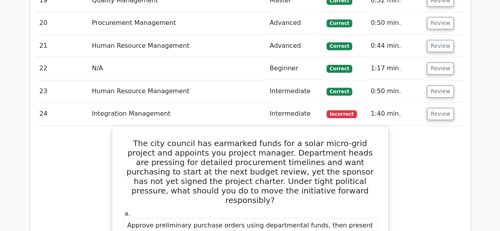
scroll to position [1929, 0]
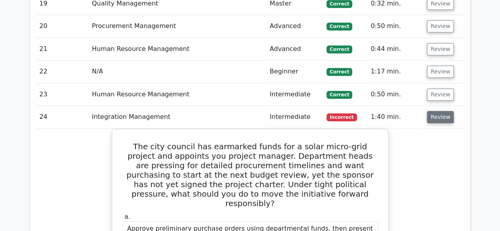
click at [443, 111] on button "Review" at bounding box center [440, 117] width 27 height 12
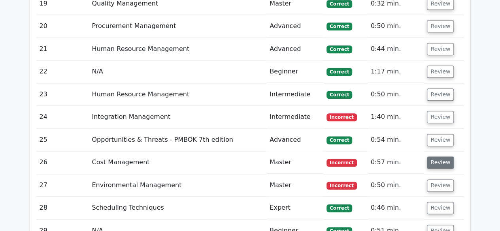
click at [440, 157] on button "Review" at bounding box center [440, 163] width 27 height 12
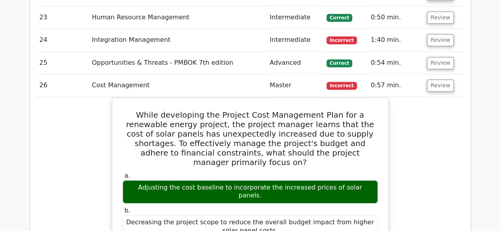
scroll to position [2024, 0]
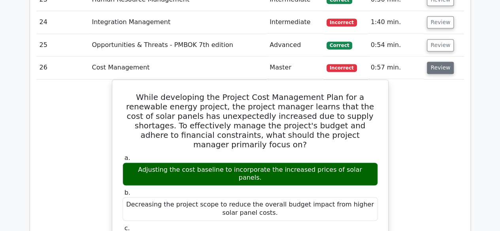
click at [437, 62] on button "Review" at bounding box center [440, 68] width 27 height 12
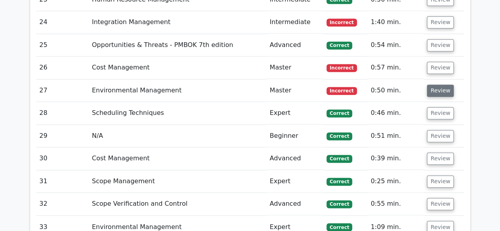
click at [443, 85] on button "Review" at bounding box center [440, 91] width 27 height 12
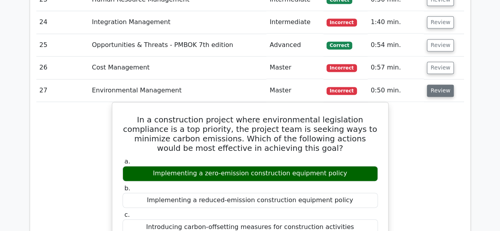
drag, startPoint x: 443, startPoint y: 36, endPoint x: 448, endPoint y: 34, distance: 6.0
click at [448, 85] on button "Review" at bounding box center [440, 91] width 27 height 12
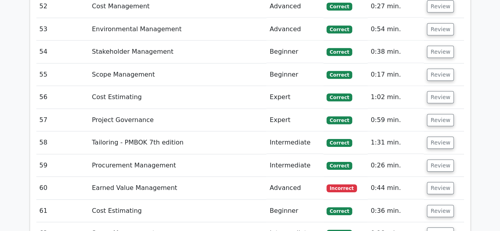
scroll to position [2683, 0]
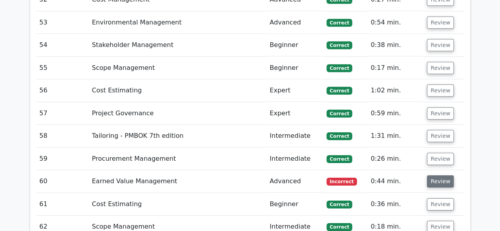
click at [444, 176] on button "Review" at bounding box center [440, 182] width 27 height 12
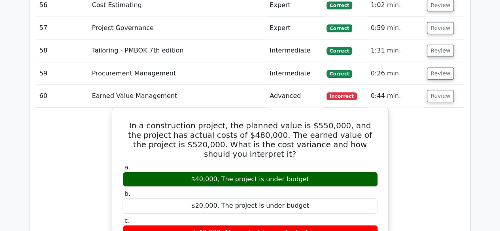
scroll to position [2762, 0]
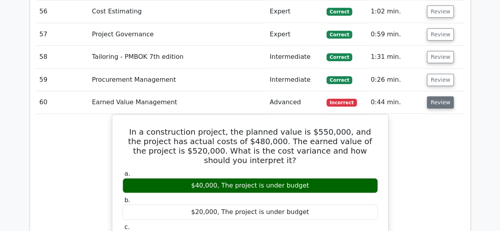
click at [443, 96] on button "Review" at bounding box center [440, 102] width 27 height 12
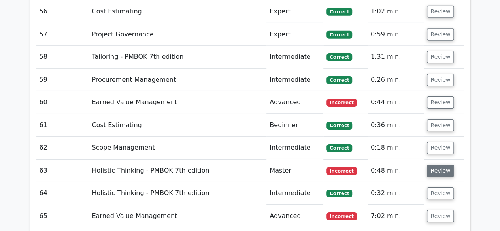
click at [430, 165] on button "Review" at bounding box center [440, 171] width 27 height 12
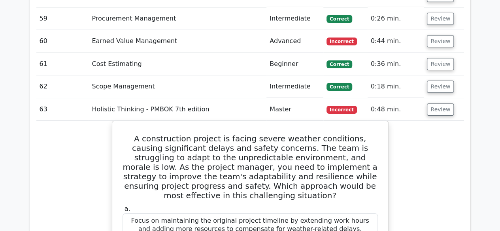
scroll to position [2799, 0]
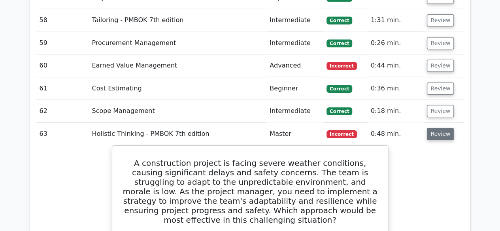
click at [437, 128] on button "Review" at bounding box center [440, 134] width 27 height 12
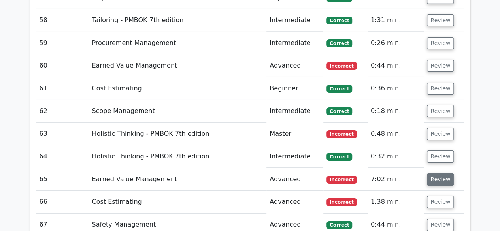
click at [438, 174] on button "Review" at bounding box center [440, 180] width 27 height 12
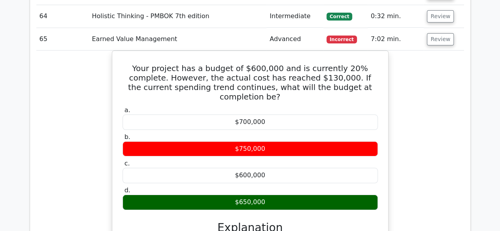
scroll to position [2957, 0]
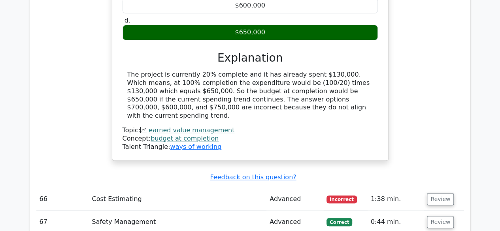
scroll to position [3126, 0]
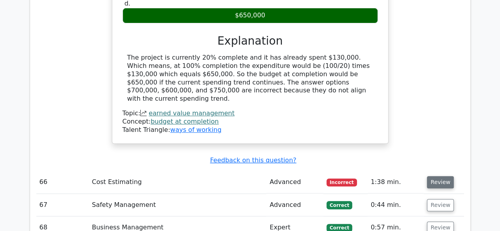
click at [444, 176] on button "Review" at bounding box center [440, 182] width 27 height 12
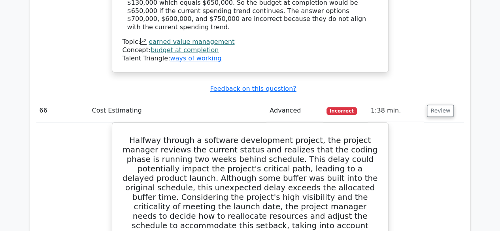
scroll to position [3206, 0]
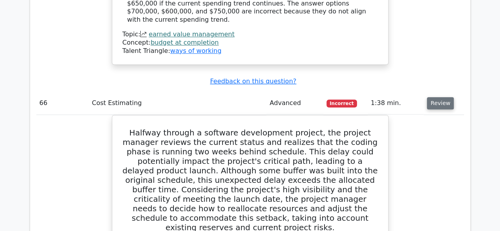
click at [440, 97] on button "Review" at bounding box center [440, 103] width 27 height 12
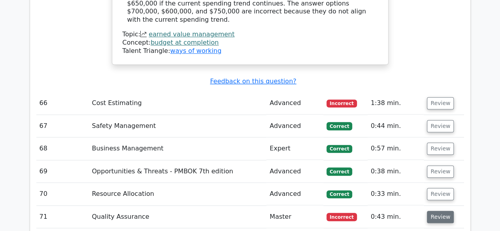
click at [441, 211] on button "Review" at bounding box center [440, 217] width 27 height 12
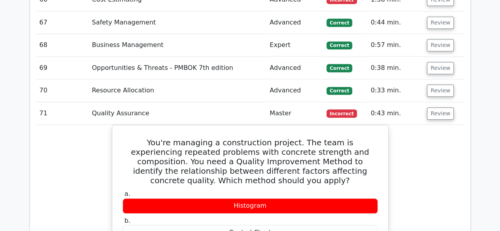
scroll to position [3327, 0]
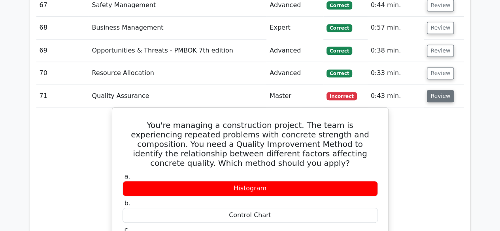
click at [444, 90] on button "Review" at bounding box center [440, 96] width 27 height 12
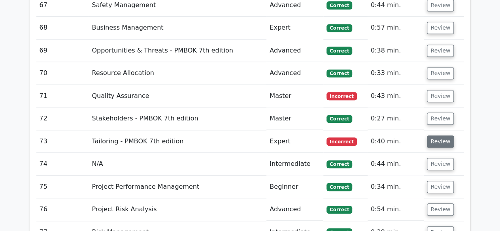
click at [443, 136] on button "Review" at bounding box center [440, 142] width 27 height 12
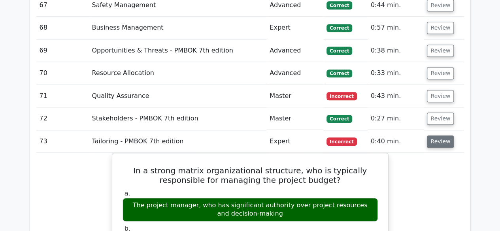
click at [443, 136] on button "Review" at bounding box center [440, 142] width 27 height 12
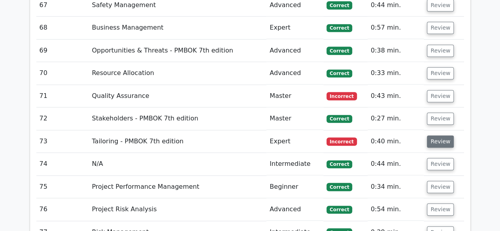
click at [443, 136] on button "Review" at bounding box center [440, 142] width 27 height 12
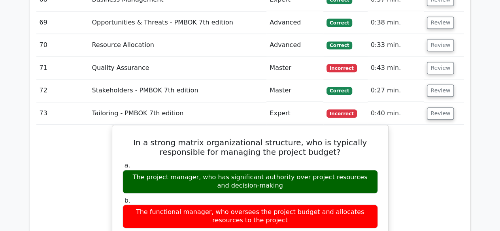
scroll to position [3348, 0]
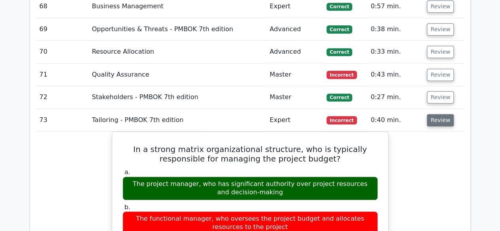
click at [443, 114] on button "Review" at bounding box center [440, 120] width 27 height 12
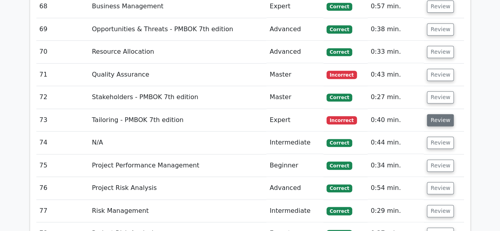
click at [444, 114] on button "Review" at bounding box center [440, 120] width 27 height 12
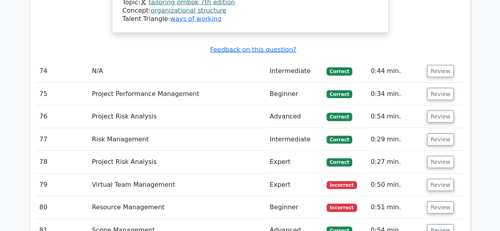
scroll to position [3827, 0]
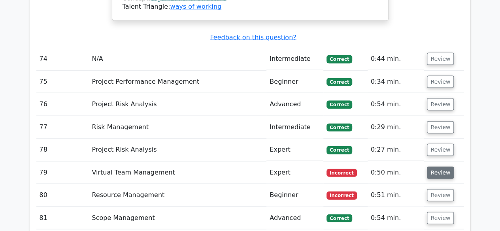
click at [440, 167] on button "Review" at bounding box center [440, 173] width 27 height 12
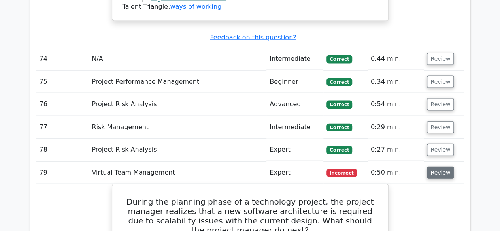
click at [436, 167] on button "Review" at bounding box center [440, 173] width 27 height 12
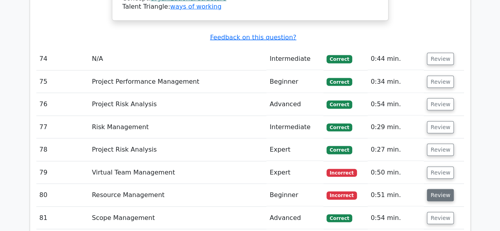
click at [433, 189] on button "Review" at bounding box center [440, 195] width 27 height 12
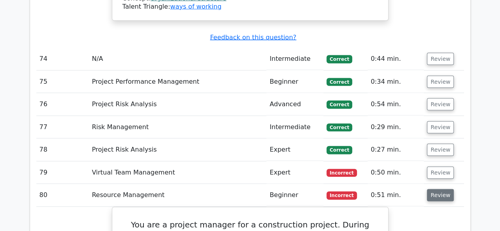
click at [439, 189] on button "Review" at bounding box center [440, 195] width 27 height 12
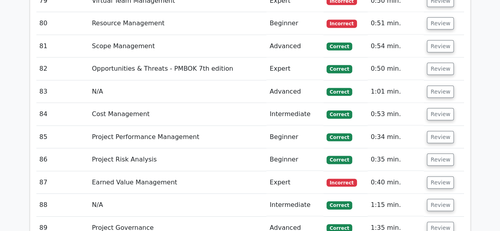
scroll to position [4028, 0]
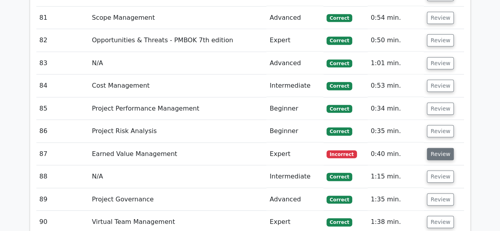
click at [433, 148] on button "Review" at bounding box center [440, 154] width 27 height 12
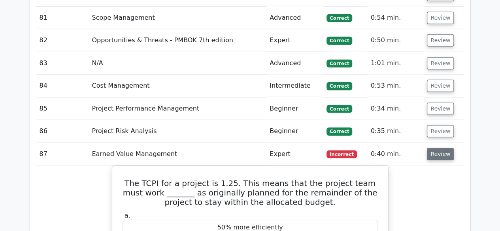
click at [433, 148] on button "Review" at bounding box center [440, 154] width 27 height 12
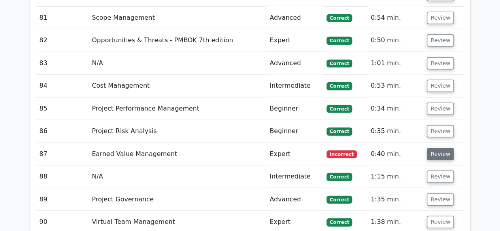
click at [433, 148] on button "Review" at bounding box center [440, 154] width 27 height 12
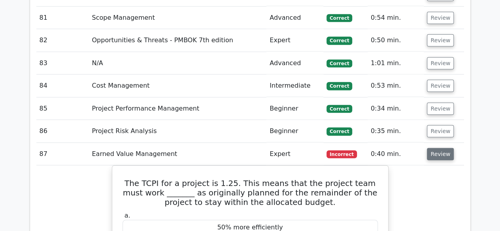
click at [437, 148] on button "Review" at bounding box center [440, 154] width 27 height 12
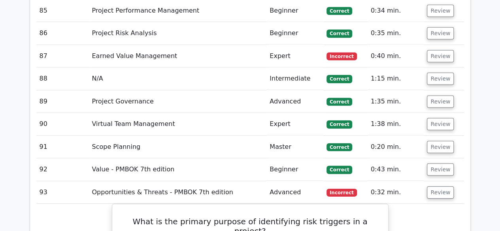
scroll to position [4191, 0]
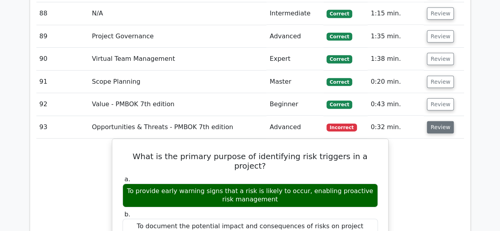
click at [435, 121] on button "Review" at bounding box center [440, 127] width 27 height 12
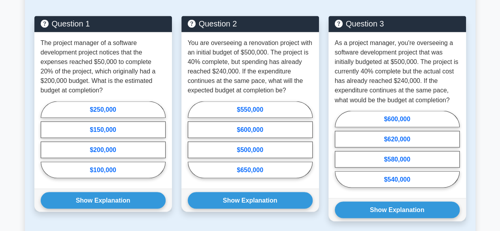
scroll to position [654, 0]
